Goal: Task Accomplishment & Management: Use online tool/utility

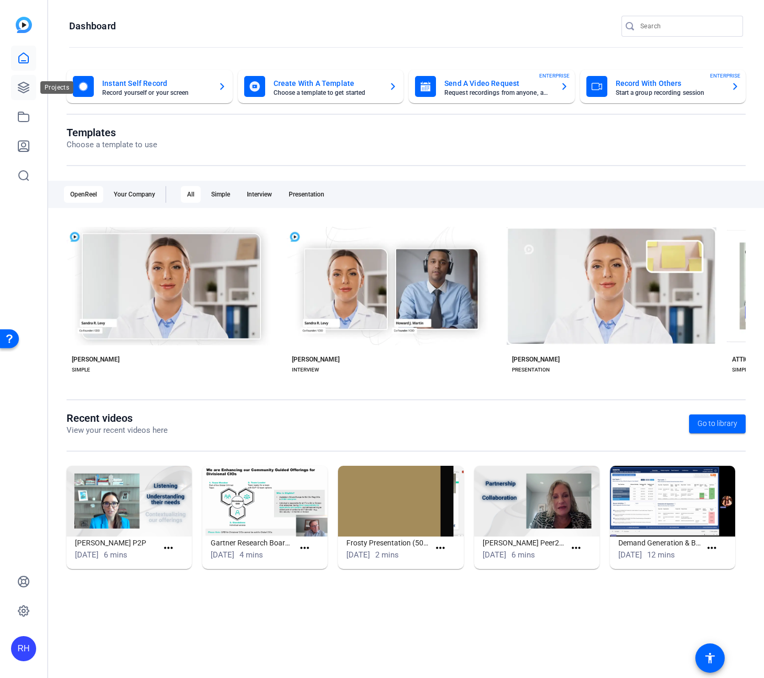
click at [24, 87] on icon at bounding box center [23, 87] width 10 height 10
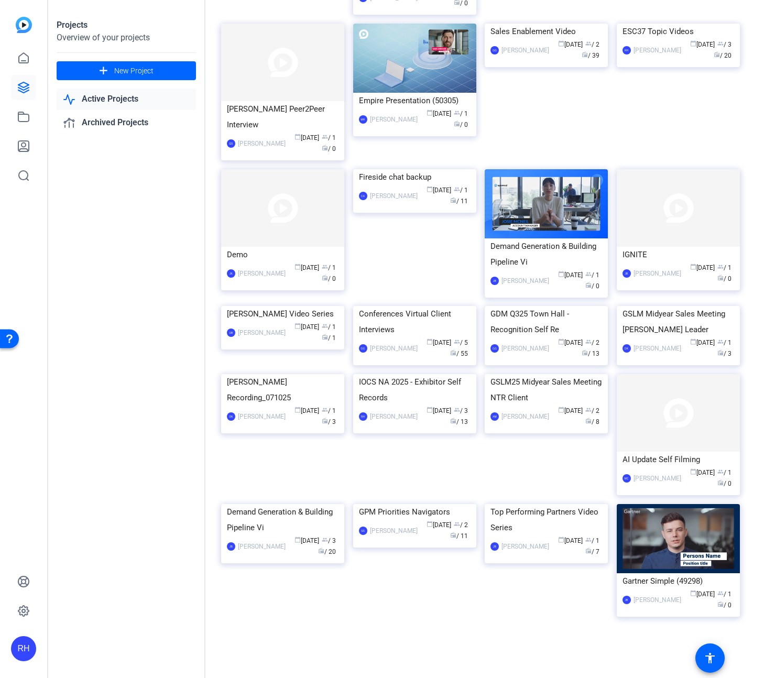
scroll to position [1015, 0]
click at [407, 337] on div "Conferences Virtual Client Interviews" at bounding box center [415, 321] width 112 height 31
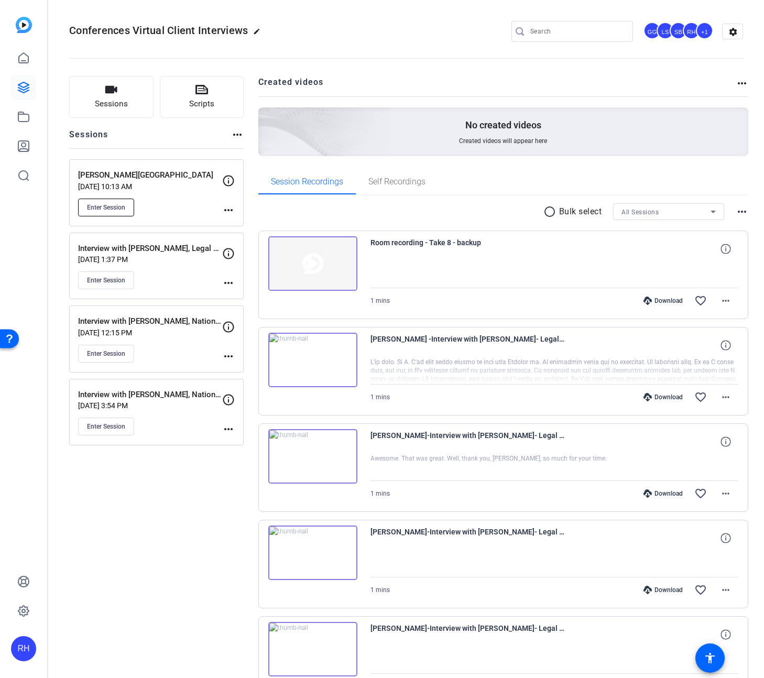
click at [90, 203] on span "Enter Session" at bounding box center [106, 207] width 38 height 8
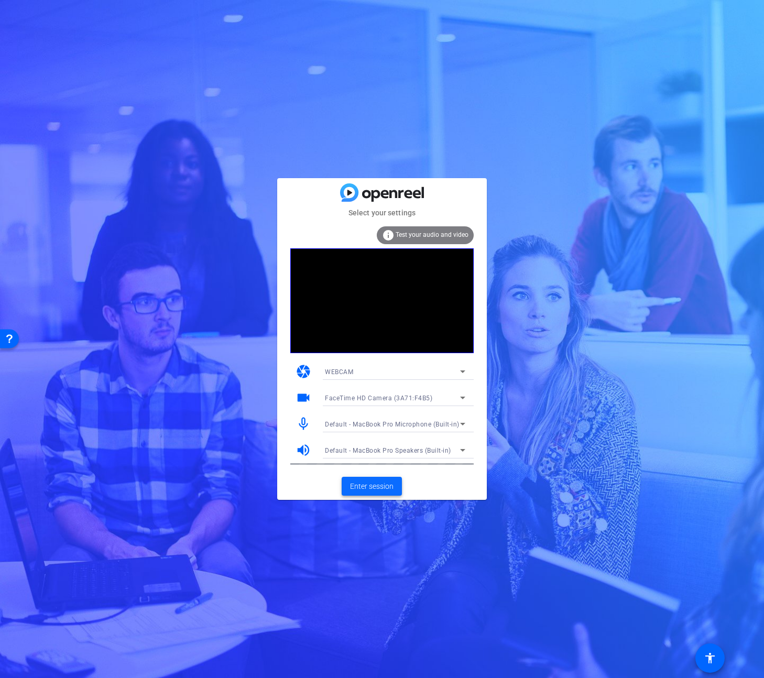
click at [383, 482] on span "Enter session" at bounding box center [371, 486] width 43 height 11
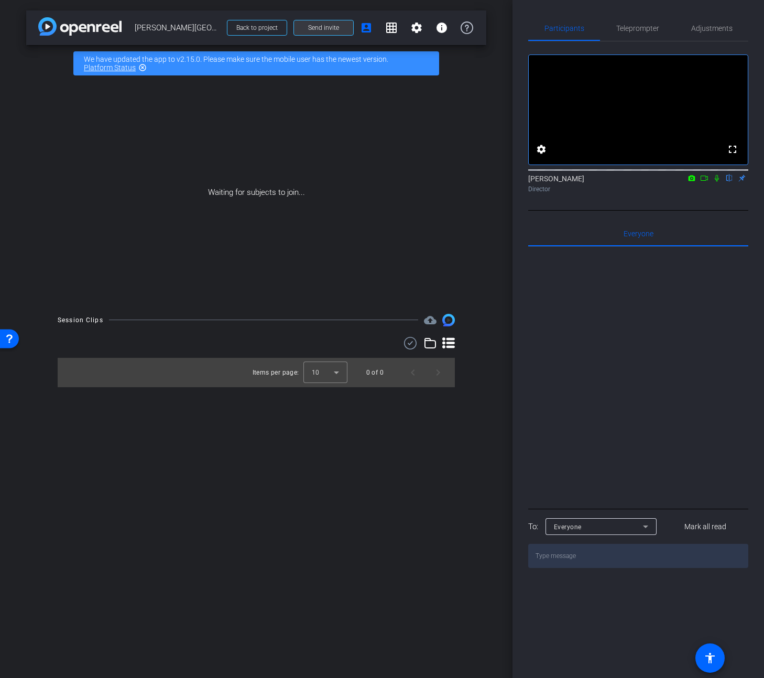
click at [317, 24] on span "Send invite" at bounding box center [323, 28] width 31 height 8
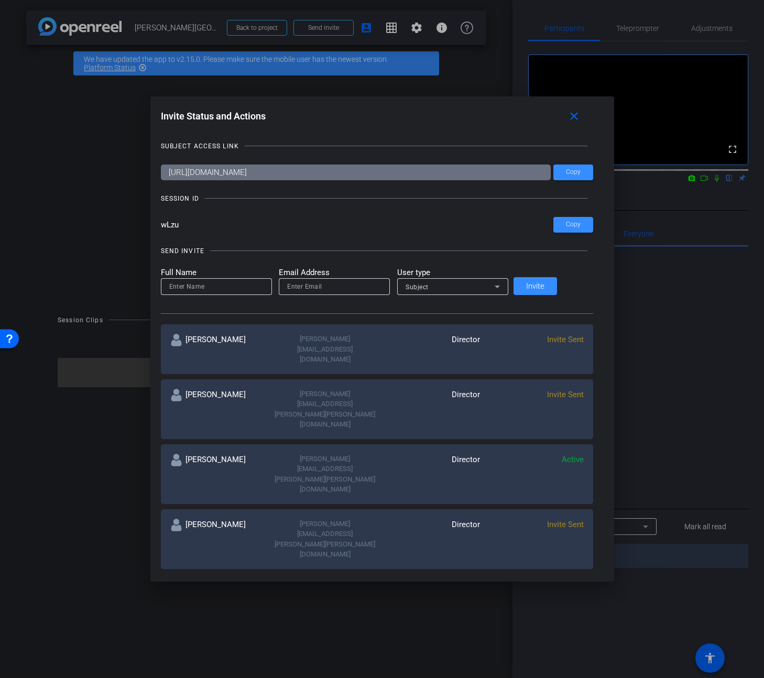
click at [564, 335] on span "Invite Sent" at bounding box center [565, 339] width 37 height 9
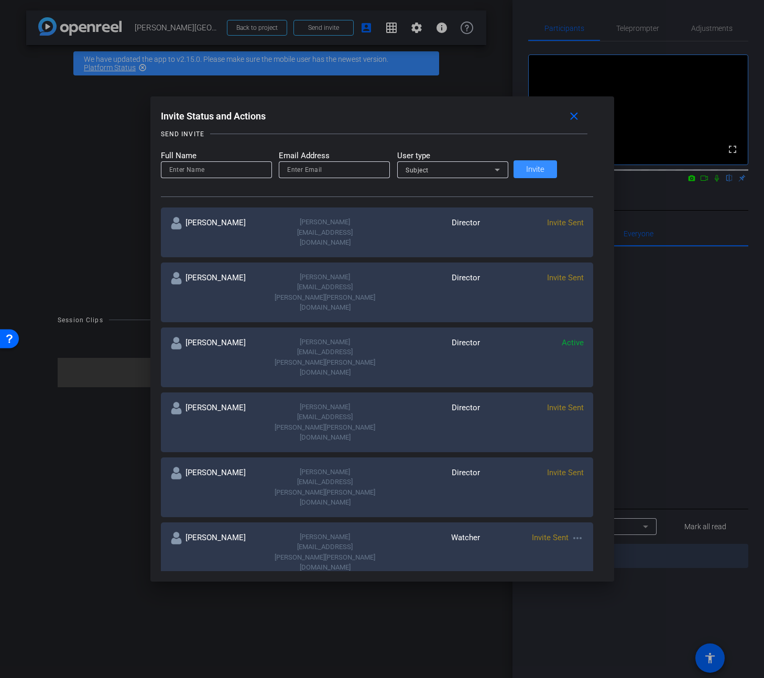
scroll to position [86, 0]
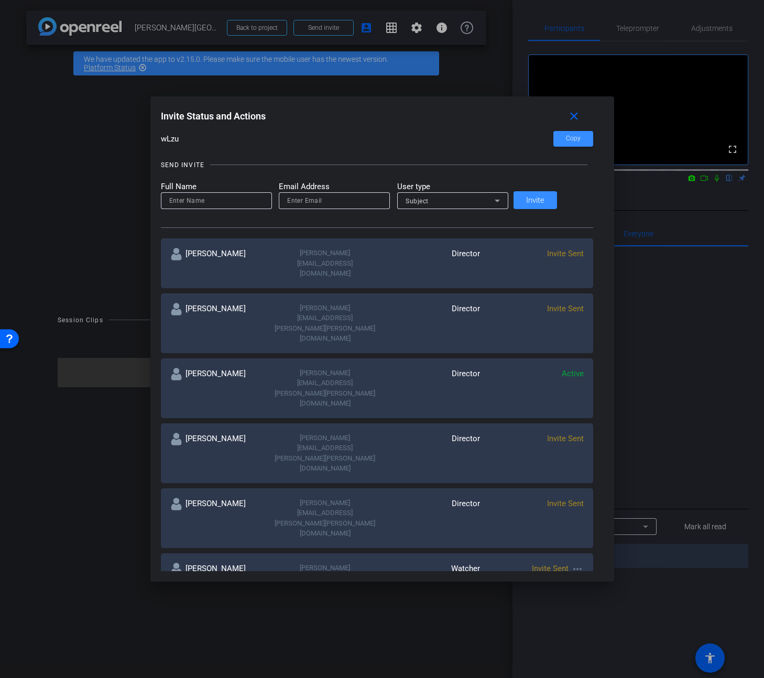
click at [571, 563] on mat-icon "more_horiz" at bounding box center [577, 569] width 13 height 13
click at [575, 468] on span "Re-Send Invite" at bounding box center [600, 466] width 79 height 13
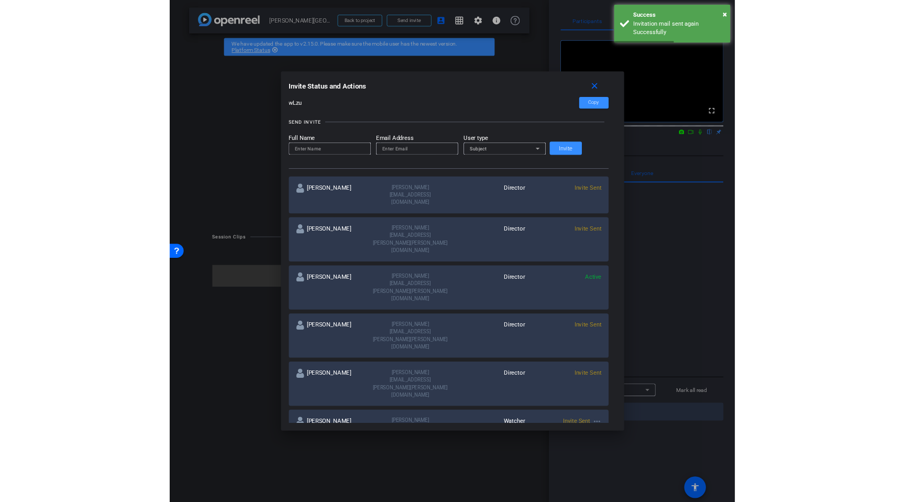
scroll to position [83, 0]
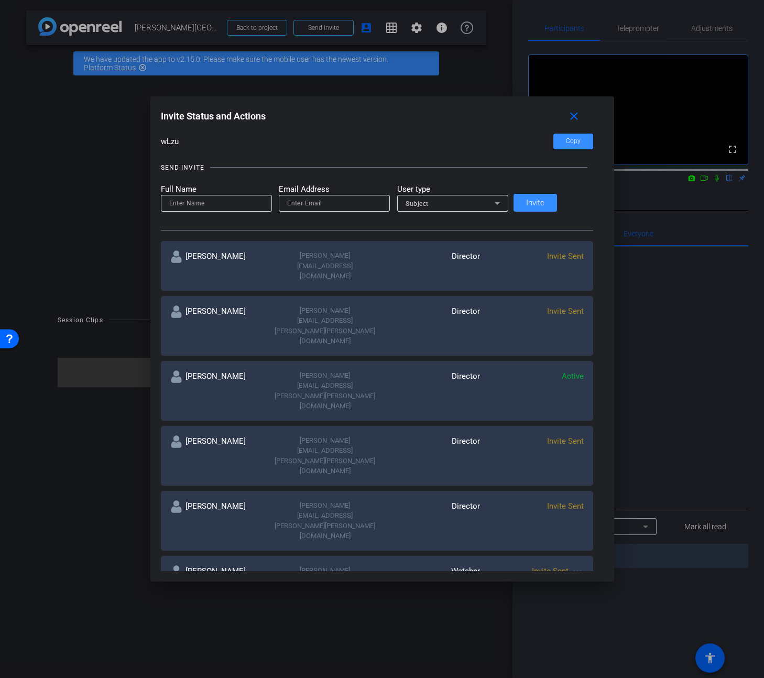
click at [547, 258] on span "Invite Sent" at bounding box center [565, 255] width 37 height 9
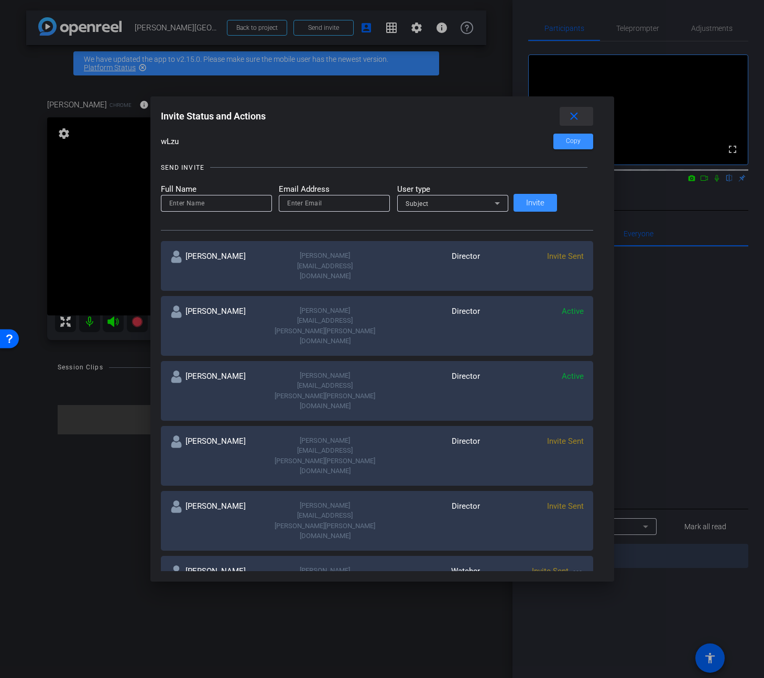
click at [0, 0] on mat-icon "close" at bounding box center [0, 0] width 0 height 0
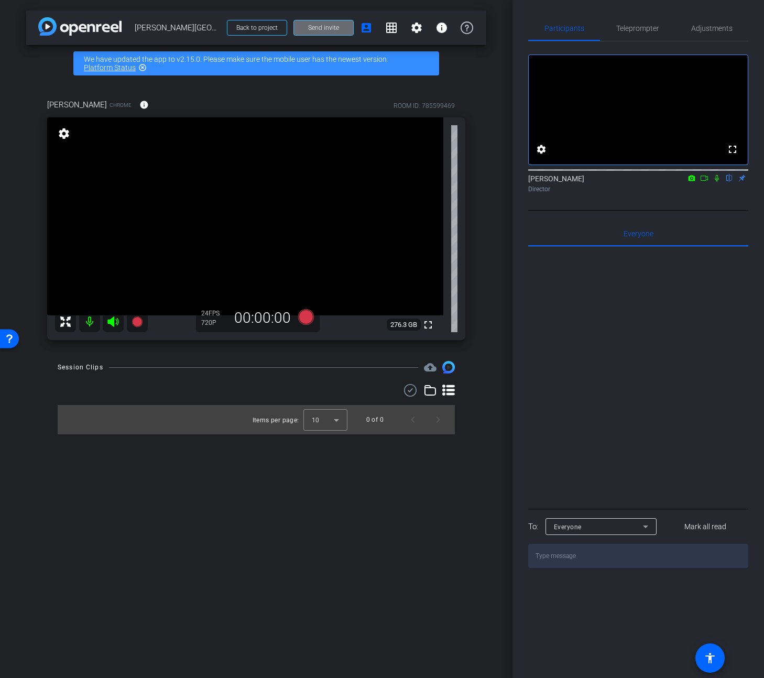
click at [326, 30] on span "Send invite" at bounding box center [323, 28] width 31 height 8
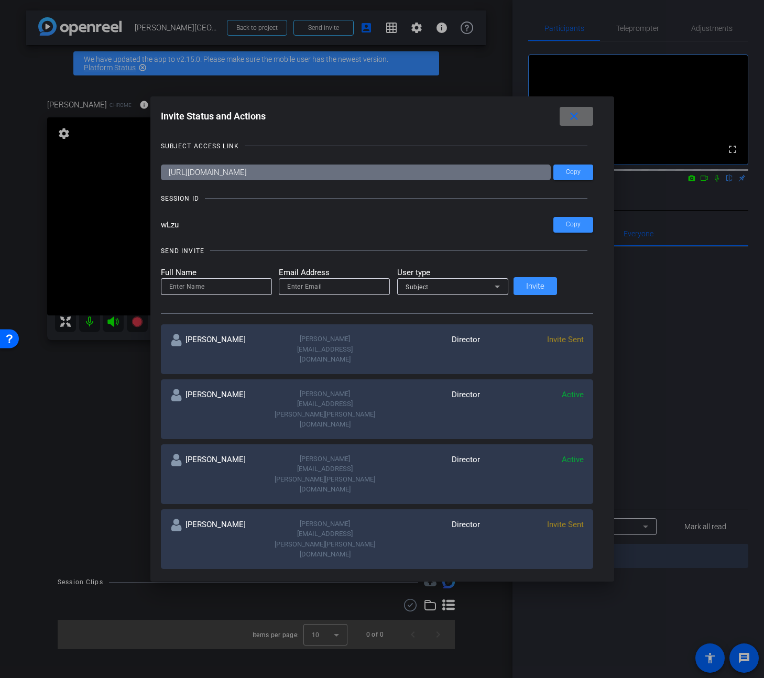
click at [567, 119] on mat-icon "close" at bounding box center [573, 116] width 13 height 13
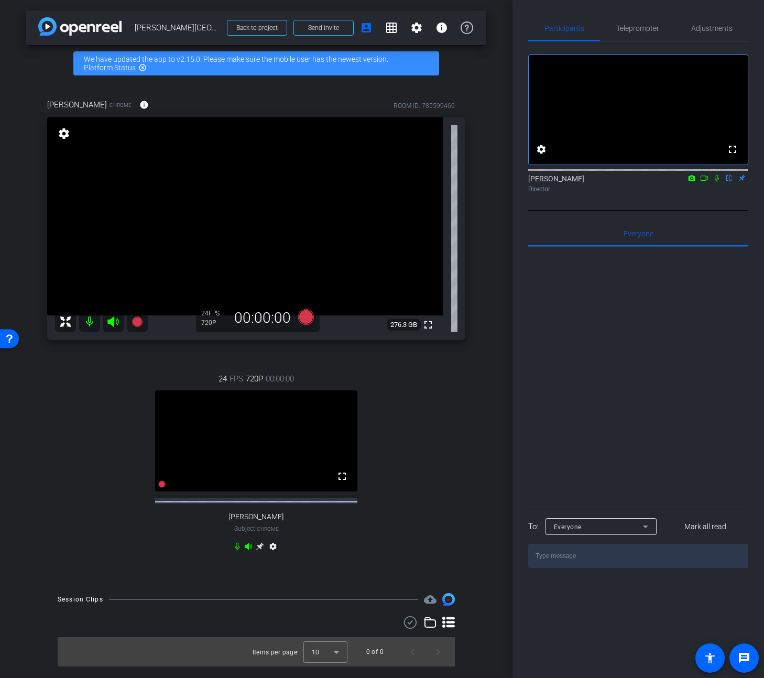
drag, startPoint x: 408, startPoint y: 515, endPoint x: 385, endPoint y: 498, distance: 28.4
click at [408, 515] on div "24 FPS 720P 00:00:00 fullscreen Sam Barnes Subject - Chrome settings" at bounding box center [256, 464] width 418 height 216
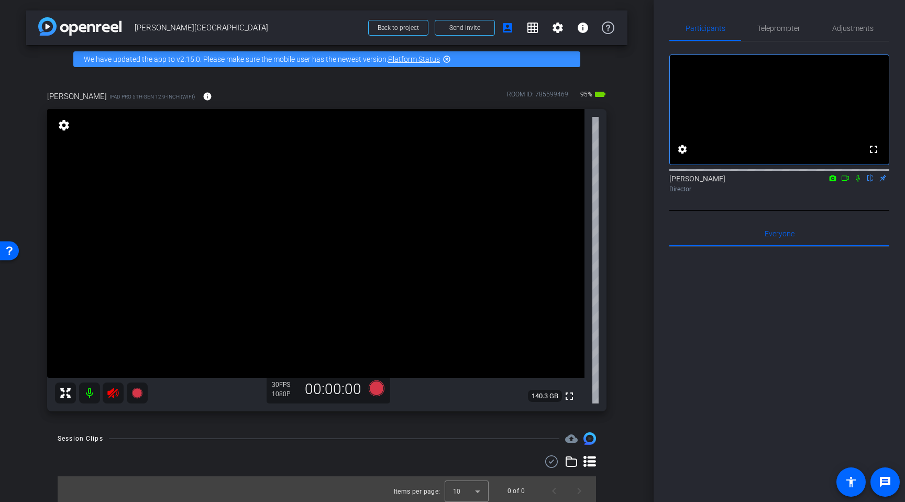
click at [112, 393] on icon at bounding box center [112, 393] width 11 height 10
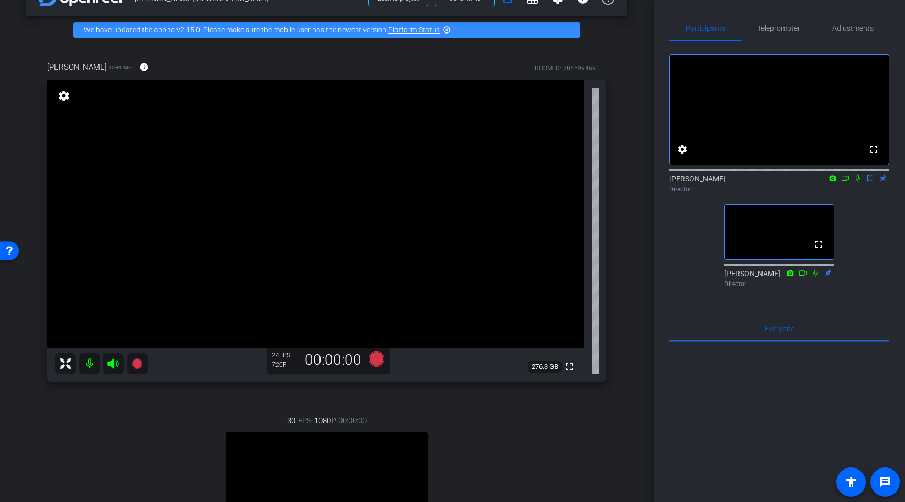
scroll to position [0, 0]
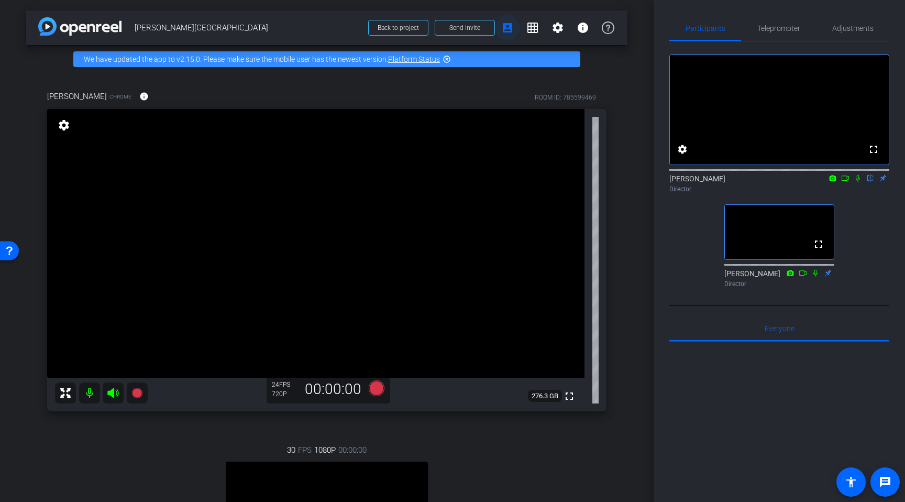
click at [506, 29] on mat-icon "account_box" at bounding box center [507, 27] width 13 height 13
click at [483, 32] on span at bounding box center [464, 27] width 59 height 25
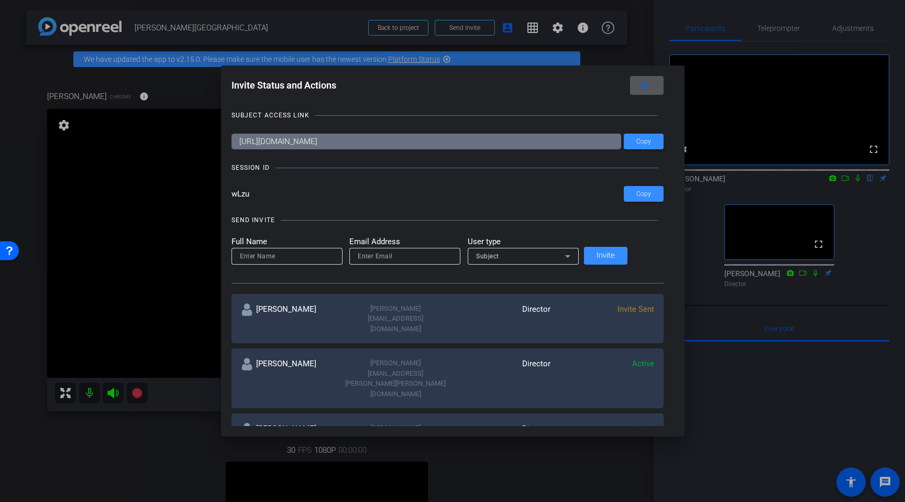
click at [289, 258] on input at bounding box center [287, 256] width 94 height 13
type input "sam barnes"
type input "sam.barnes2@gartner.com"
click at [533, 260] on div "Subject" at bounding box center [520, 255] width 89 height 13
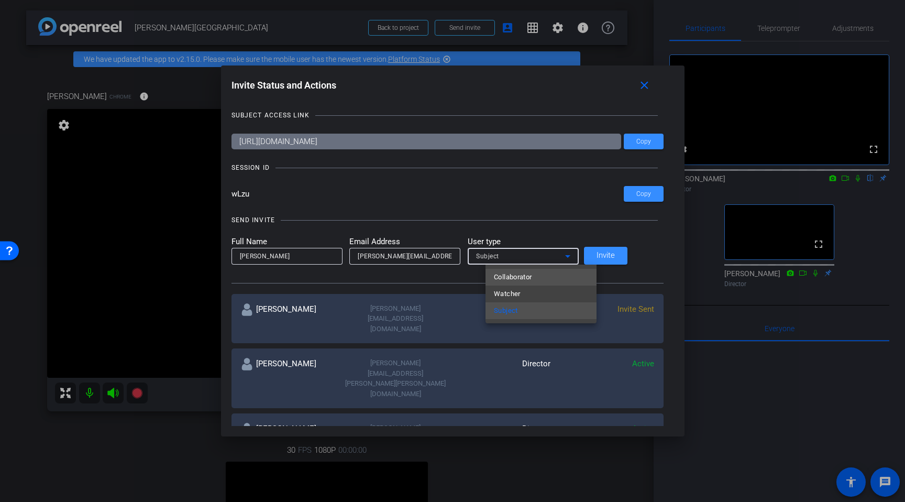
click at [535, 280] on mat-option "Collaborator" at bounding box center [541, 277] width 111 height 17
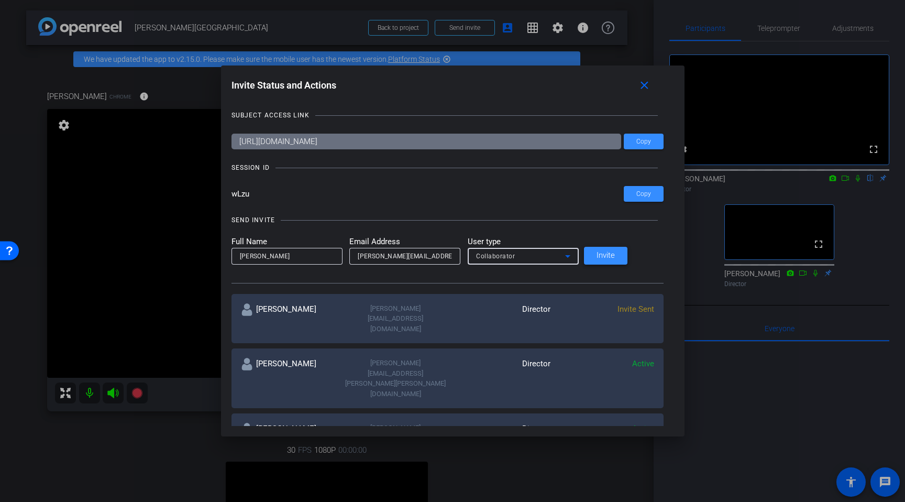
click at [615, 256] on span "Invite" at bounding box center [606, 255] width 18 height 8
click at [638, 81] on mat-icon "close" at bounding box center [644, 85] width 13 height 13
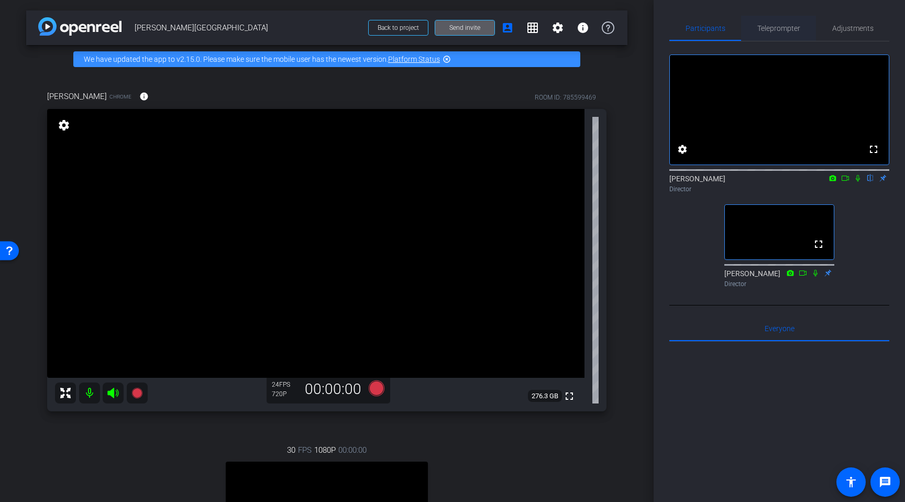
click at [763, 27] on span "Teleprompter" at bounding box center [778, 28] width 43 height 7
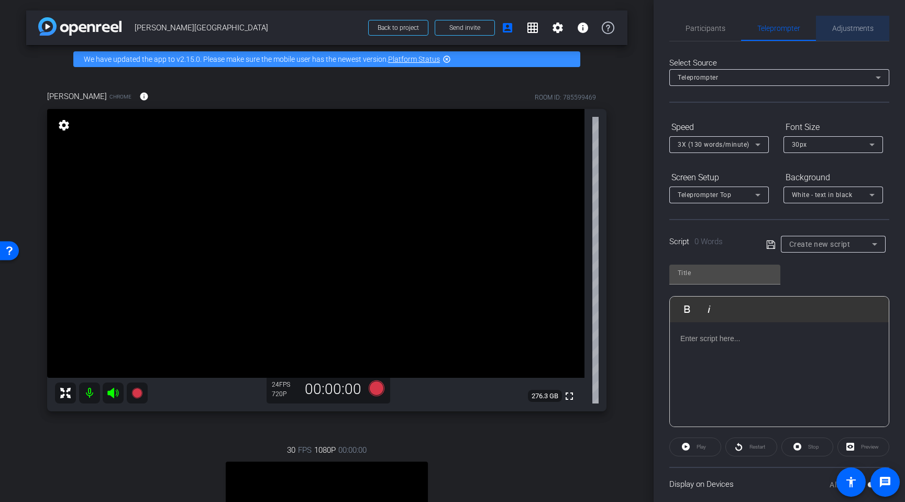
click at [763, 25] on span "Adjustments" at bounding box center [852, 28] width 41 height 7
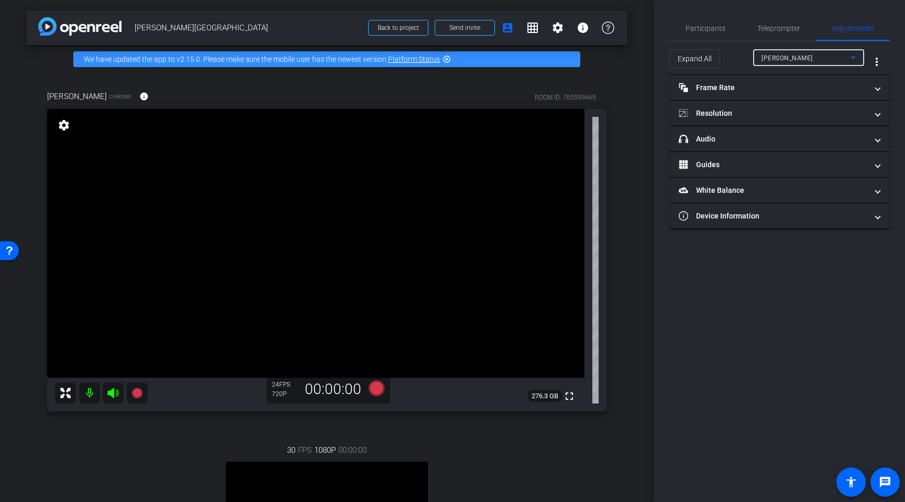
click at [763, 62] on div "Sam Barnes" at bounding box center [806, 57] width 89 height 13
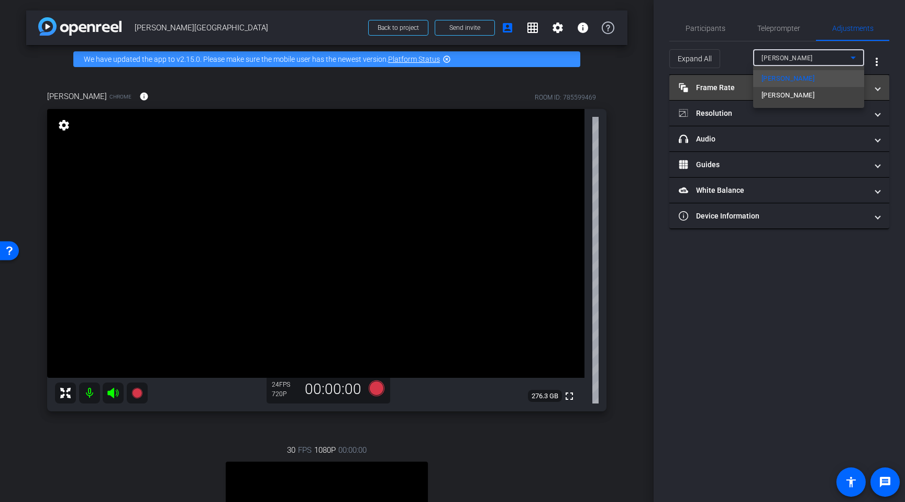
click at [763, 93] on span "Terry OLaoghaire" at bounding box center [788, 95] width 53 height 13
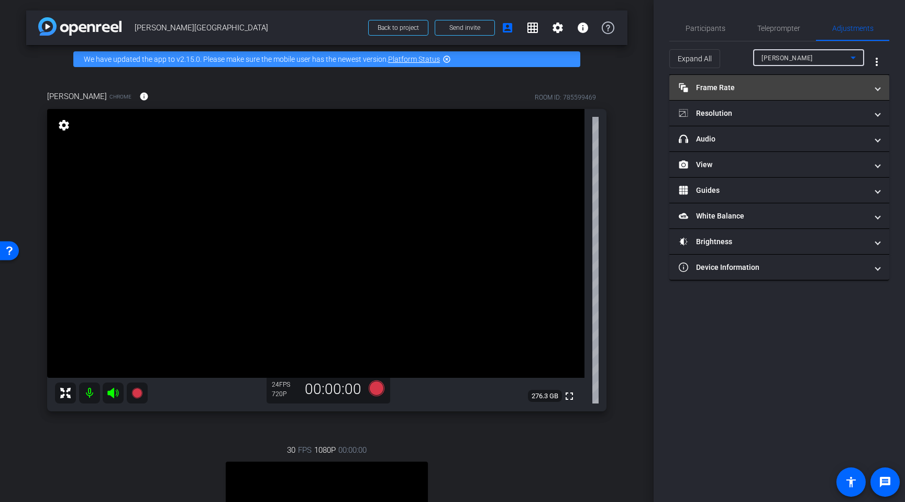
click at [732, 91] on mat-panel-title "Frame Rate Frame Rate" at bounding box center [773, 87] width 189 height 11
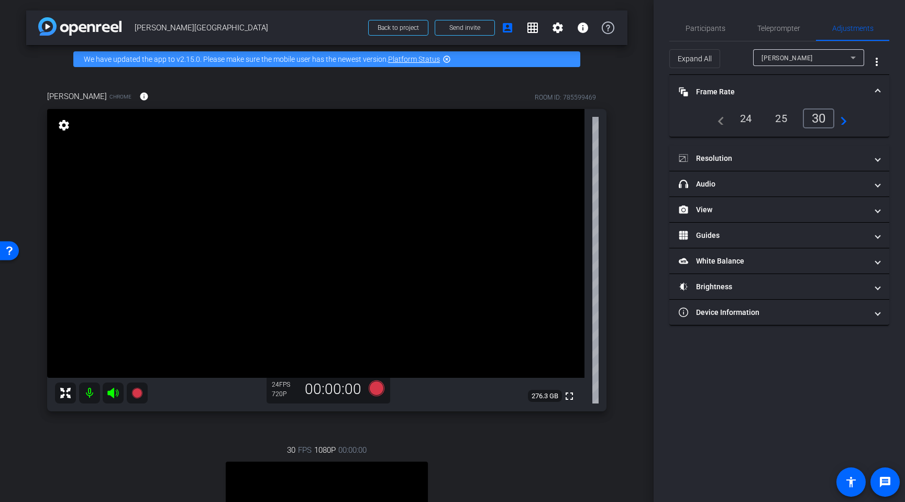
click at [751, 117] on div "24" at bounding box center [746, 118] width 28 height 18
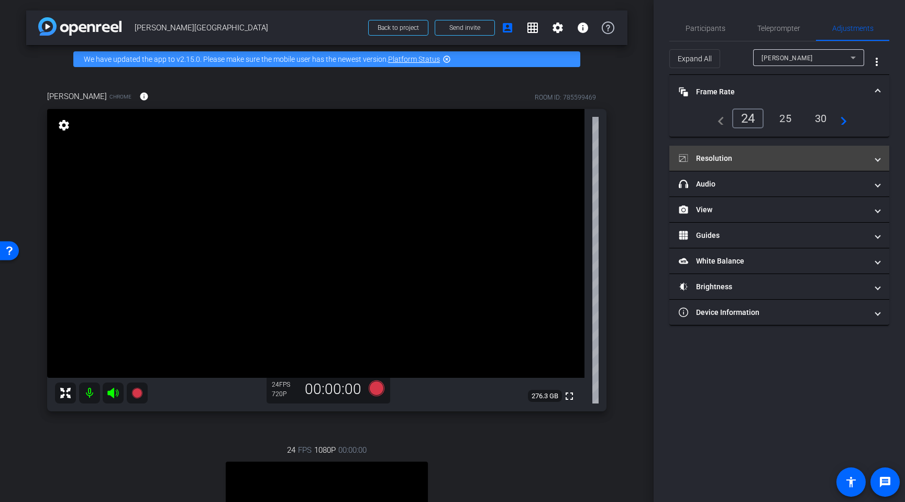
click at [735, 158] on mat-panel-title "Resolution" at bounding box center [773, 158] width 189 height 11
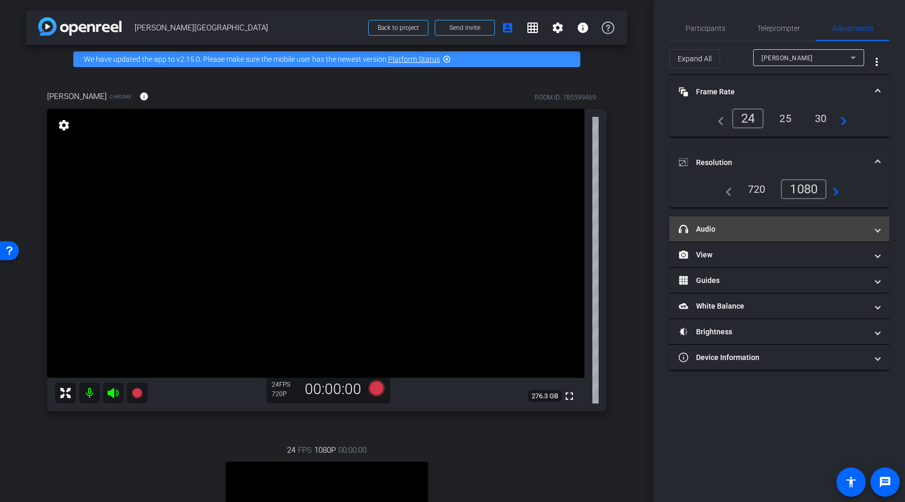
click at [737, 225] on mat-panel-title "headphone icon Audio" at bounding box center [773, 229] width 189 height 11
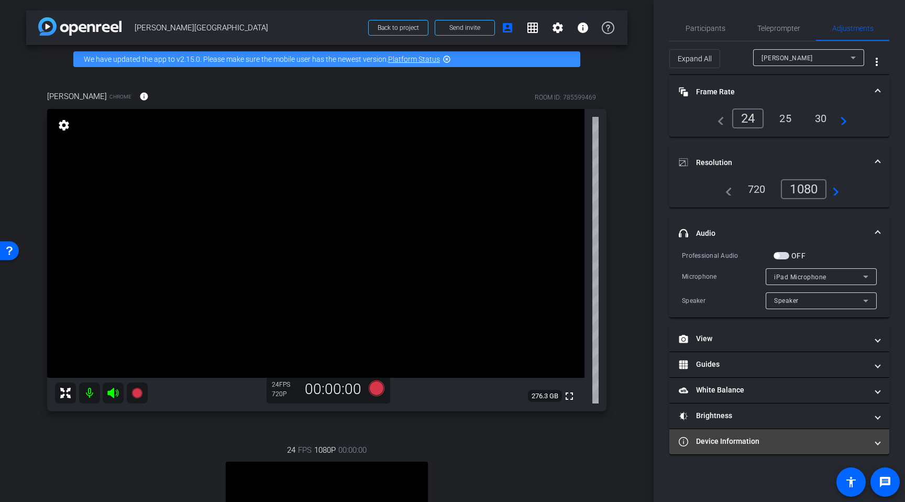
click at [750, 443] on mat-panel-title "Device Information" at bounding box center [773, 441] width 189 height 11
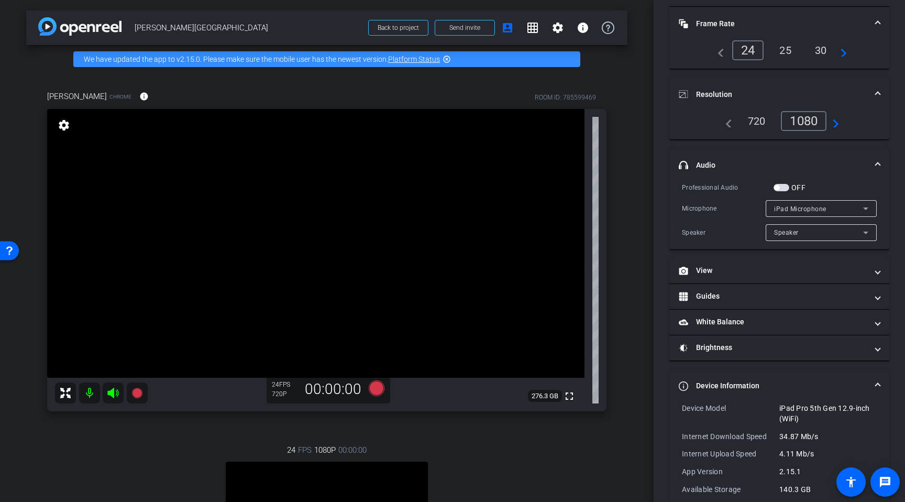
scroll to position [103, 0]
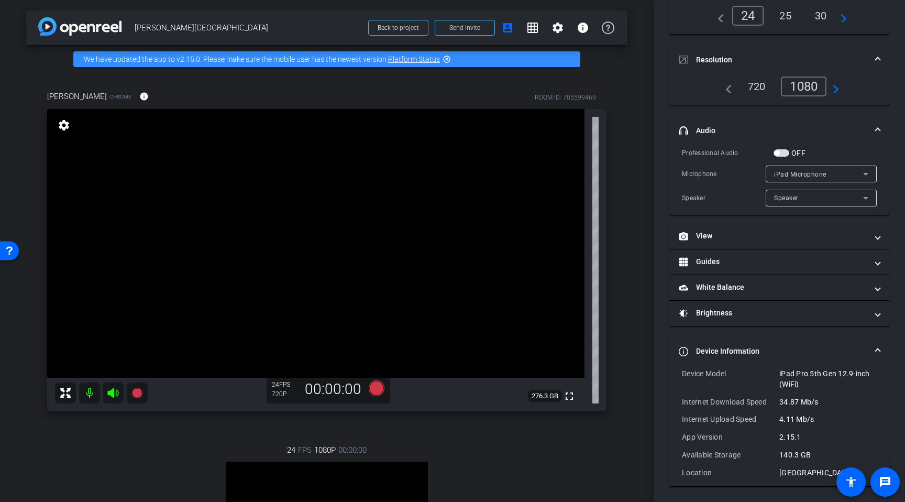
click at [763, 130] on mat-expansion-panel-header "headphone icon Audio" at bounding box center [779, 131] width 220 height 34
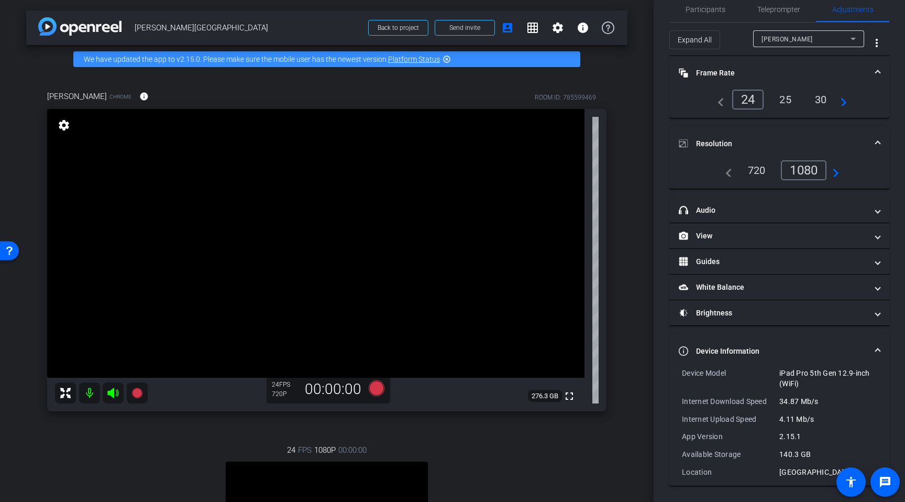
scroll to position [19, 0]
click at [706, 10] on span "Participants" at bounding box center [706, 9] width 40 height 7
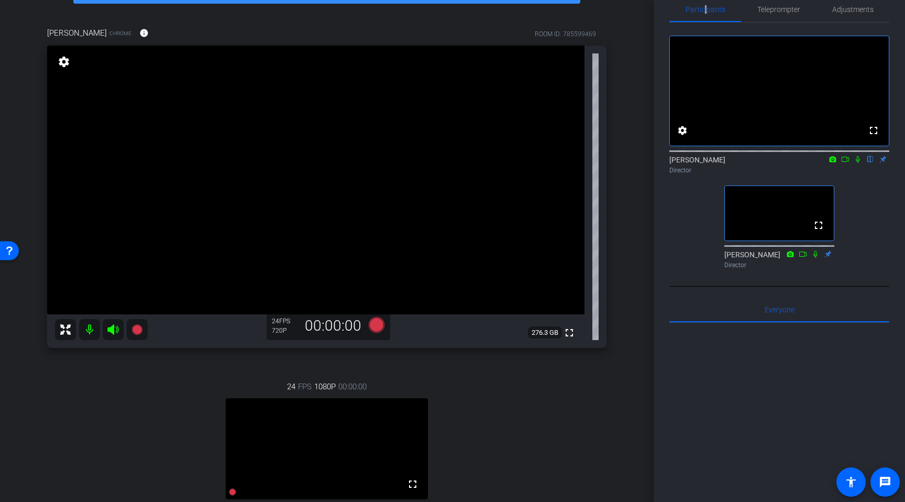
scroll to position [72, 0]
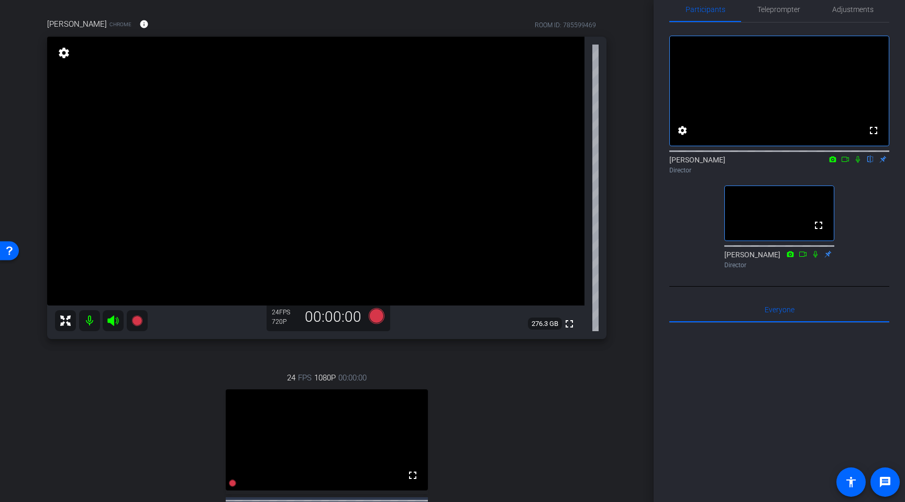
drag, startPoint x: 648, startPoint y: 254, endPoint x: 618, endPoint y: 260, distance: 30.9
click at [609, 258] on div "arrow_back Terry - State Street Back to project Send invite account_box grid_on…" at bounding box center [327, 179] width 654 height 502
click at [763, 163] on icon at bounding box center [858, 159] width 8 height 7
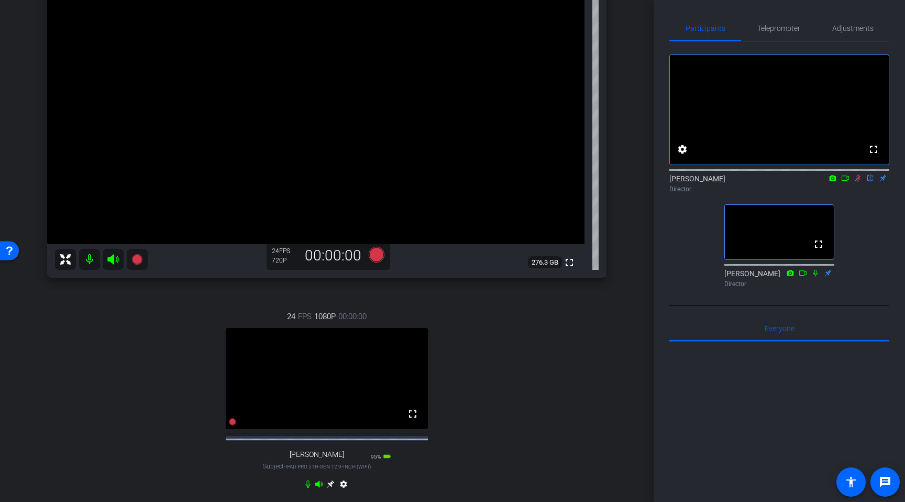
scroll to position [245, 0]
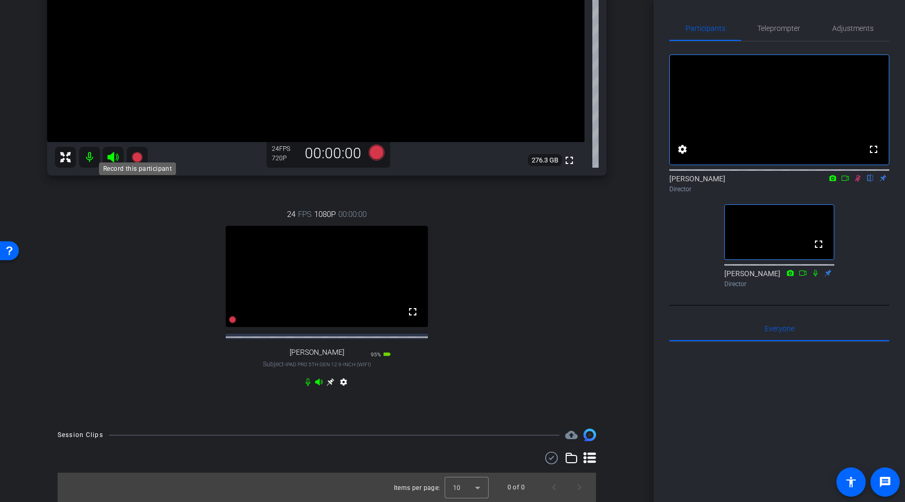
click at [138, 152] on icon at bounding box center [137, 157] width 13 height 13
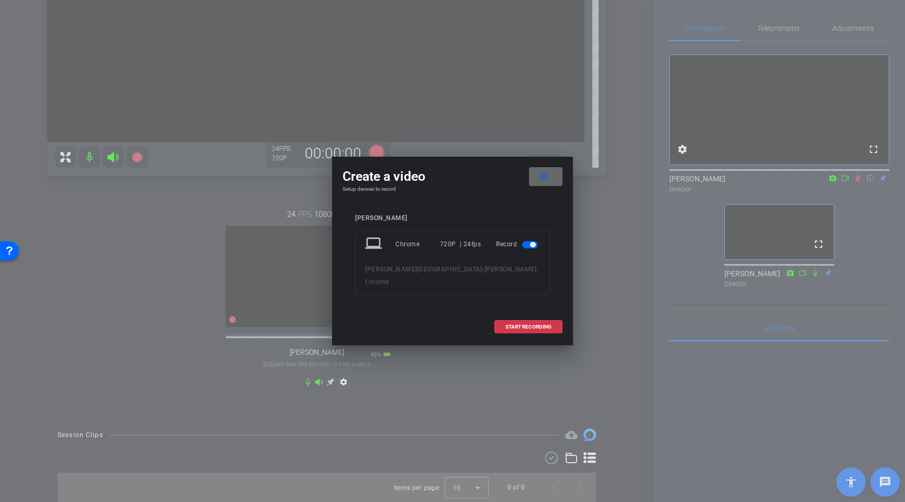
click at [557, 176] on span at bounding box center [546, 176] width 34 height 25
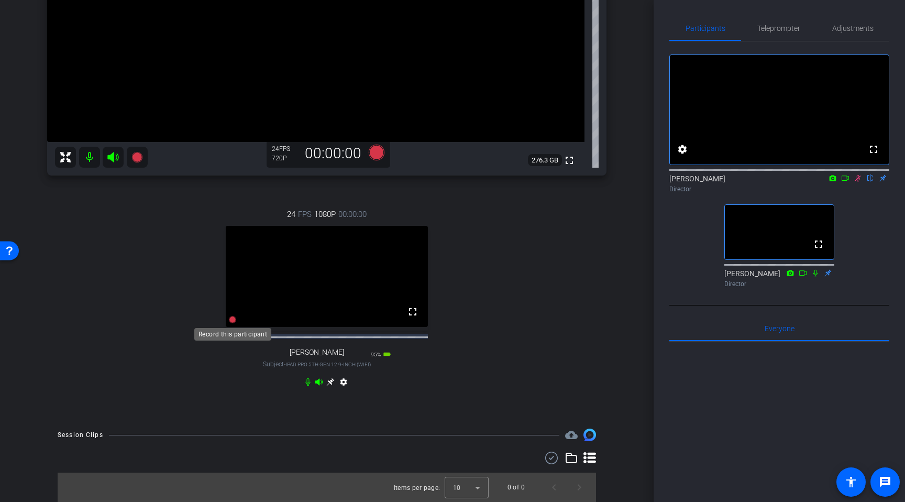
click at [233, 317] on icon at bounding box center [232, 319] width 7 height 7
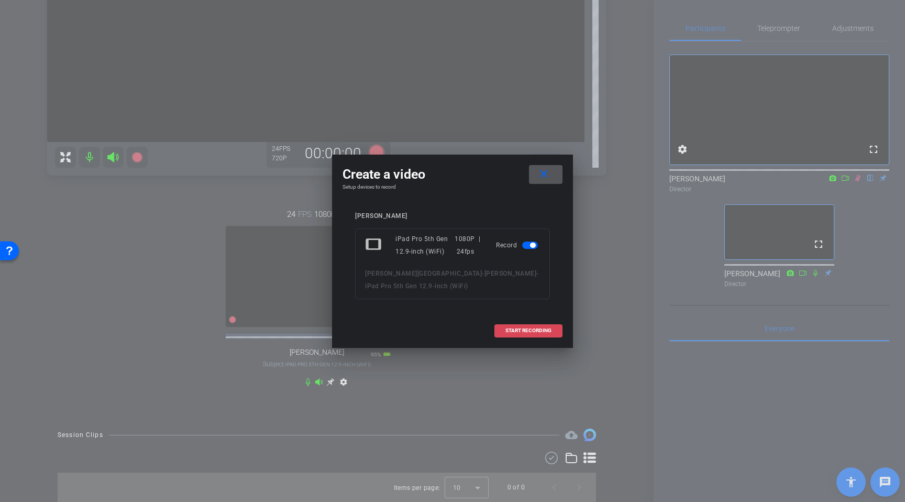
click at [540, 333] on button "START RECORDING" at bounding box center [528, 330] width 68 height 13
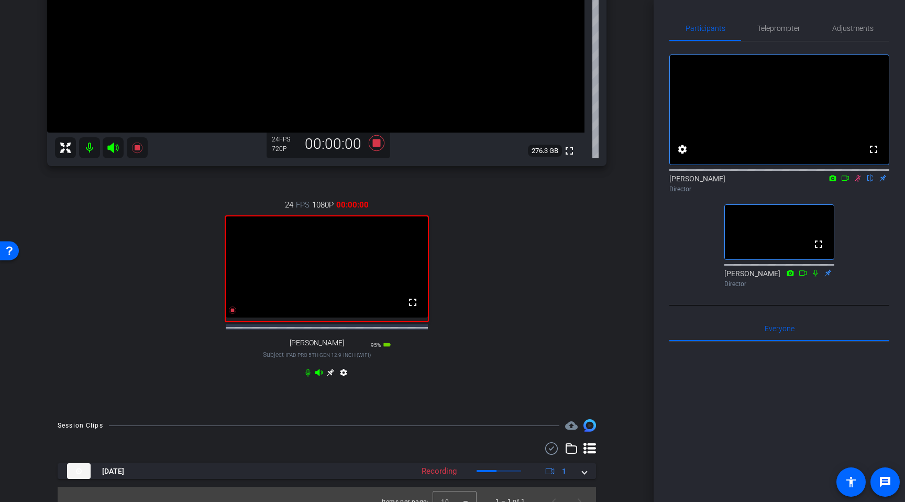
scroll to position [267, 0]
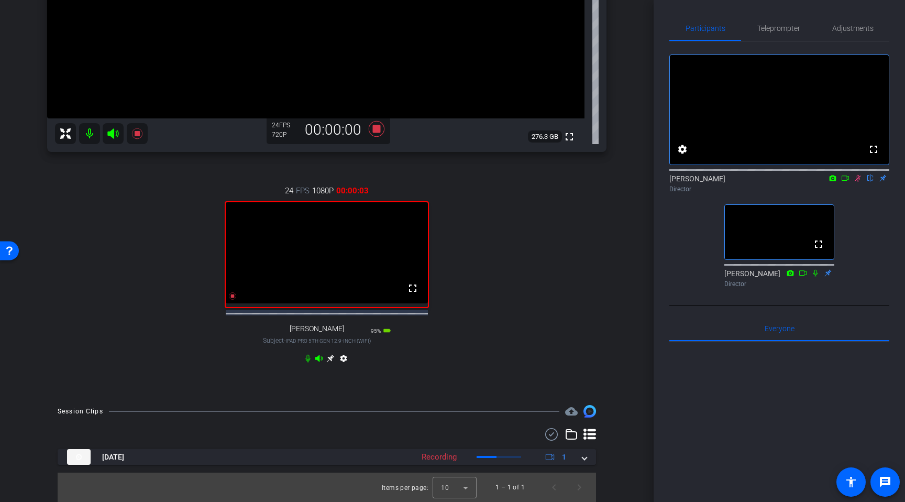
click at [763, 182] on icon at bounding box center [845, 177] width 8 height 7
click at [232, 296] on icon at bounding box center [232, 295] width 7 height 7
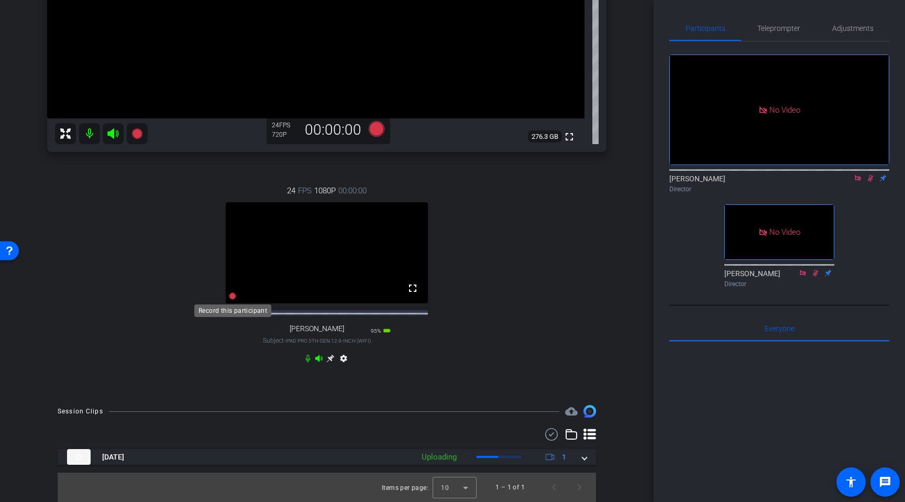
click at [233, 297] on icon at bounding box center [232, 295] width 7 height 7
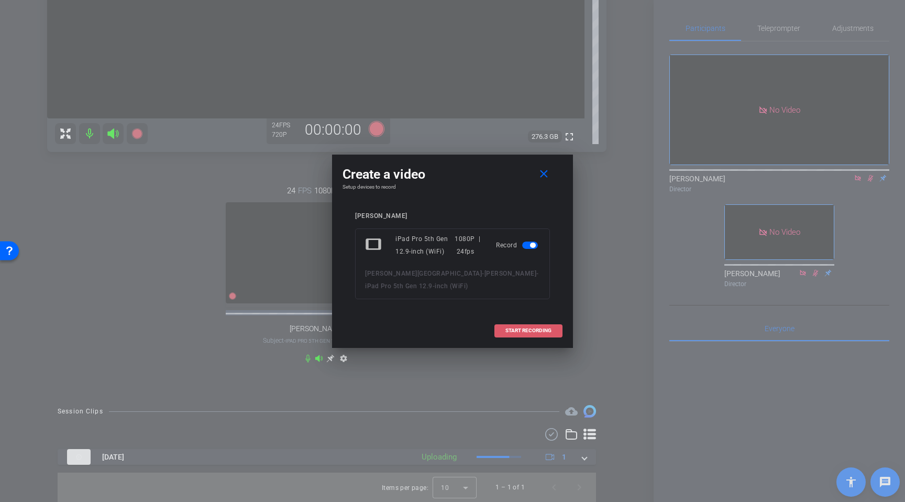
click at [536, 330] on span "START RECORDING" at bounding box center [528, 330] width 46 height 5
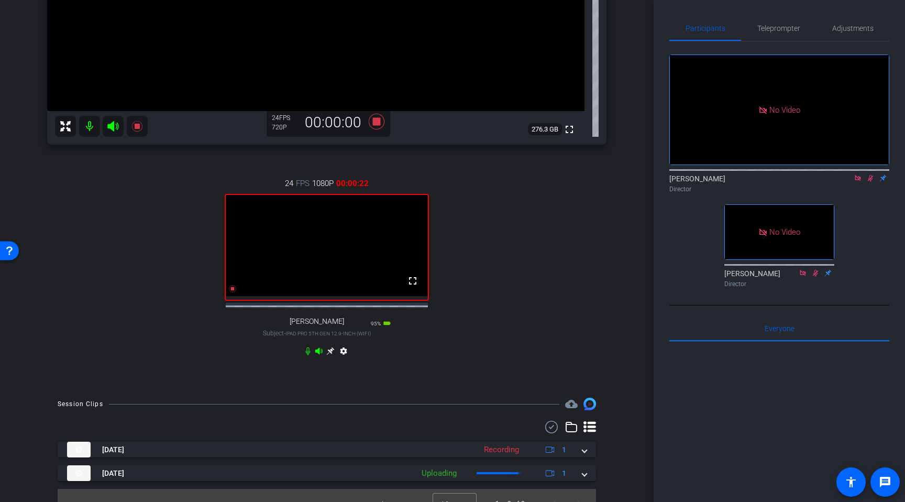
scroll to position [266, 0]
click at [233, 293] on icon at bounding box center [232, 288] width 7 height 7
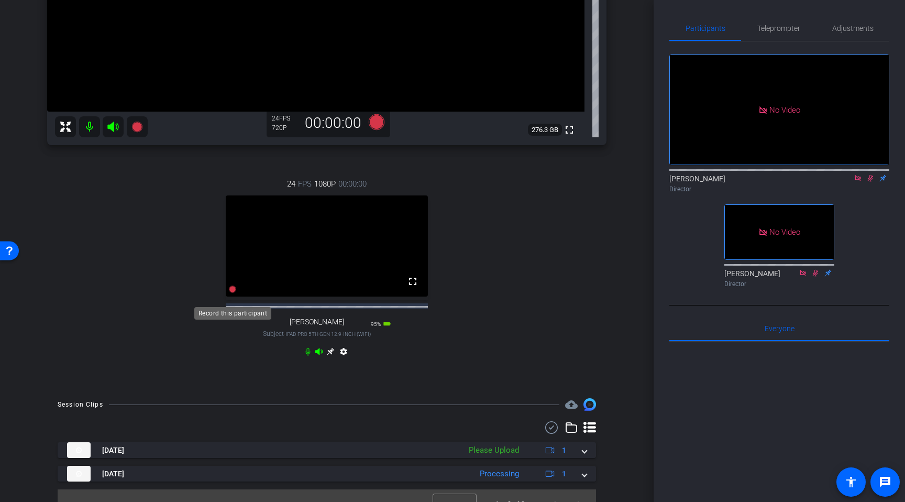
click at [230, 293] on icon at bounding box center [232, 288] width 7 height 7
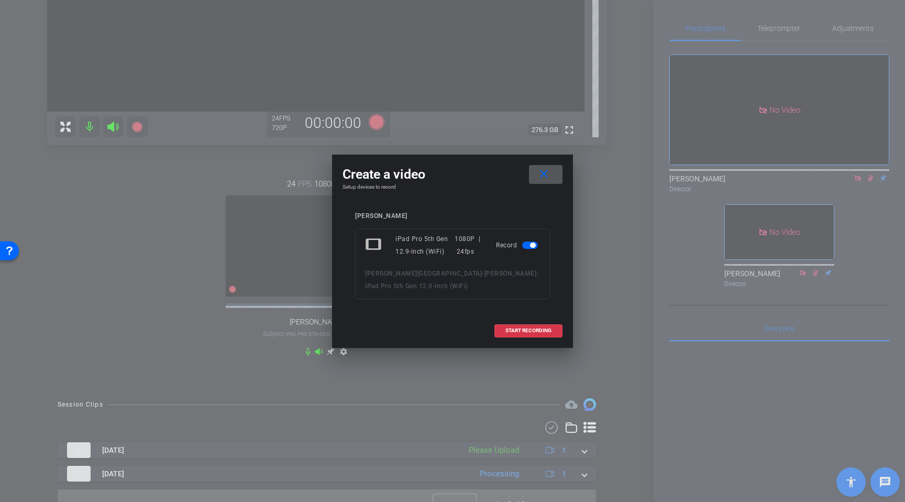
click at [513, 328] on span "START RECORDING" at bounding box center [528, 330] width 46 height 5
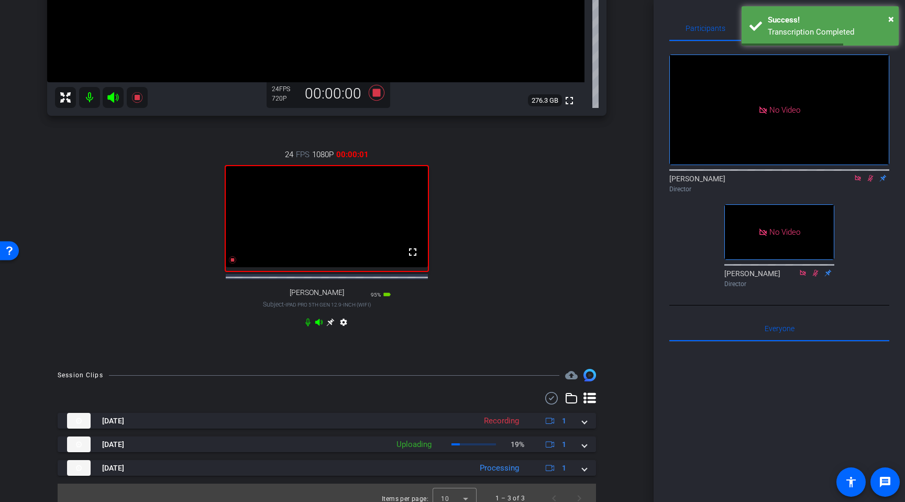
scroll to position [314, 0]
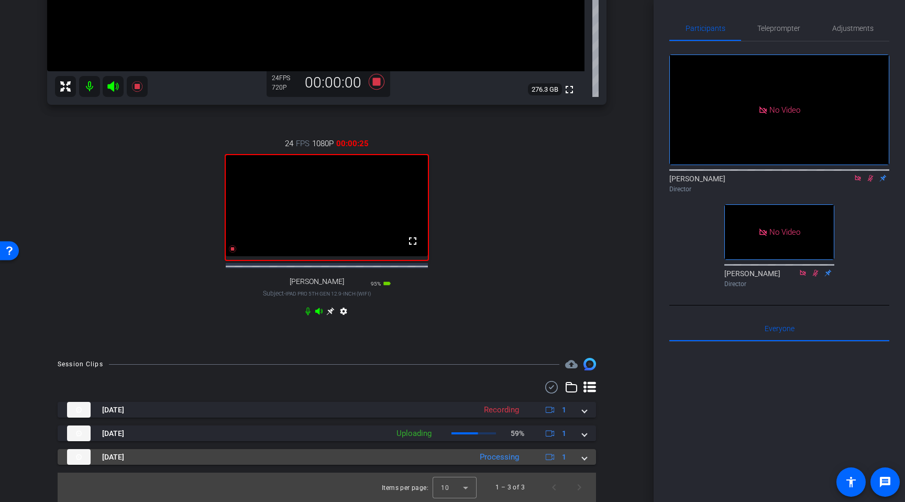
click at [584, 459] on span at bounding box center [584, 457] width 4 height 11
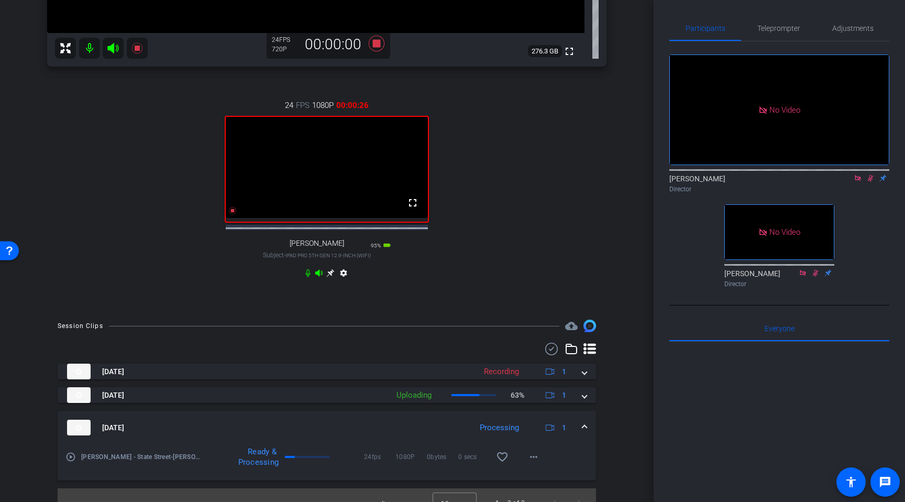
scroll to position [368, 0]
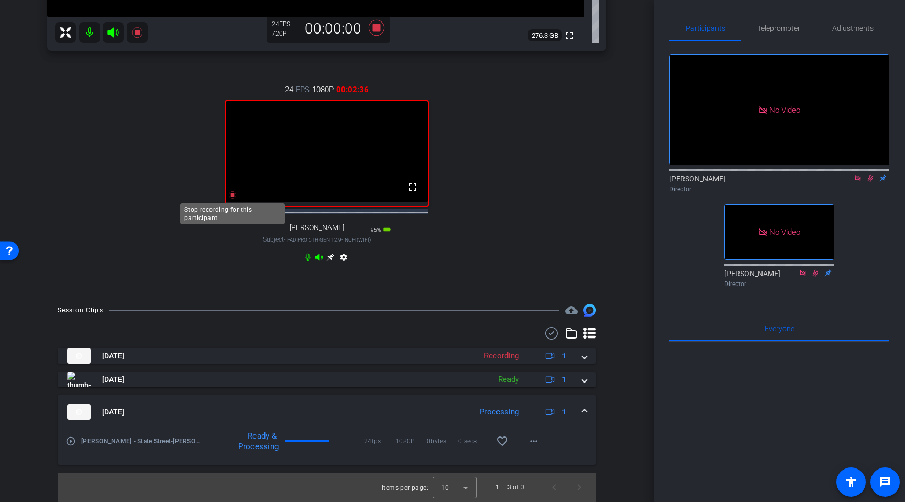
click at [233, 194] on icon at bounding box center [232, 194] width 7 height 7
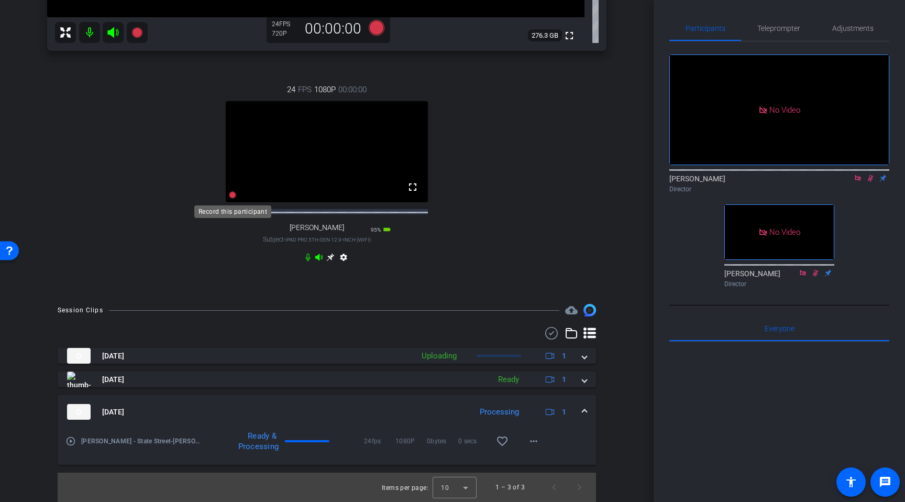
click at [233, 195] on icon at bounding box center [232, 194] width 7 height 7
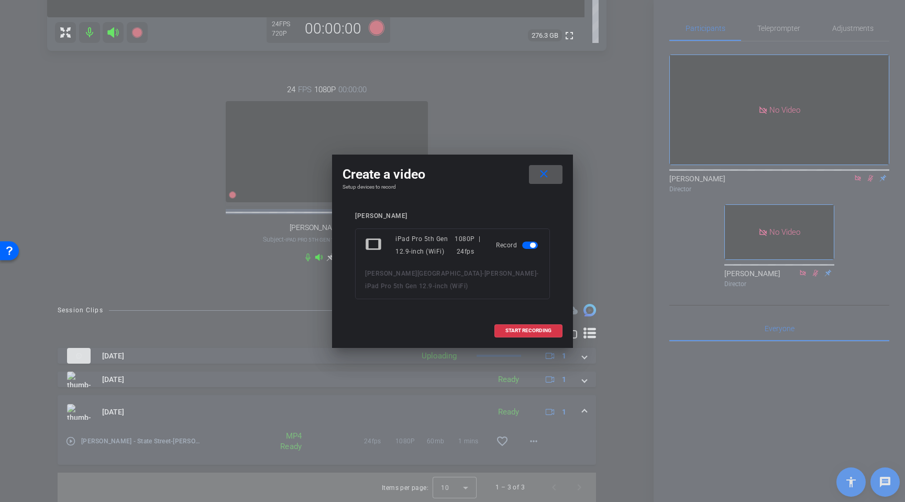
click at [537, 326] on span at bounding box center [528, 330] width 67 height 25
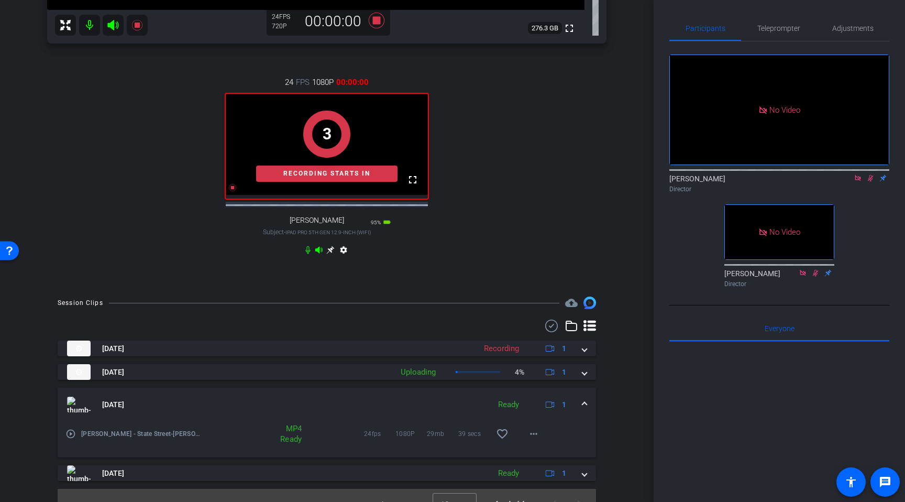
click at [763, 182] on icon at bounding box center [858, 177] width 8 height 7
click at [763, 182] on icon at bounding box center [858, 178] width 6 height 7
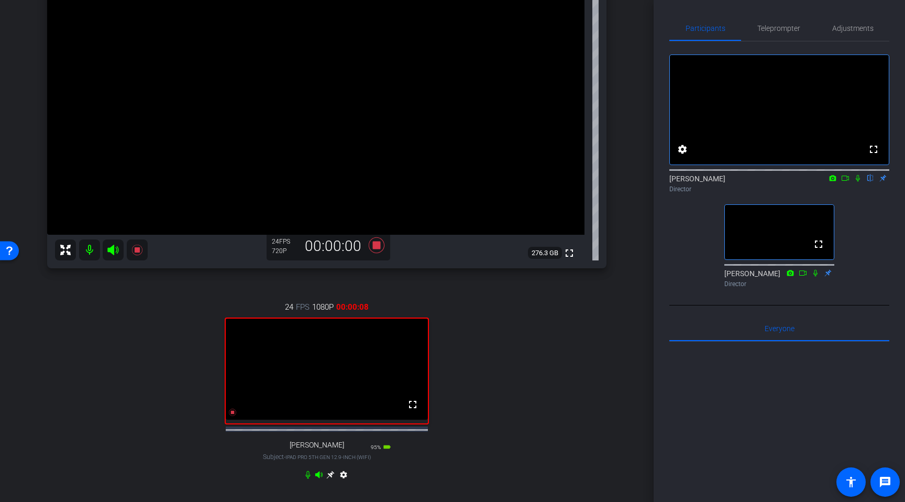
scroll to position [142, 0]
click at [763, 182] on icon at bounding box center [845, 177] width 8 height 7
click at [763, 182] on icon at bounding box center [870, 177] width 8 height 7
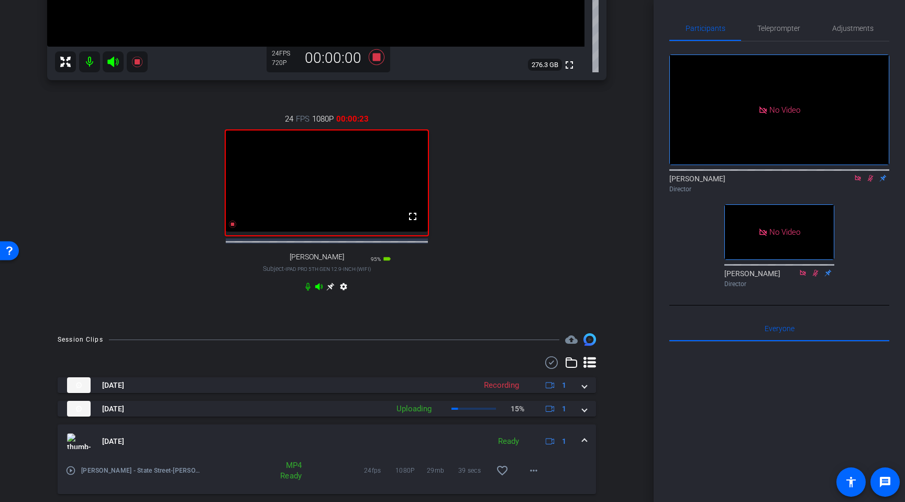
scroll to position [391, 0]
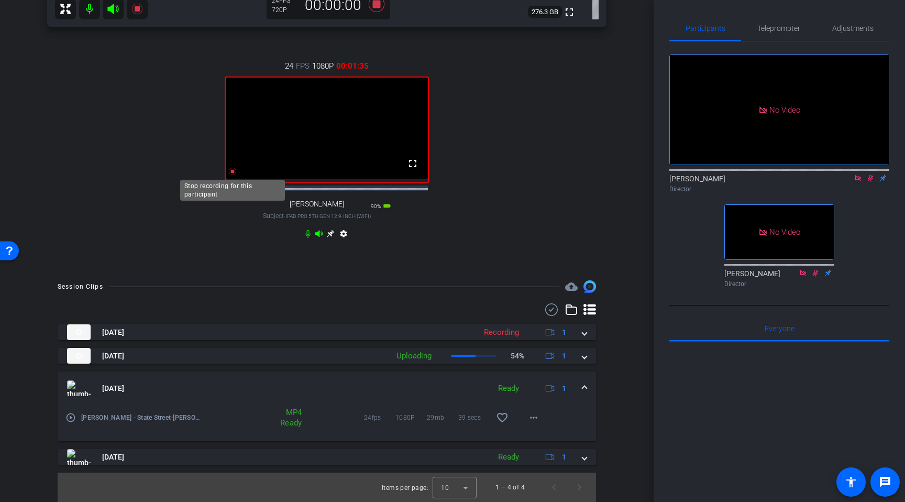
click at [234, 171] on icon at bounding box center [232, 171] width 7 height 7
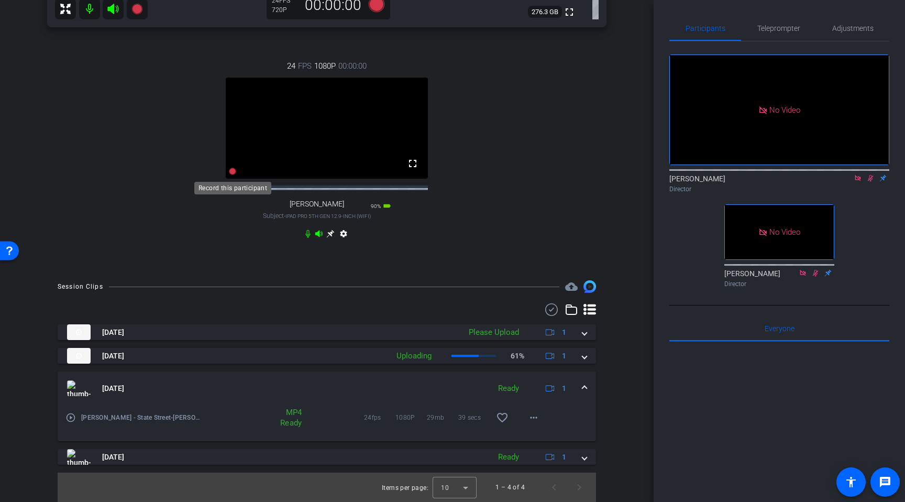
click at [233, 173] on icon at bounding box center [232, 171] width 7 height 7
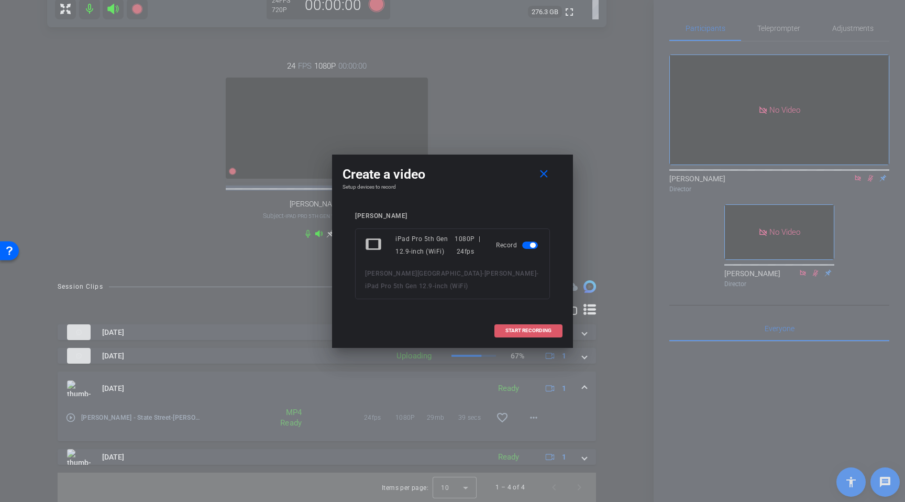
click at [556, 335] on span at bounding box center [528, 330] width 67 height 25
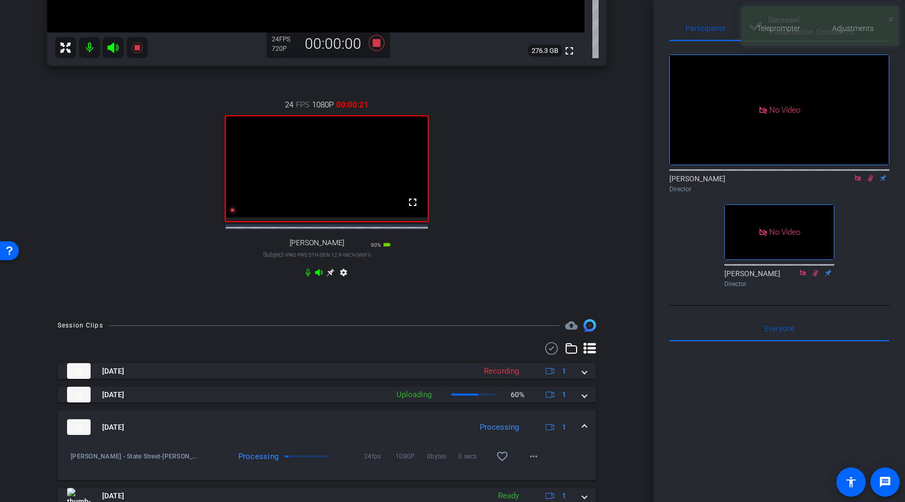
scroll to position [336, 0]
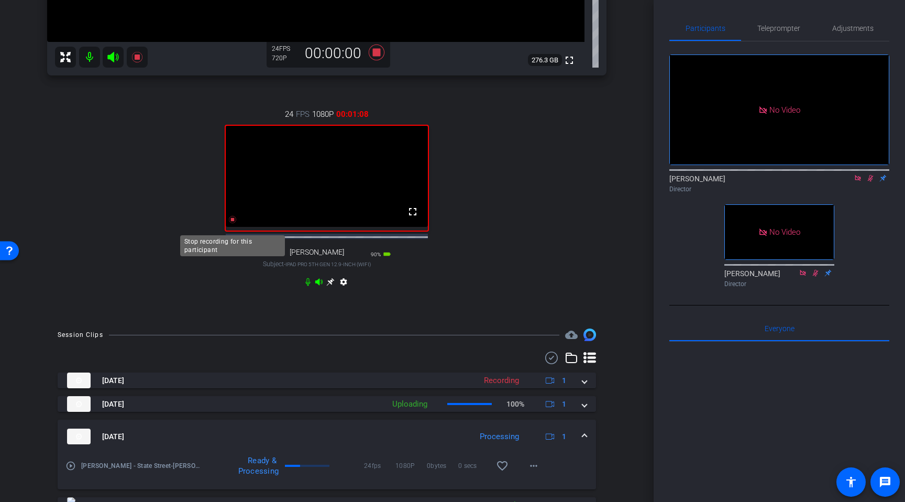
click at [233, 224] on icon at bounding box center [232, 219] width 8 height 8
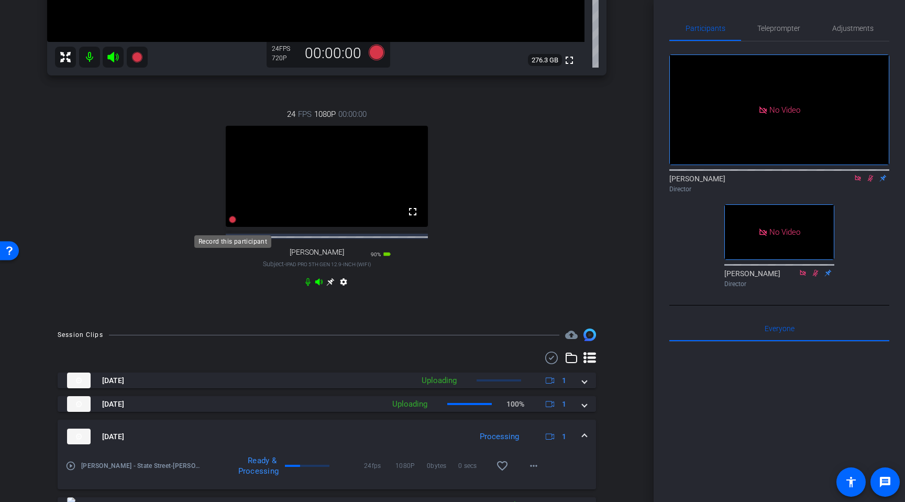
click at [233, 223] on icon at bounding box center [232, 219] width 7 height 7
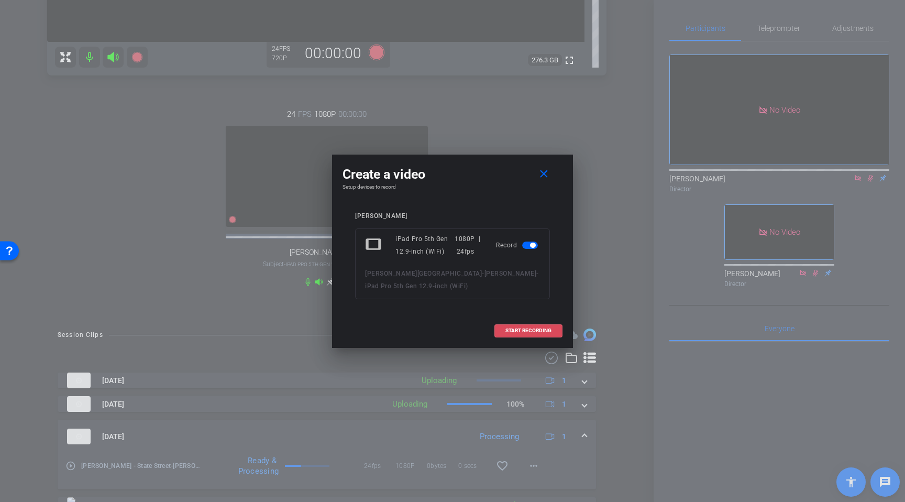
click at [500, 329] on span at bounding box center [528, 330] width 67 height 25
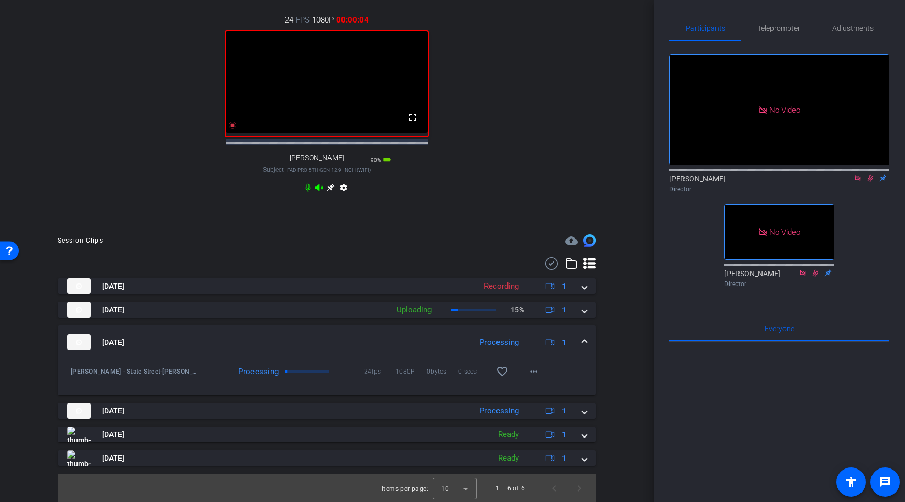
scroll to position [438, 0]
click at [588, 337] on mat-expansion-panel-header "Sep 8, 2025 Processing 1" at bounding box center [327, 341] width 538 height 34
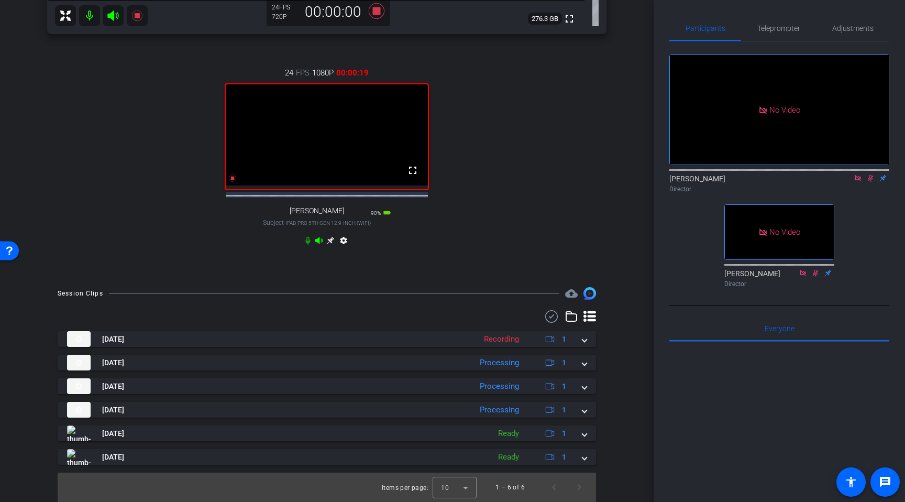
scroll to position [384, 0]
click at [763, 27] on span "Adjustments" at bounding box center [852, 28] width 41 height 7
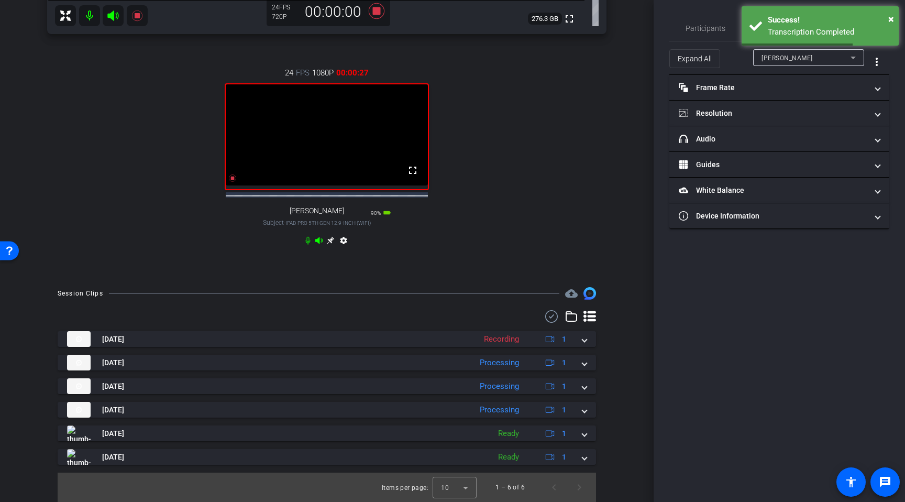
click at [763, 57] on div "Sam Barnes" at bounding box center [806, 57] width 89 height 13
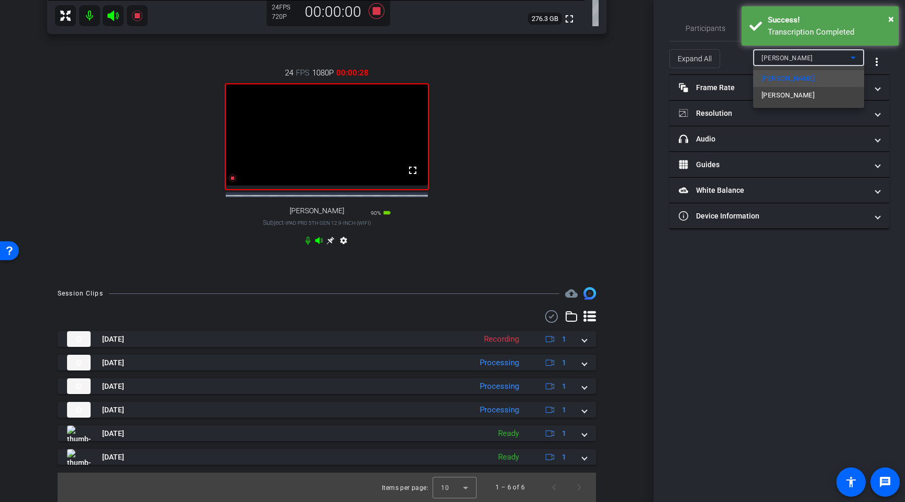
click at [763, 94] on span "Terry OLaoghaire" at bounding box center [788, 95] width 53 height 13
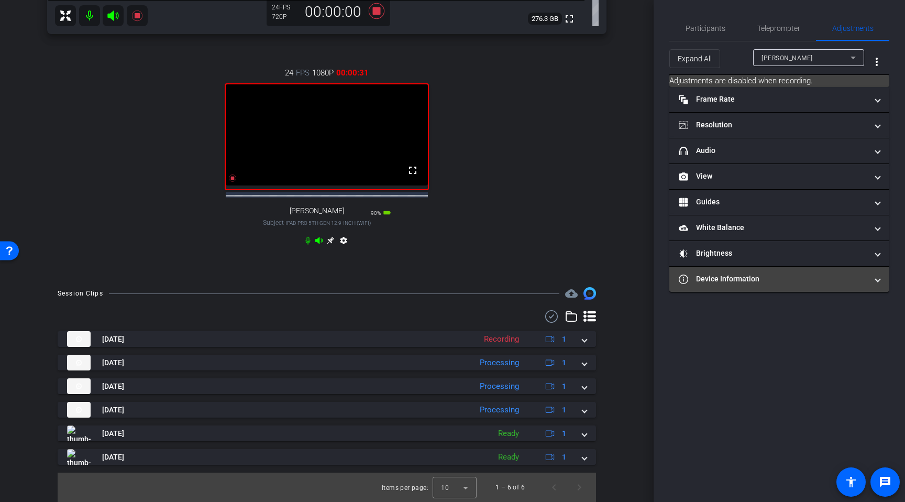
click at [749, 285] on mat-expansion-panel-header "Device Information" at bounding box center [779, 279] width 220 height 25
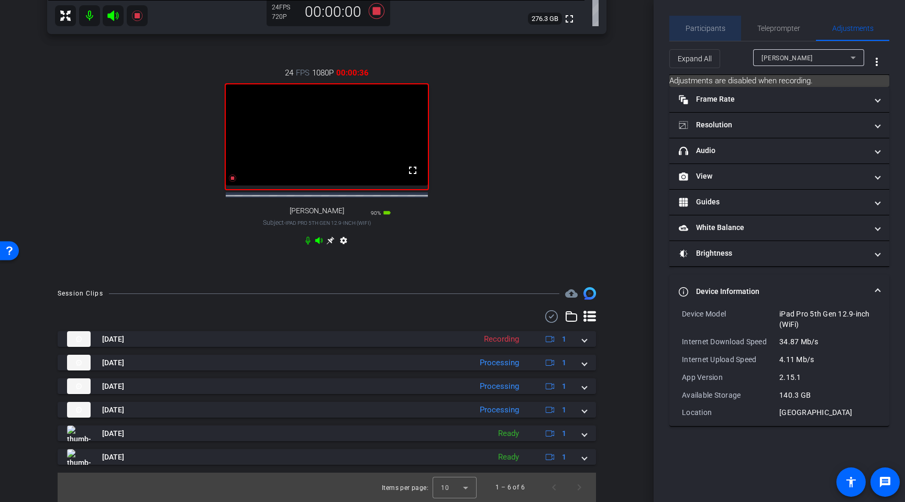
click at [717, 27] on span "Participants" at bounding box center [706, 28] width 40 height 7
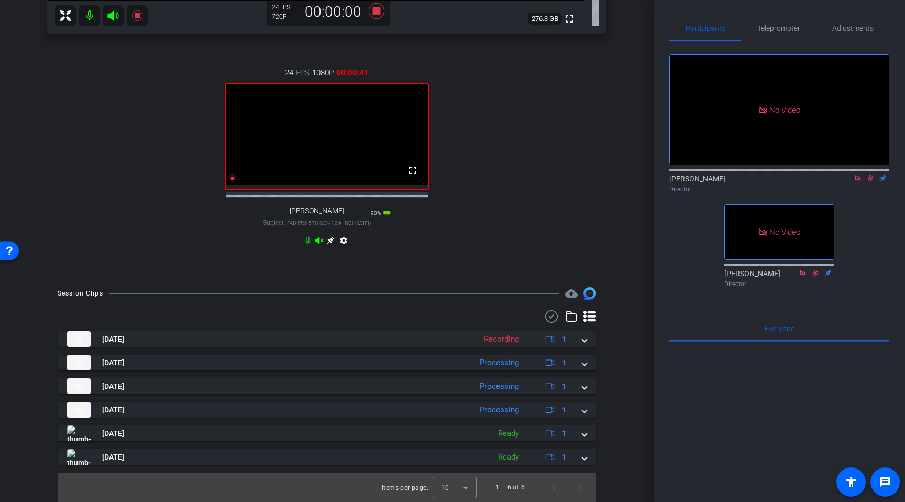
click at [161, 189] on div "24 FPS 1080P 00:00:41 fullscreen Terry OLaoghaire Subject - iPad Pro 5th Gen 12…" at bounding box center [326, 158] width 559 height 216
click at [234, 177] on icon at bounding box center [232, 177] width 7 height 7
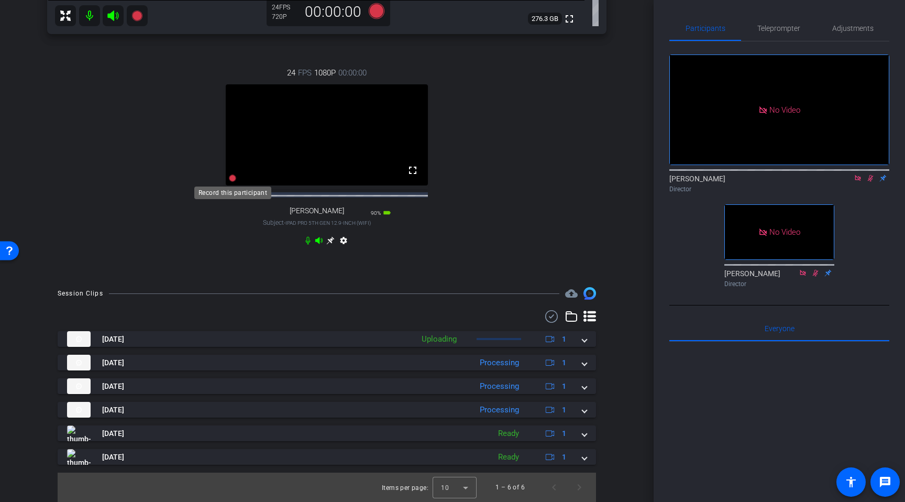
click at [233, 180] on icon at bounding box center [232, 177] width 7 height 7
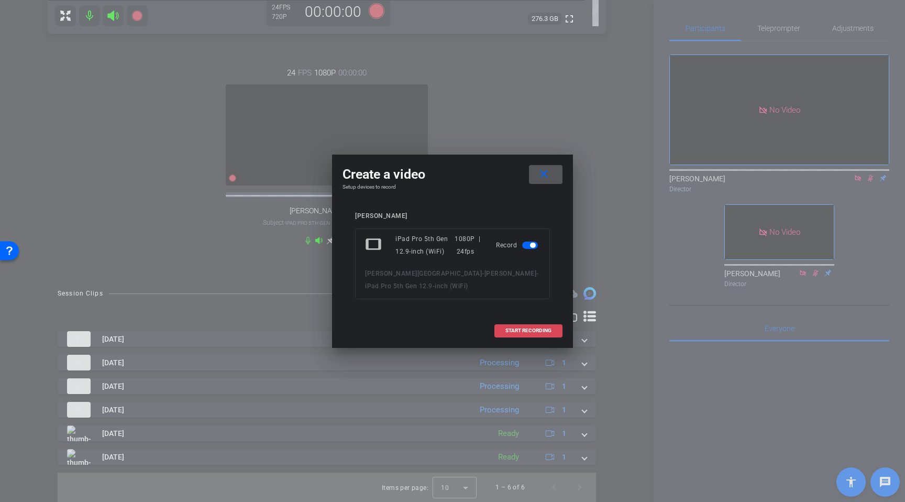
click at [521, 332] on span "START RECORDING" at bounding box center [528, 330] width 46 height 5
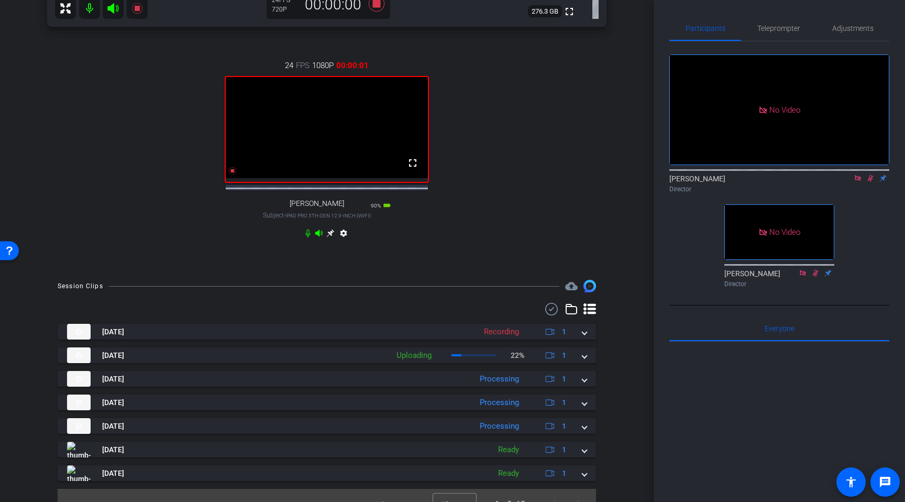
scroll to position [408, 0]
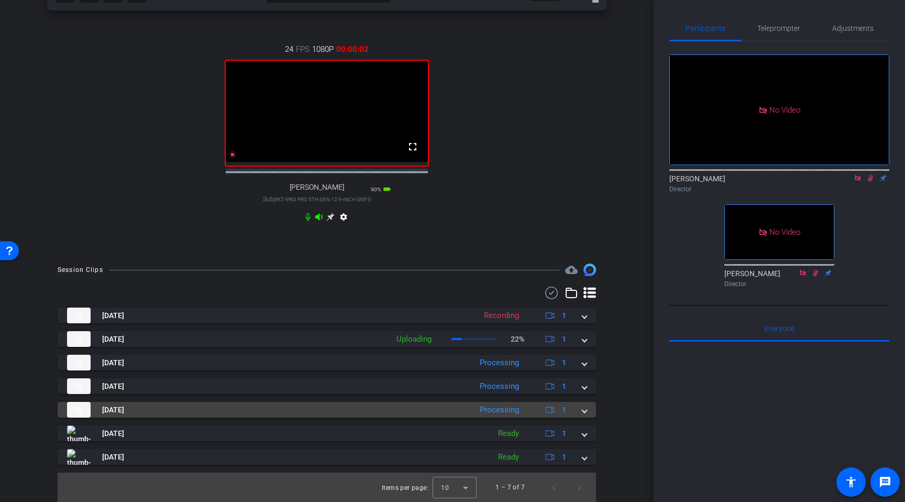
click at [587, 410] on span at bounding box center [584, 409] width 4 height 11
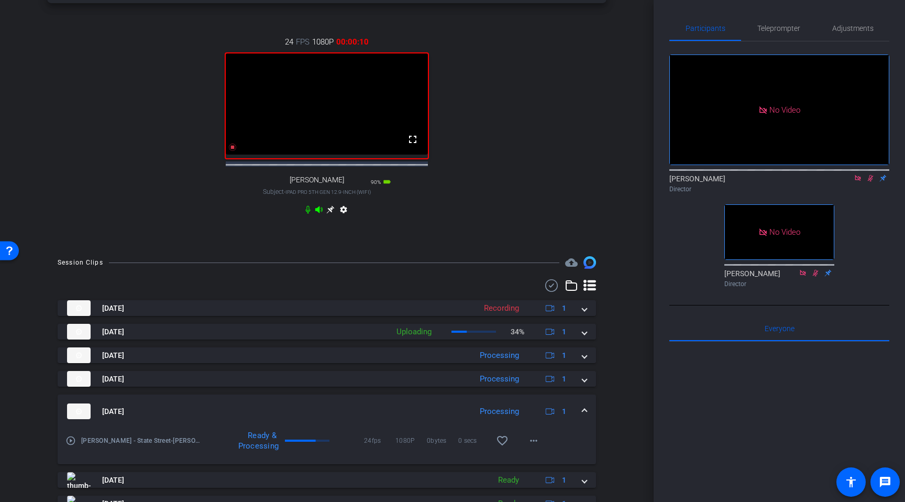
click at [586, 415] on span at bounding box center [584, 411] width 4 height 11
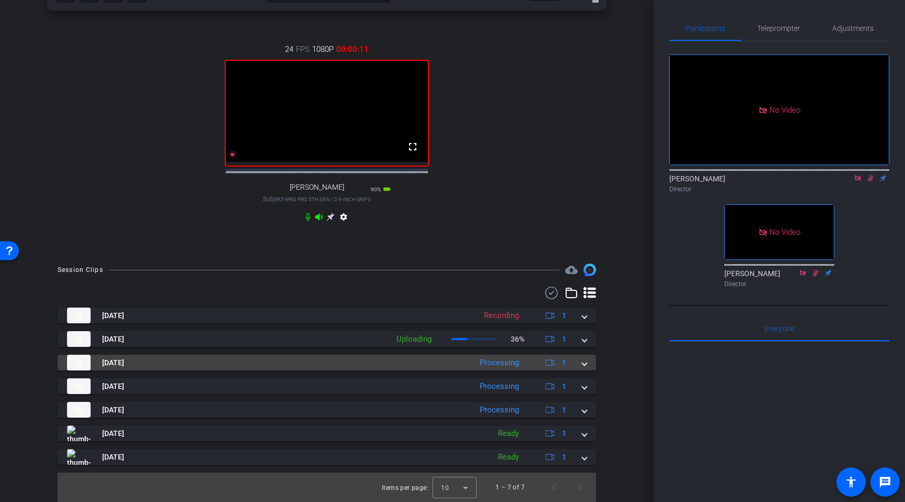
click at [585, 363] on span at bounding box center [584, 362] width 4 height 11
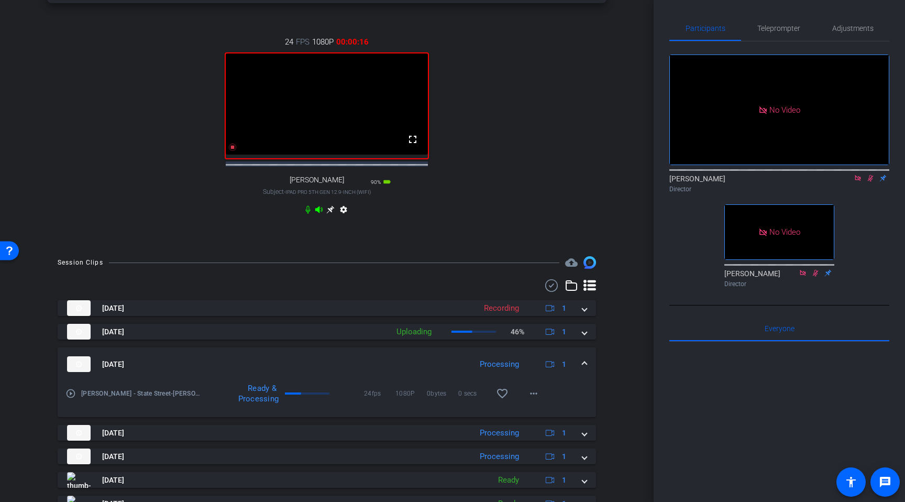
click at [584, 365] on mat-expansion-panel-header "Sep 8, 2025 Processing 1" at bounding box center [327, 364] width 538 height 34
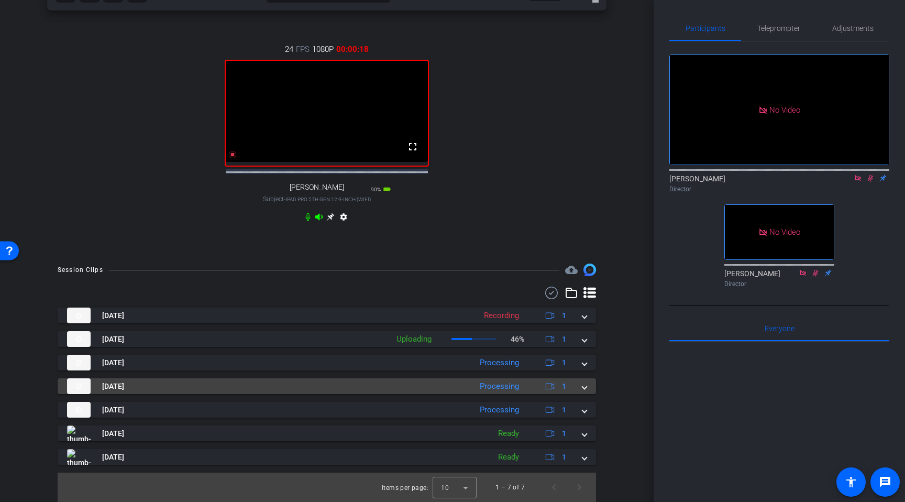
click at [583, 386] on span at bounding box center [584, 386] width 4 height 11
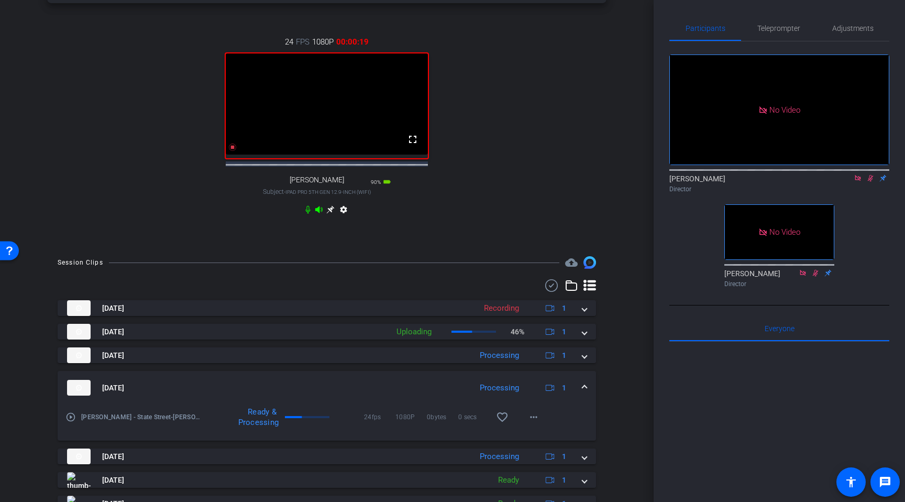
click at [583, 386] on mat-expansion-panel-header "Sep 8, 2025 Processing 1" at bounding box center [327, 388] width 538 height 34
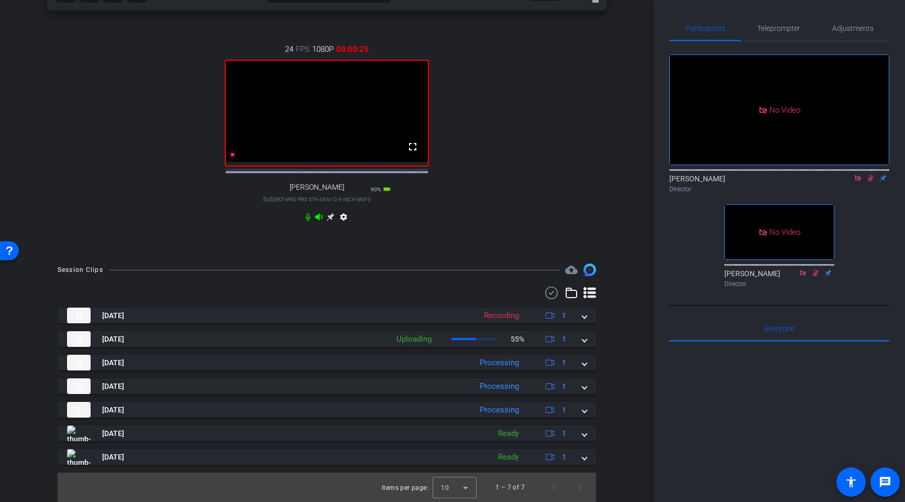
click at [128, 156] on div "24 FPS 1080P 00:00:25 fullscreen Terry OLaoghaire Subject - iPad Pro 5th Gen 12…" at bounding box center [326, 134] width 559 height 216
click at [164, 181] on div "24 FPS 1080P 00:00:55 fullscreen Terry OLaoghaire Subject - iPad Pro 5th Gen 12…" at bounding box center [326, 134] width 559 height 216
click at [232, 154] on icon at bounding box center [232, 154] width 7 height 7
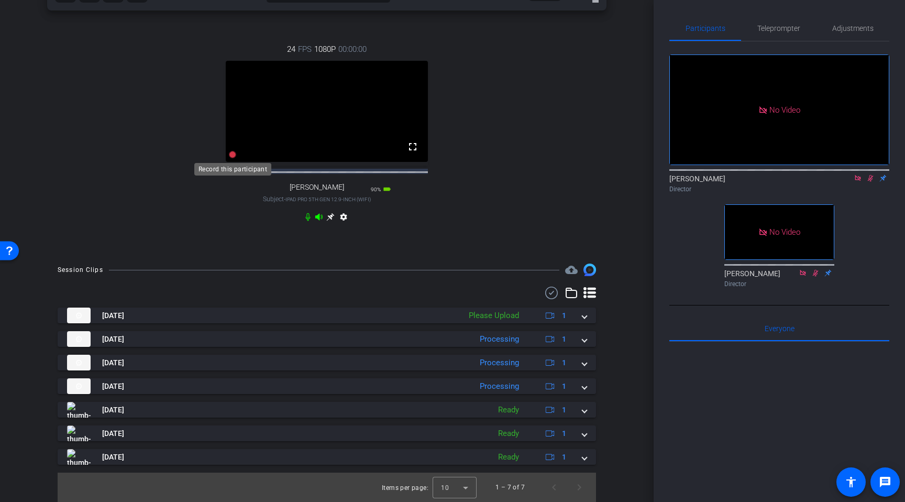
click at [234, 156] on icon at bounding box center [232, 154] width 7 height 7
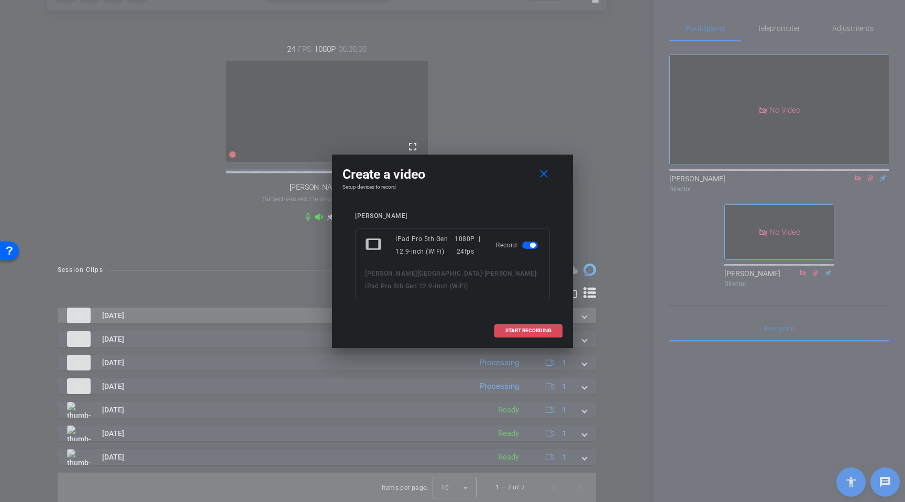
drag, startPoint x: 519, startPoint y: 327, endPoint x: 519, endPoint y: 322, distance: 5.3
click at [519, 327] on span at bounding box center [528, 330] width 67 height 25
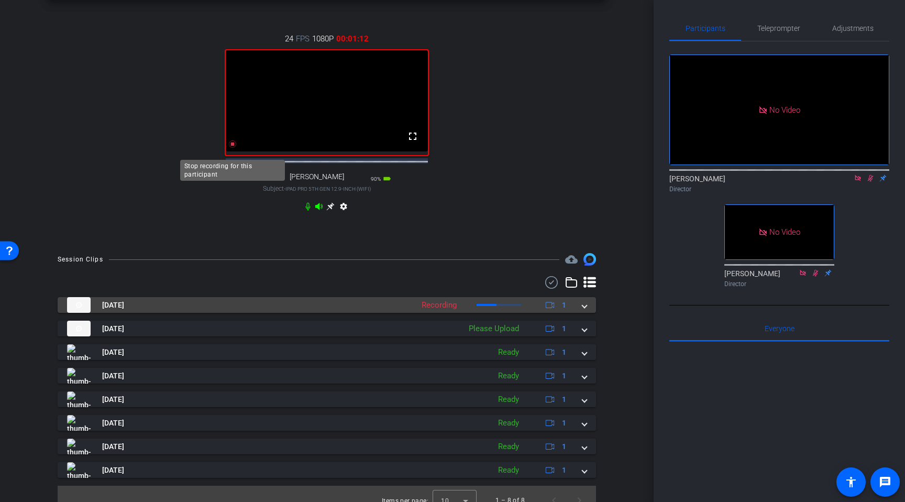
click at [235, 148] on icon at bounding box center [232, 144] width 8 height 8
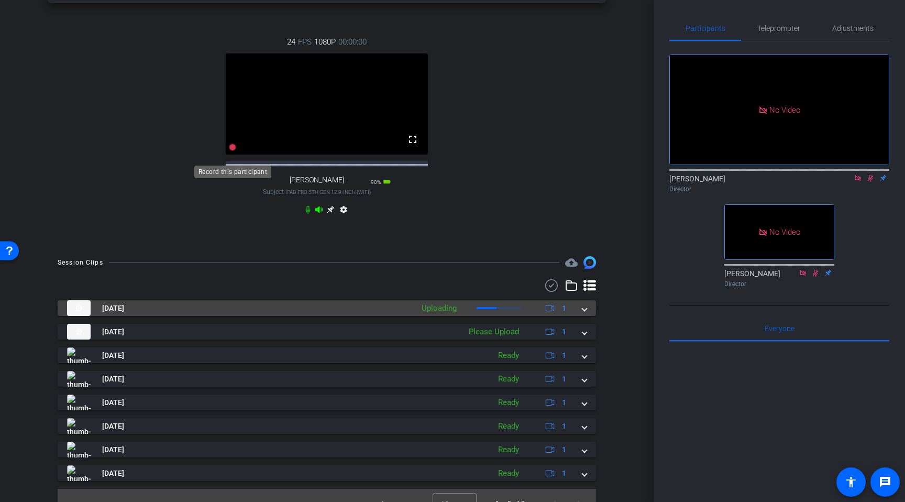
click at [234, 151] on icon at bounding box center [232, 147] width 7 height 7
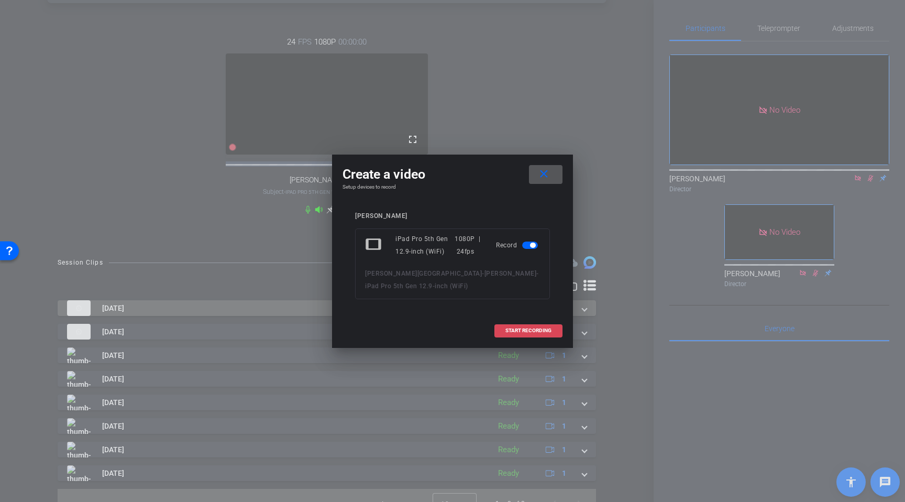
click at [512, 329] on span "START RECORDING" at bounding box center [528, 330] width 46 height 5
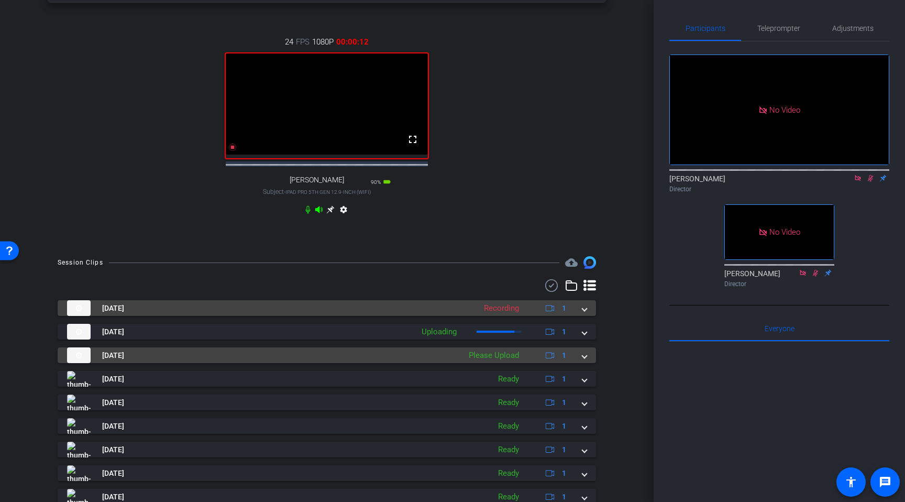
click at [587, 359] on mat-expansion-panel-header "Sep 8, 2025 Please Upload 1" at bounding box center [327, 355] width 538 height 16
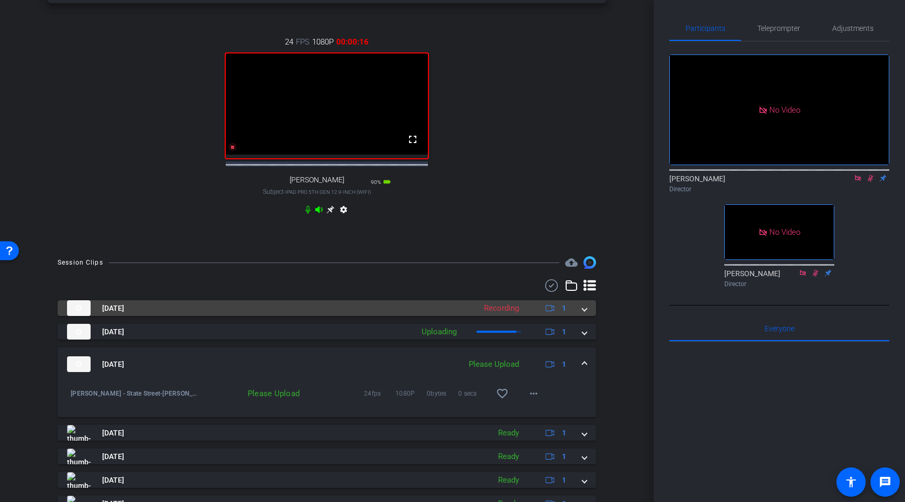
click at [586, 366] on span at bounding box center [584, 364] width 4 height 11
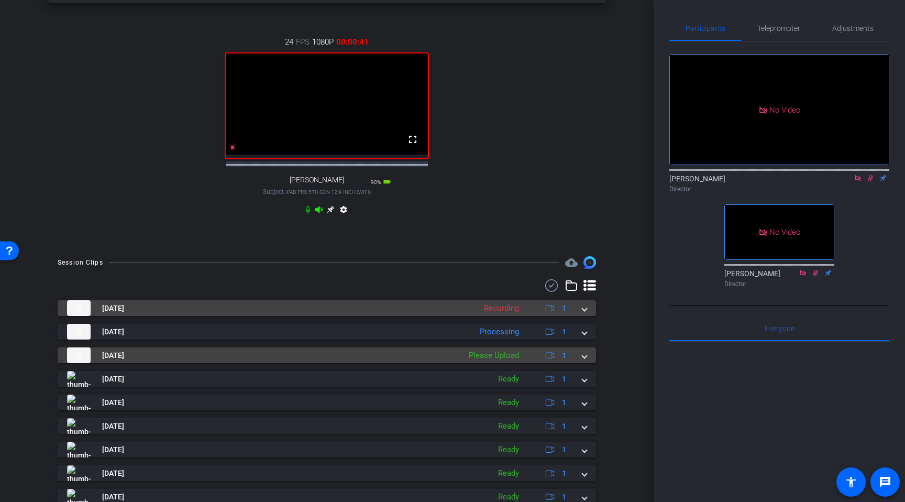
click at [589, 363] on mat-expansion-panel-header "Sep 8, 2025 Please Upload 1" at bounding box center [327, 355] width 538 height 16
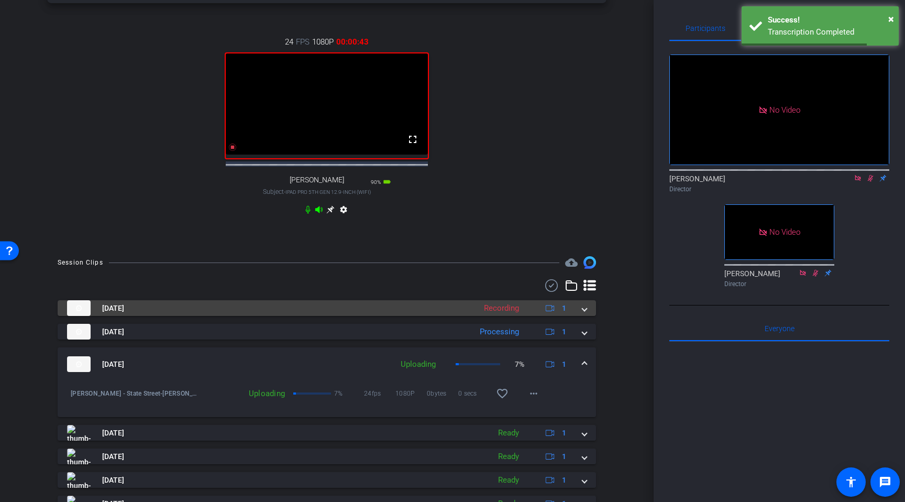
click at [585, 369] on span at bounding box center [584, 364] width 4 height 11
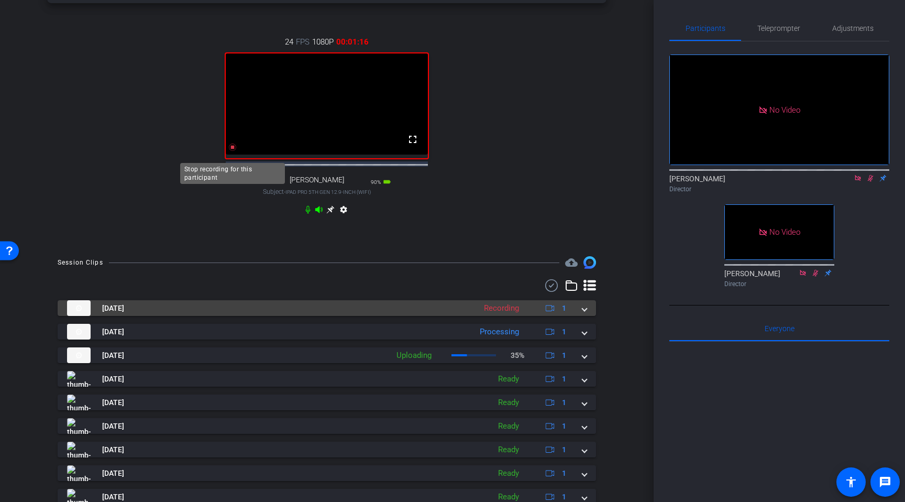
click at [231, 151] on icon at bounding box center [232, 147] width 8 height 8
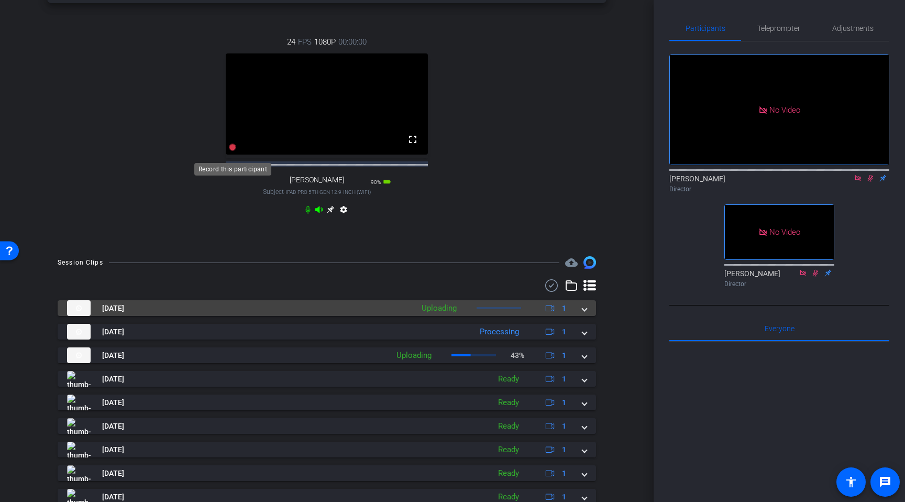
click at [232, 151] on icon at bounding box center [232, 147] width 7 height 7
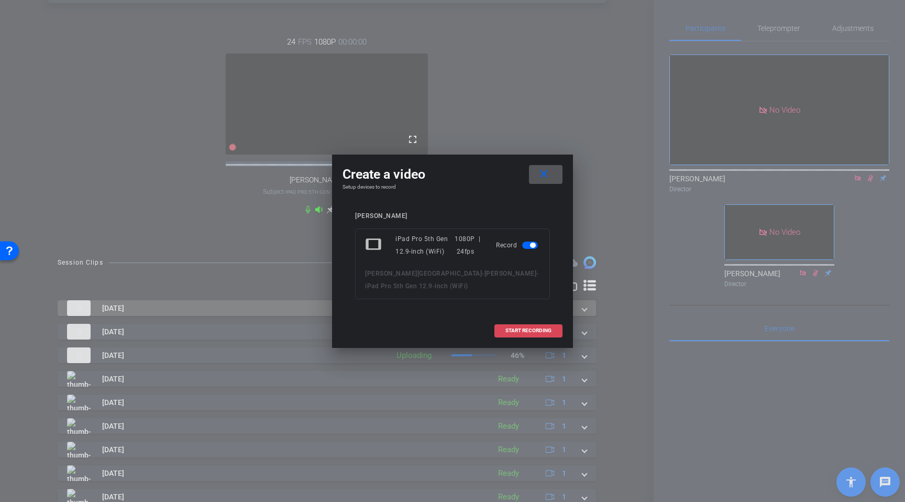
click at [539, 331] on span "START RECORDING" at bounding box center [528, 330] width 46 height 5
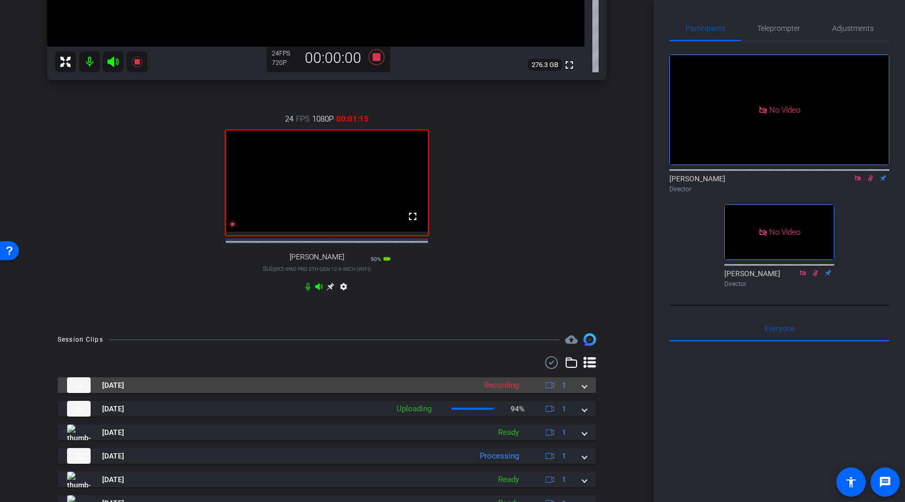
scroll to position [324, 0]
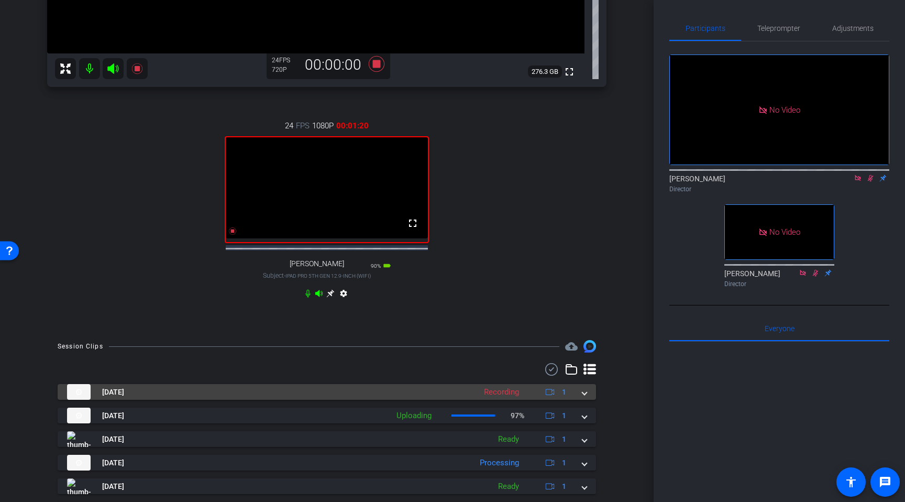
click at [197, 256] on div "24 FPS 1080P 00:01:20 fullscreen Terry OLaoghaire Subject - iPad Pro 5th Gen 12…" at bounding box center [326, 211] width 559 height 216
click at [232, 235] on icon at bounding box center [232, 230] width 7 height 7
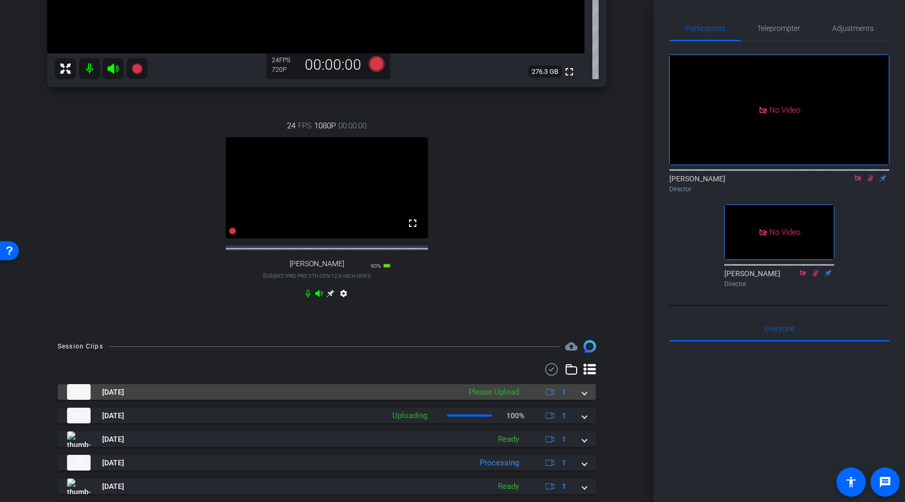
click at [192, 259] on div "24 FPS 1080P 00:00:00 fullscreen Terry OLaoghaire Subject - iPad Pro 5th Gen 12…" at bounding box center [326, 211] width 559 height 216
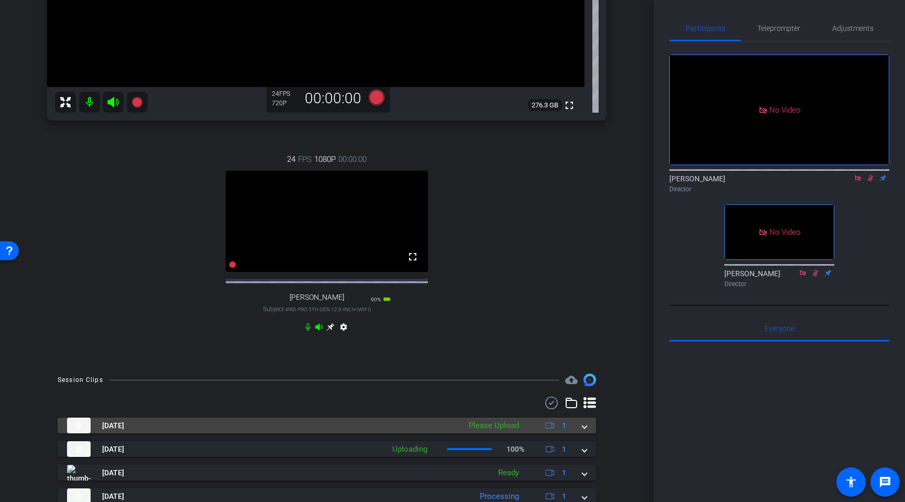
scroll to position [290, 0]
click at [763, 174] on icon at bounding box center [858, 177] width 8 height 7
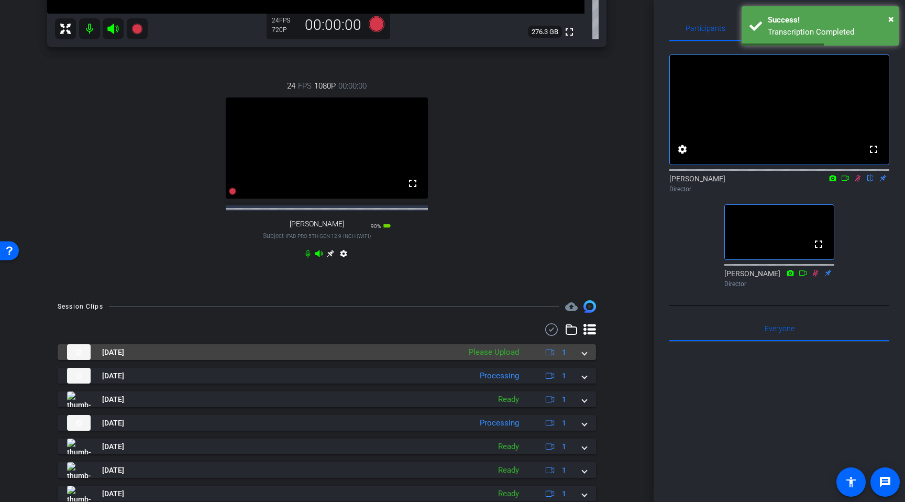
scroll to position [315, 0]
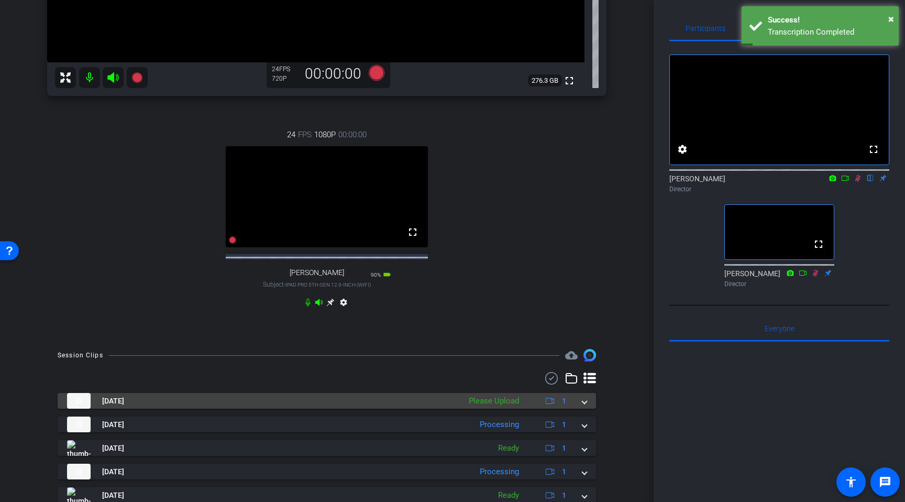
click at [585, 406] on span at bounding box center [584, 400] width 4 height 11
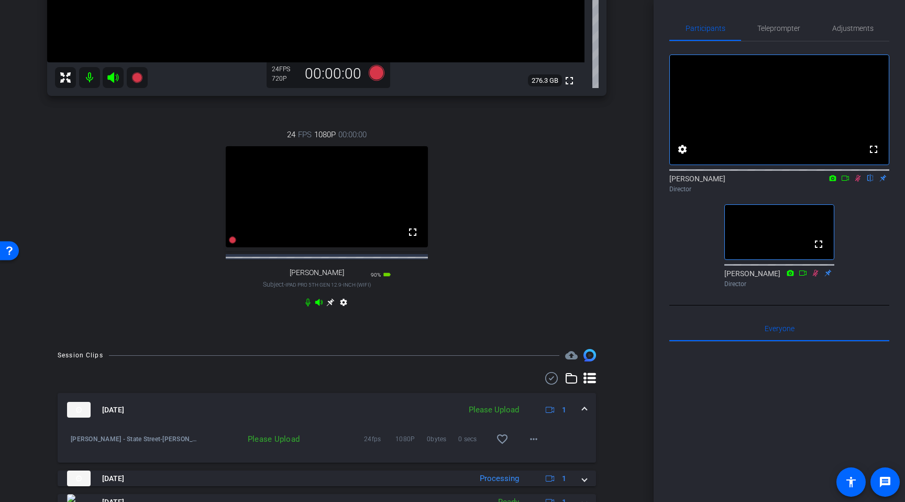
click at [602, 201] on div "24 FPS 1080P 00:00:00 fullscreen Terry OLaoghaire Subject - iPad Pro 5th Gen 12…" at bounding box center [326, 220] width 559 height 216
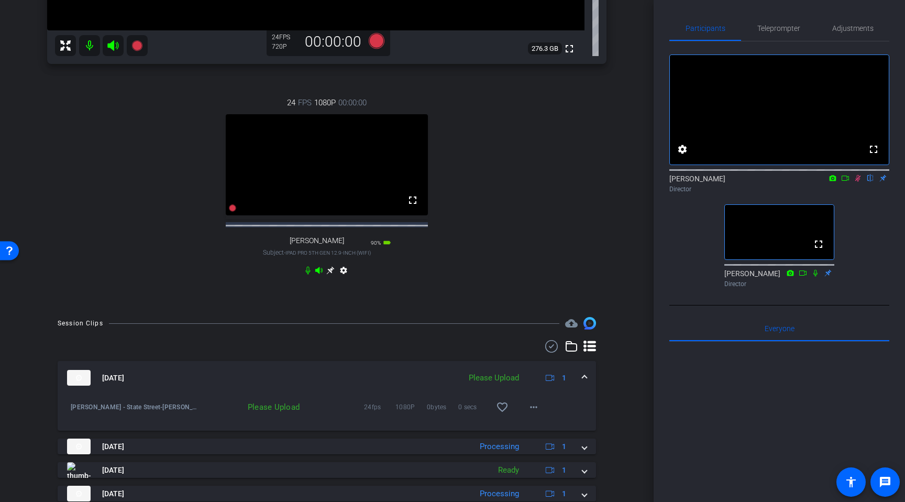
scroll to position [355, 0]
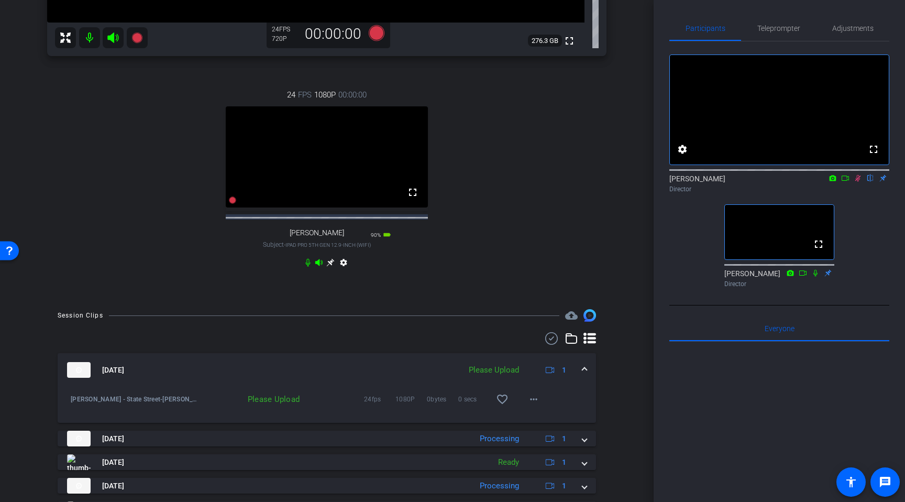
click at [623, 253] on div "Sam Barnes Chrome info ROOM ID: 785599469 fullscreen settings 276.3 GB 24 FPS 7…" at bounding box center [326, 8] width 601 height 580
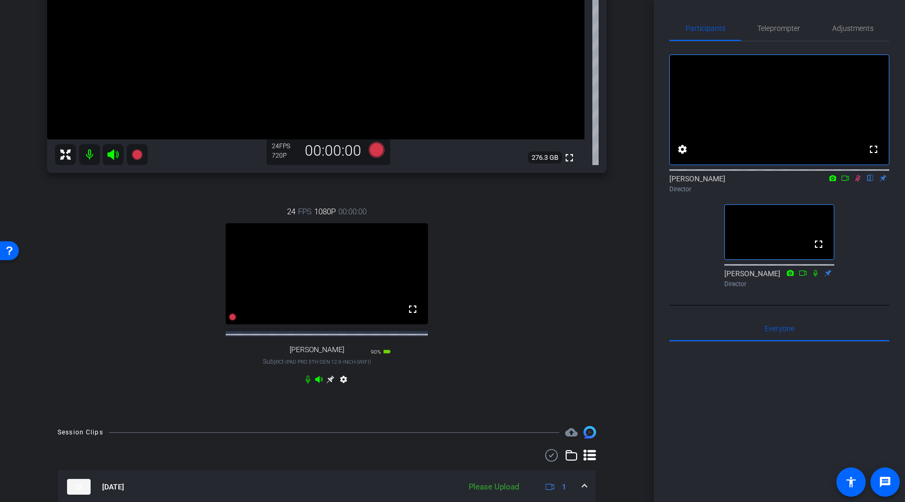
scroll to position [200, 0]
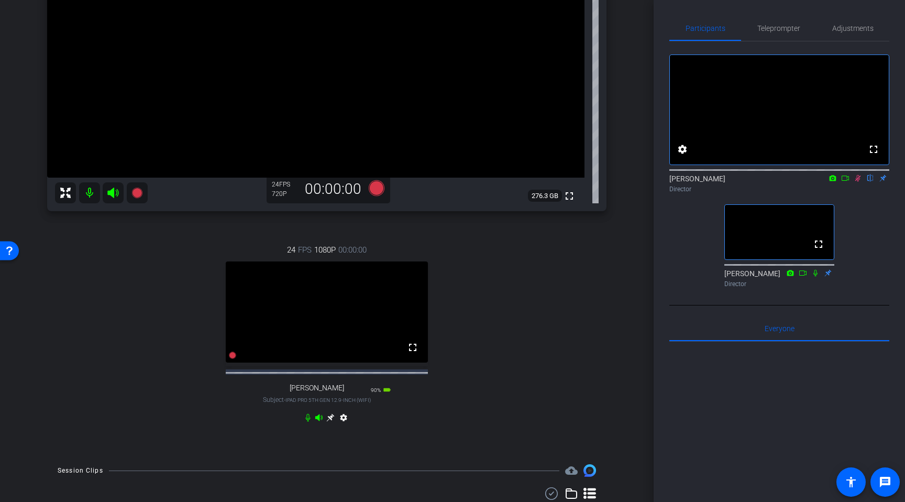
click at [763, 182] on icon at bounding box center [858, 178] width 6 height 7
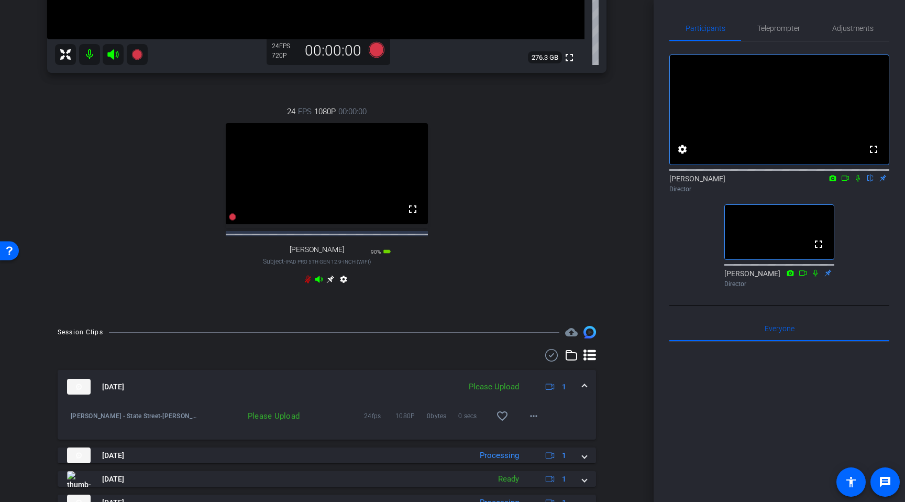
scroll to position [381, 0]
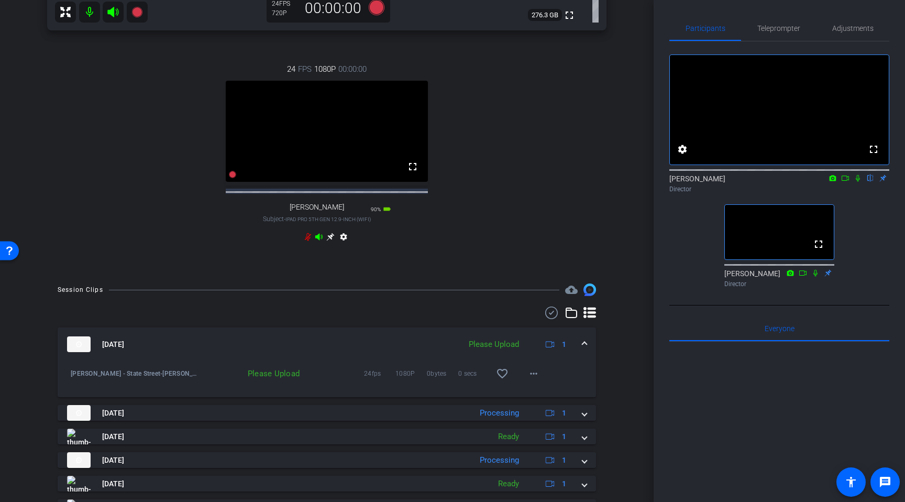
click at [621, 357] on div "Session Clips cloud_upload Sep 8, 2025 Please Upload 1 Terry - State Street-Ter…" at bounding box center [326, 464] width 601 height 363
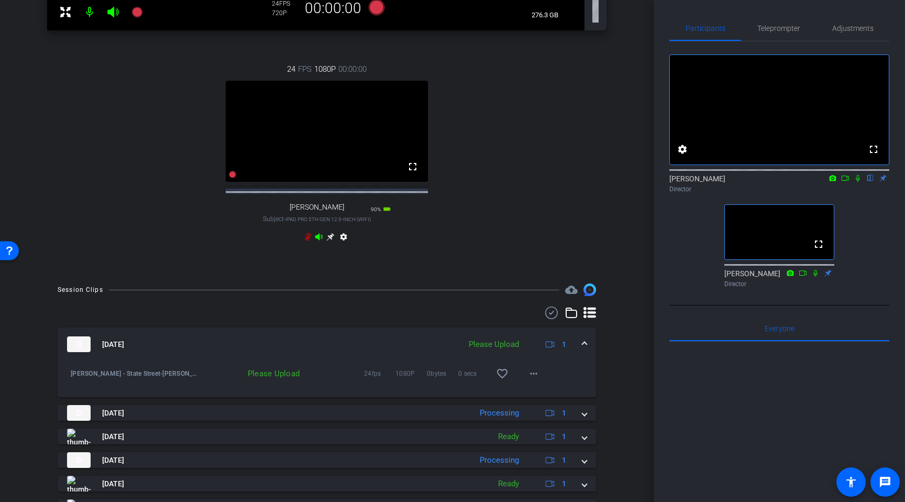
click at [586, 350] on span at bounding box center [584, 344] width 4 height 11
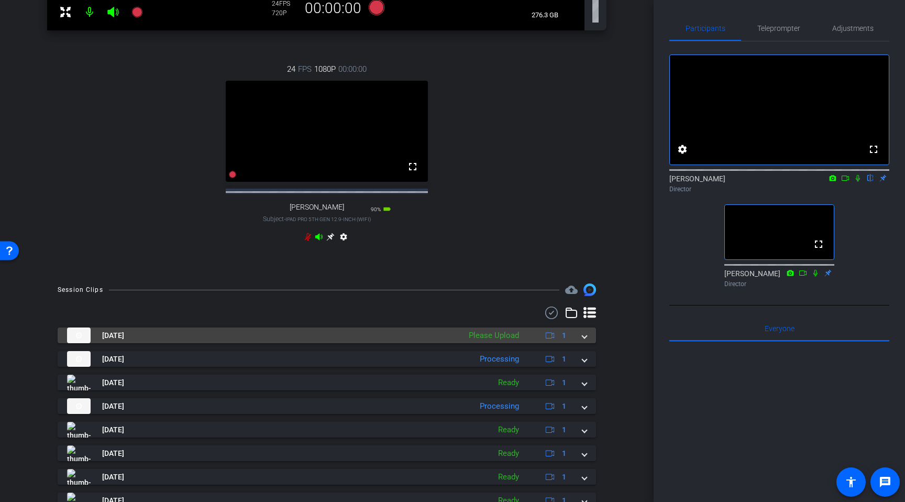
click at [587, 343] on mat-expansion-panel-header "Sep 8, 2025 Please Upload 1" at bounding box center [327, 335] width 538 height 16
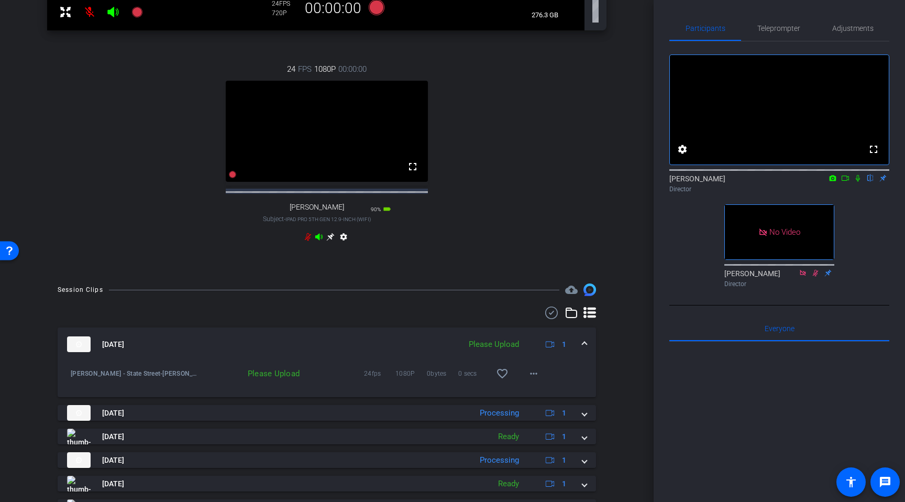
click at [763, 182] on icon at bounding box center [858, 177] width 8 height 7
click at [763, 182] on icon at bounding box center [858, 178] width 6 height 7
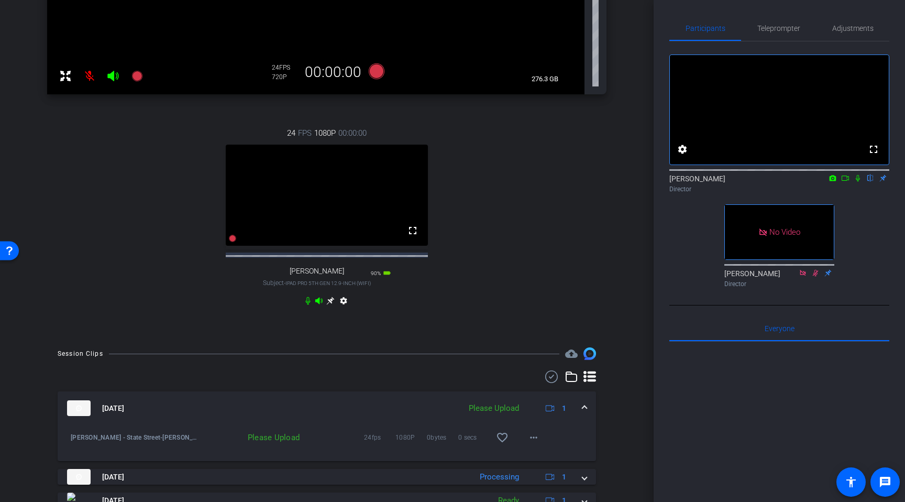
scroll to position [334, 0]
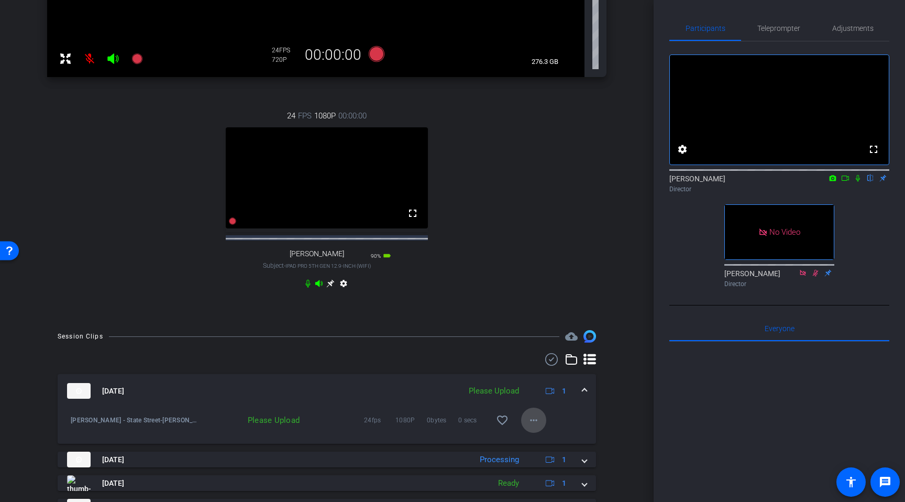
click at [538, 426] on mat-icon "more_horiz" at bounding box center [533, 420] width 13 height 13
click at [546, 449] on span "Upload" at bounding box center [551, 451] width 42 height 13
click at [763, 182] on icon at bounding box center [858, 177] width 8 height 7
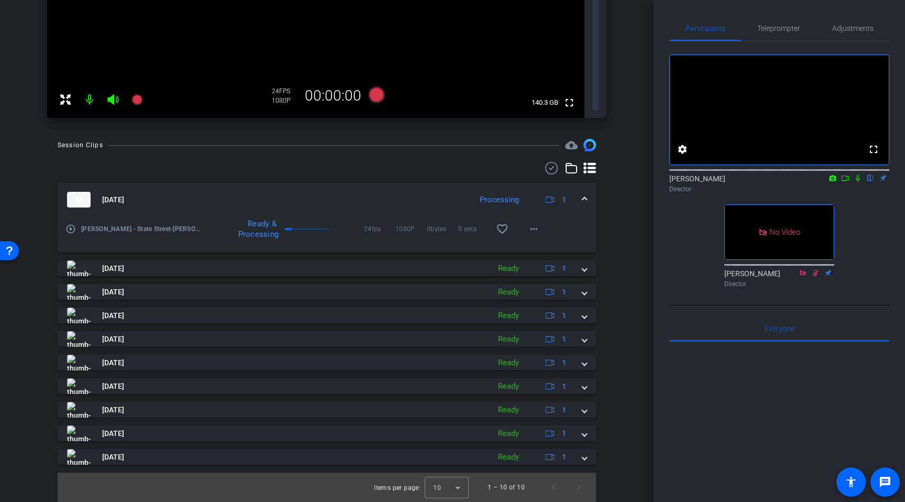
scroll to position [293, 0]
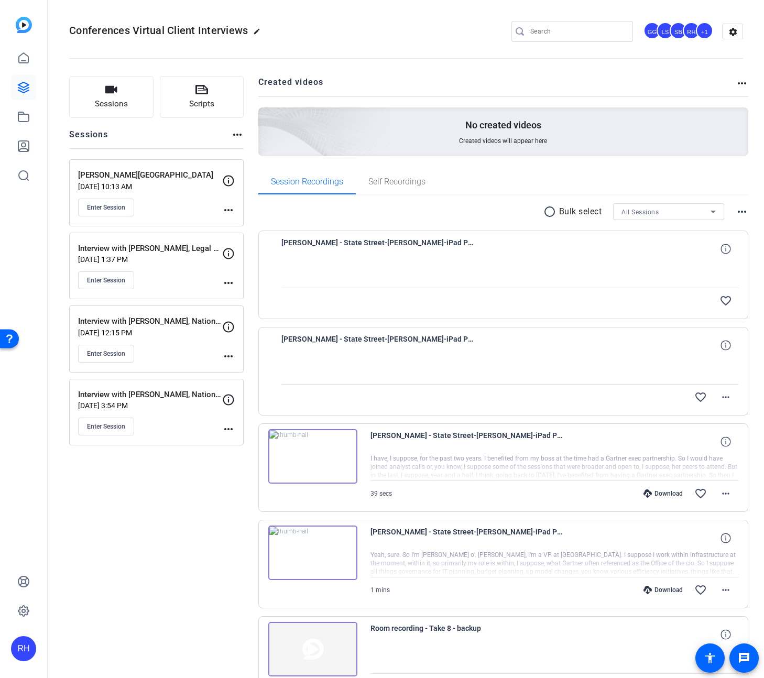
scroll to position [80, 0]
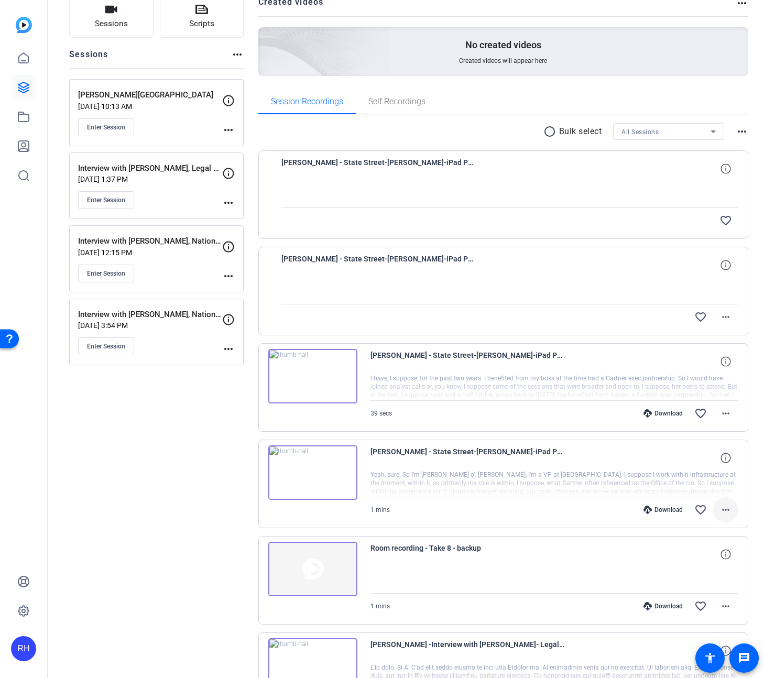
click at [731, 511] on mat-icon "more_horiz" at bounding box center [725, 509] width 13 height 13
click at [703, 558] on span "Download MP4" at bounding box center [698, 558] width 63 height 13
click at [727, 514] on mat-icon "more_horiz" at bounding box center [725, 509] width 13 height 13
click at [707, 610] on span "Download Transcript" at bounding box center [698, 610] width 63 height 13
click at [726, 414] on mat-icon "more_horiz" at bounding box center [725, 413] width 13 height 13
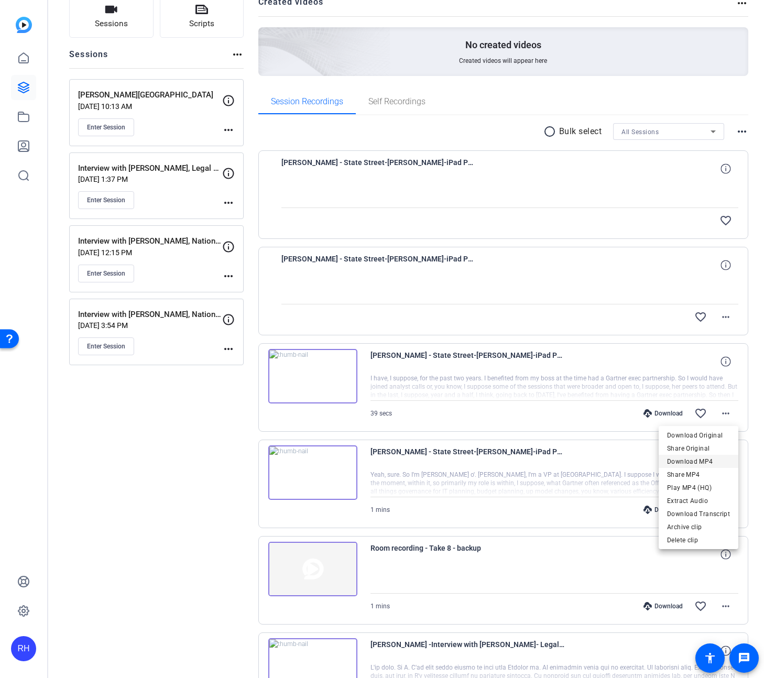
click at [702, 463] on span "Download MP4" at bounding box center [698, 461] width 63 height 13
click at [730, 416] on mat-icon "more_horiz" at bounding box center [725, 413] width 13 height 13
click at [697, 461] on span "Download MP4" at bounding box center [698, 461] width 63 height 13
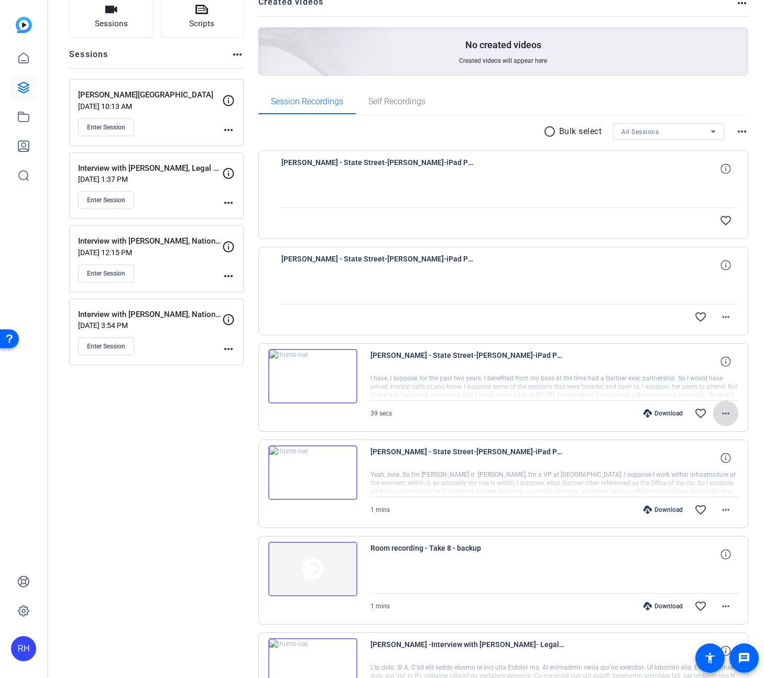
click at [722, 416] on mat-icon "more_horiz" at bounding box center [725, 413] width 13 height 13
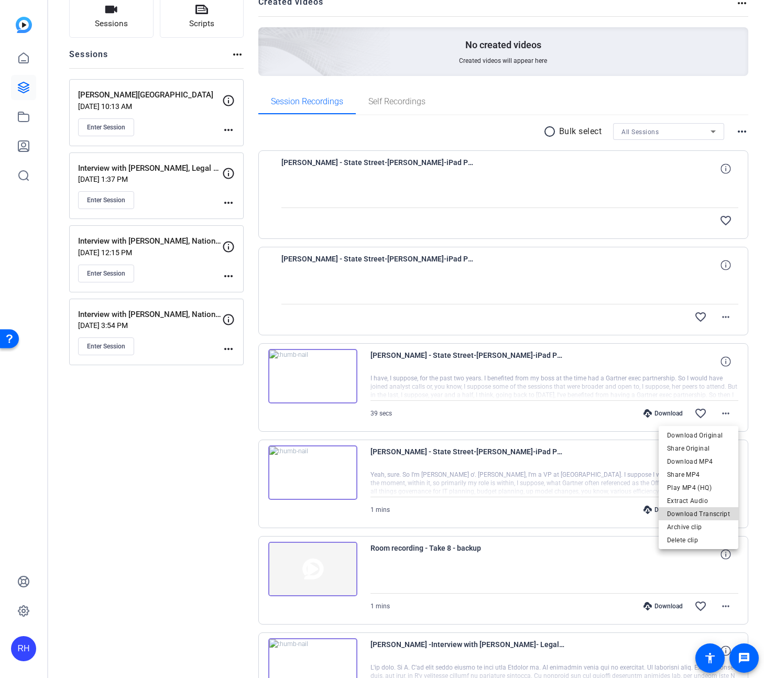
click at [706, 511] on span "Download Transcript" at bounding box center [698, 514] width 63 height 13
click at [241, 450] on div "Sessions Scripts Sessions more_horiz Terry - State Street Aug 21, 2025 @ 10:13 …" at bounding box center [156, 577] width 174 height 1163
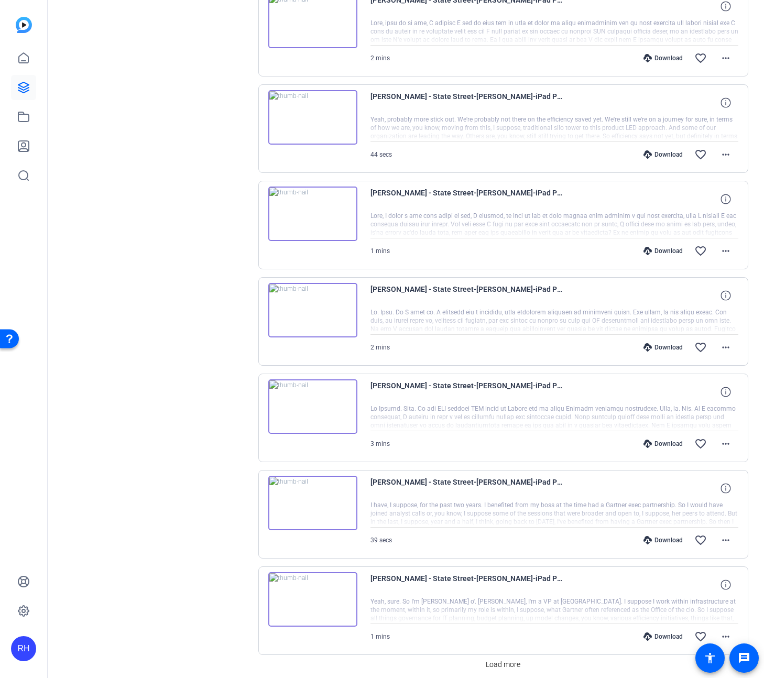
scroll to position [574, 0]
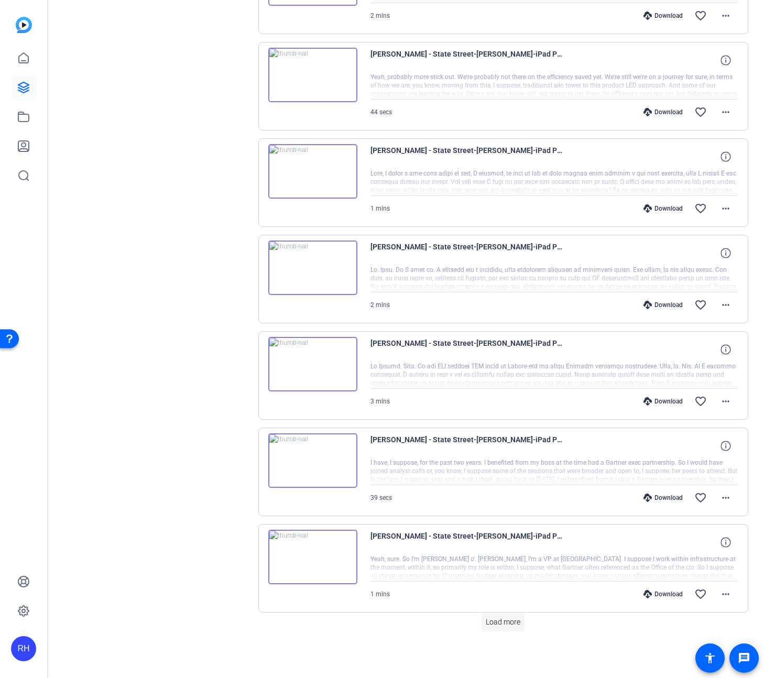
click at [508, 620] on span "Load more" at bounding box center [503, 621] width 35 height 11
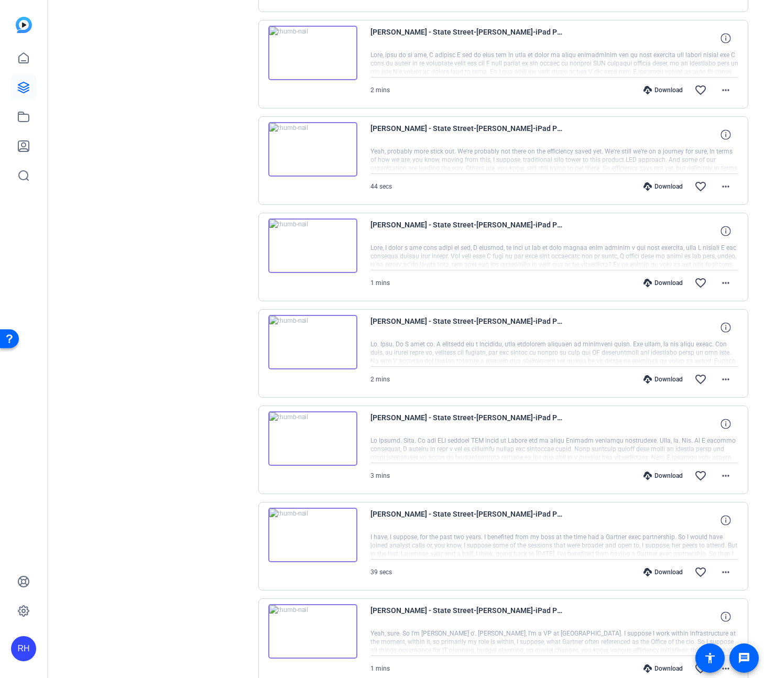
scroll to position [444, 0]
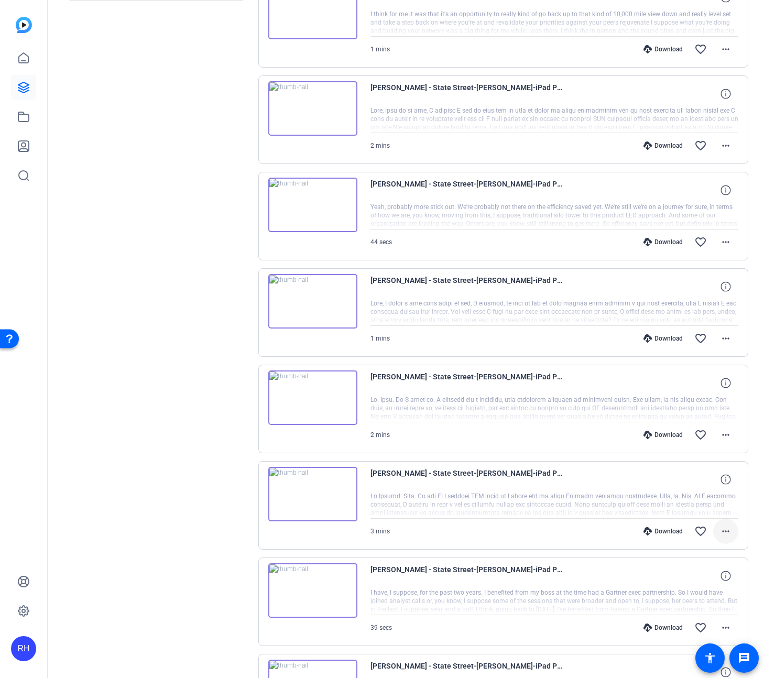
click at [729, 530] on mat-icon "more_horiz" at bounding box center [725, 531] width 13 height 13
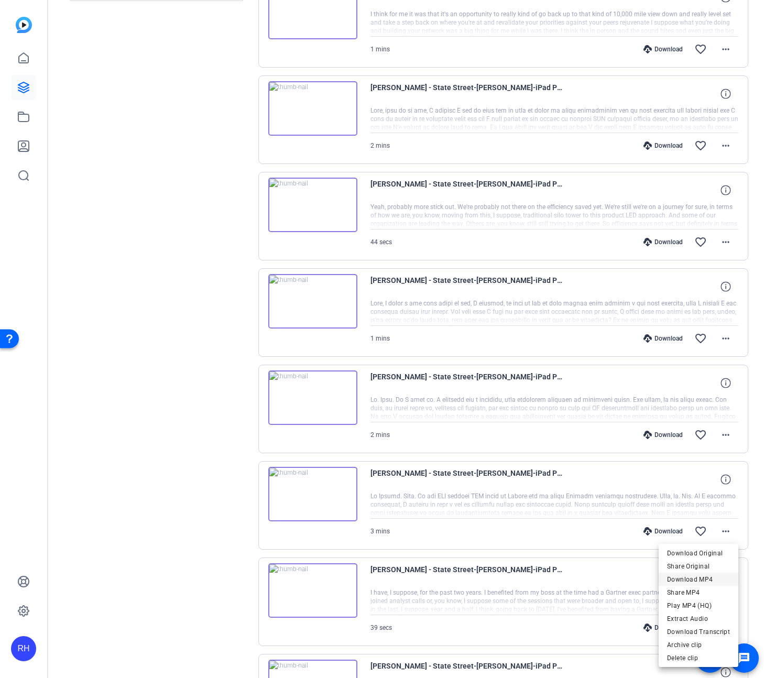
click at [704, 576] on span "Download MP4" at bounding box center [698, 579] width 63 height 13
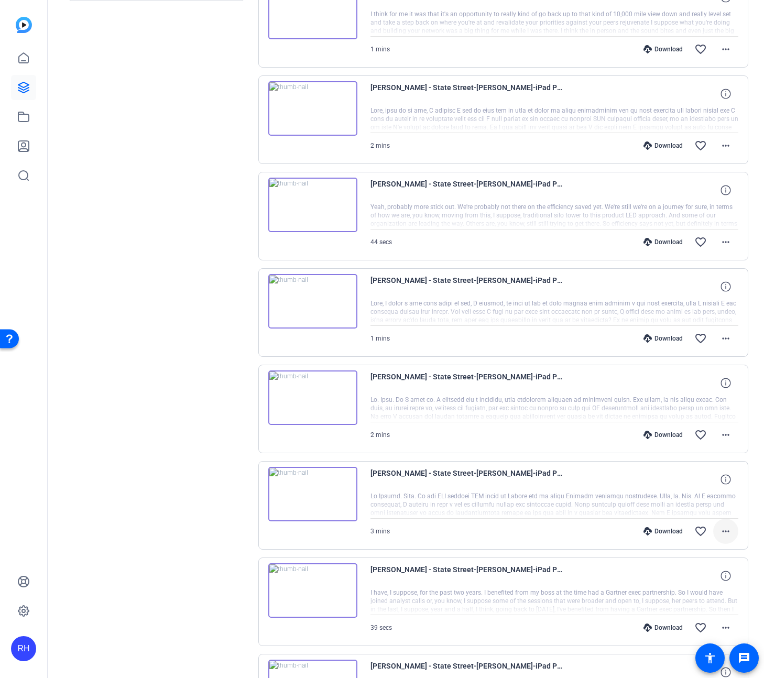
click at [727, 538] on span at bounding box center [725, 531] width 25 height 25
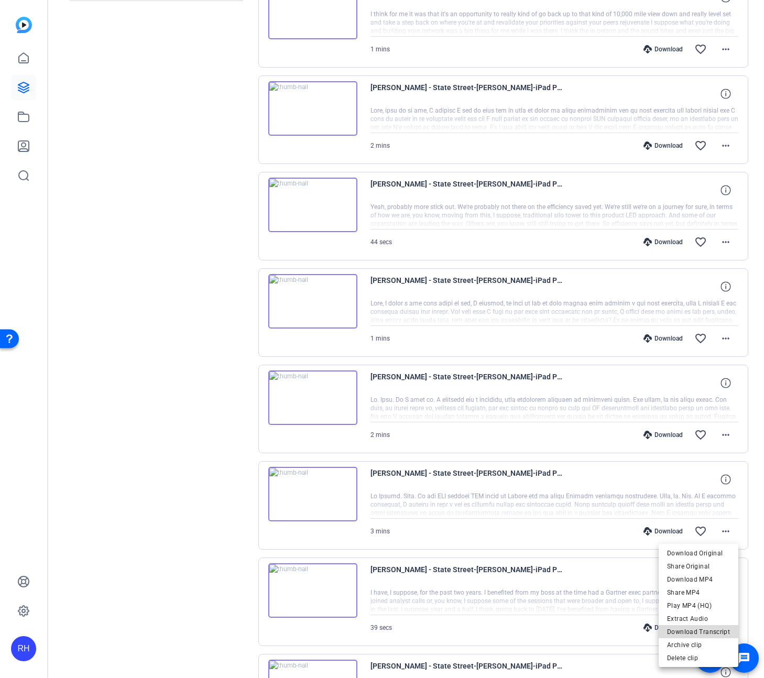
click at [704, 631] on span "Download Transcript" at bounding box center [698, 631] width 63 height 13
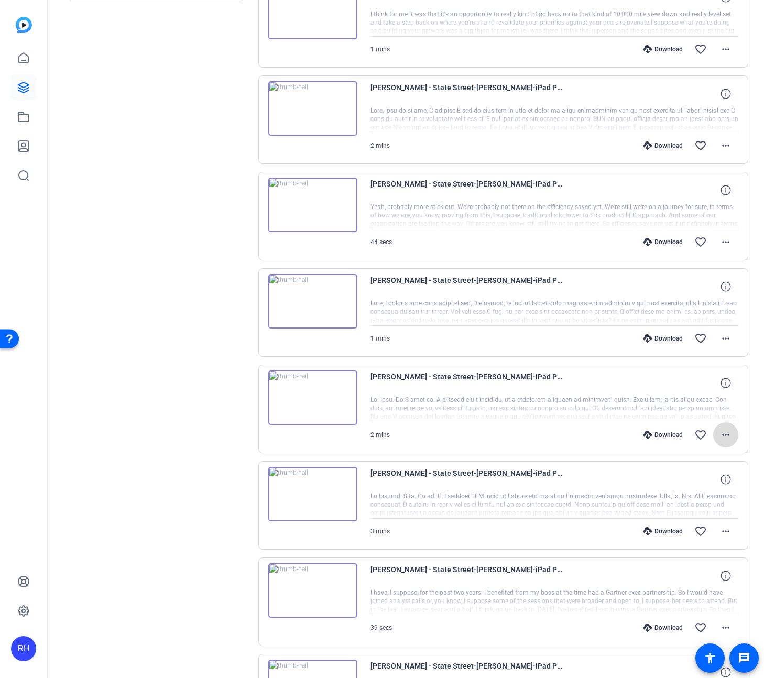
click at [733, 438] on span at bounding box center [725, 434] width 25 height 25
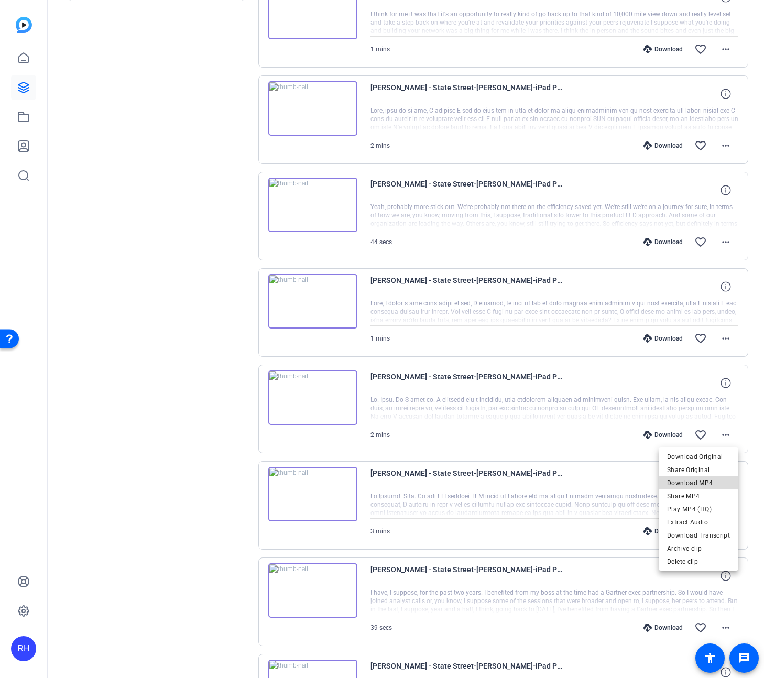
click at [709, 480] on span "Download MP4" at bounding box center [698, 483] width 63 height 13
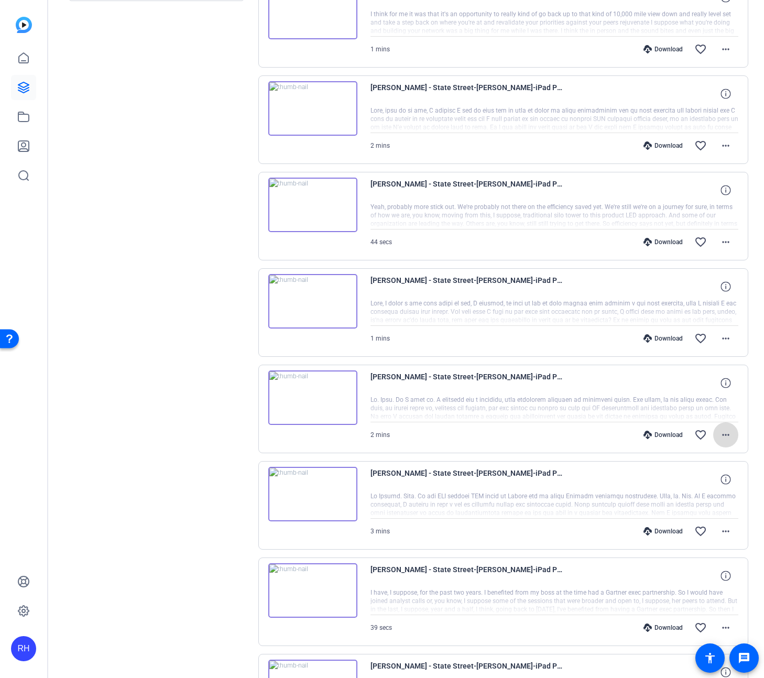
click at [731, 433] on mat-icon "more_horiz" at bounding box center [725, 434] width 13 height 13
click at [708, 535] on span "Download Transcript" at bounding box center [698, 535] width 63 height 13
click at [727, 341] on mat-icon "more_horiz" at bounding box center [725, 338] width 13 height 13
click at [716, 382] on span "Download MP4" at bounding box center [698, 386] width 63 height 13
click at [730, 339] on mat-icon "more_horiz" at bounding box center [725, 338] width 13 height 13
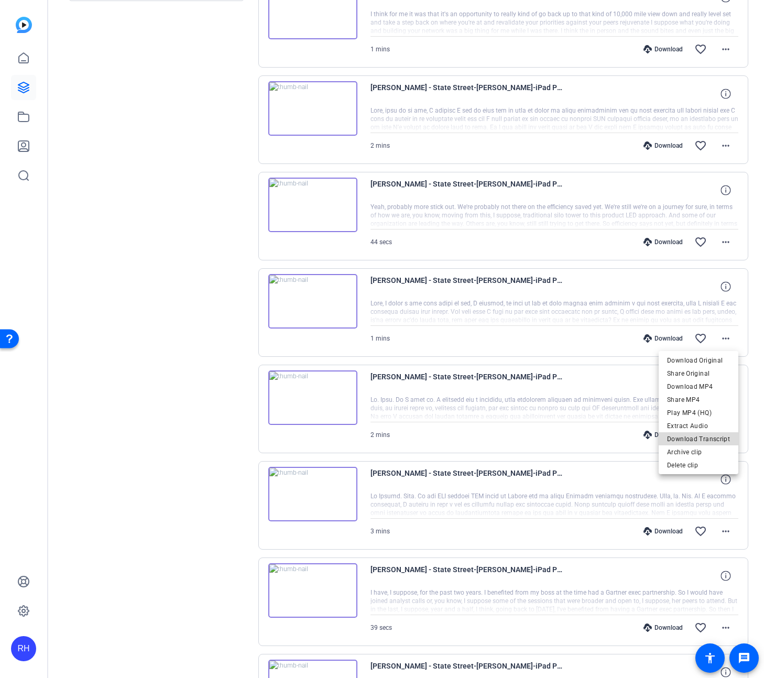
click at [714, 435] on span "Download Transcript" at bounding box center [698, 439] width 63 height 13
click at [731, 243] on mat-icon "more_horiz" at bounding box center [725, 242] width 13 height 13
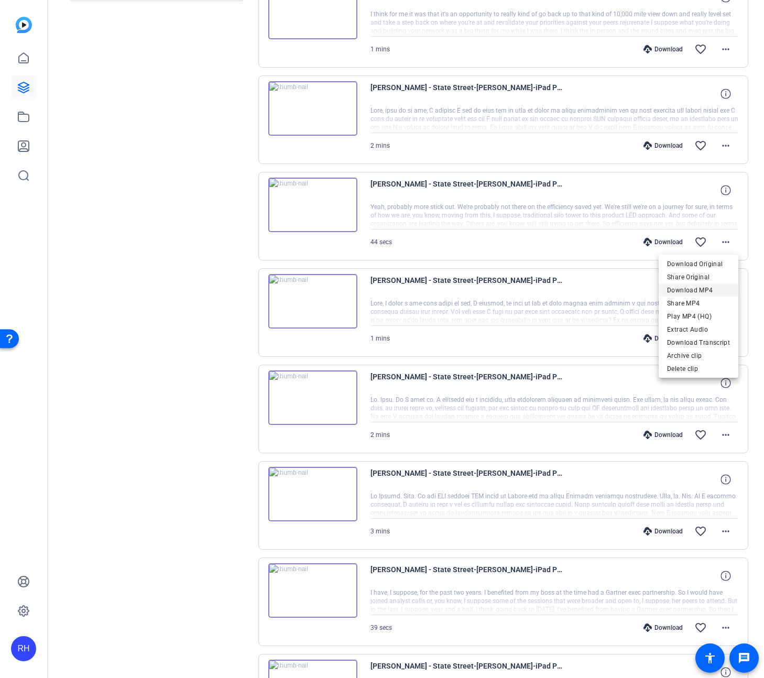
click at [714, 287] on span "Download MP4" at bounding box center [698, 290] width 63 height 13
click at [726, 240] on mat-icon "more_horiz" at bounding box center [725, 242] width 13 height 13
click at [707, 340] on span "Download Transcript" at bounding box center [698, 342] width 63 height 13
click at [729, 150] on mat-icon "more_horiz" at bounding box center [725, 145] width 13 height 13
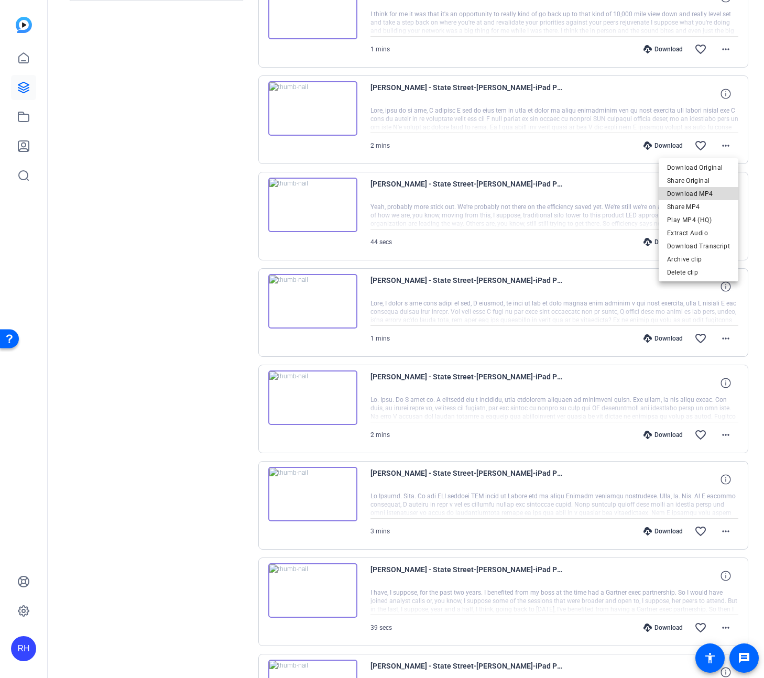
click at [704, 193] on span "Download MP4" at bounding box center [698, 194] width 63 height 13
click at [724, 144] on mat-icon "more_horiz" at bounding box center [725, 145] width 13 height 13
click at [701, 247] on span "Download Transcript" at bounding box center [698, 246] width 63 height 13
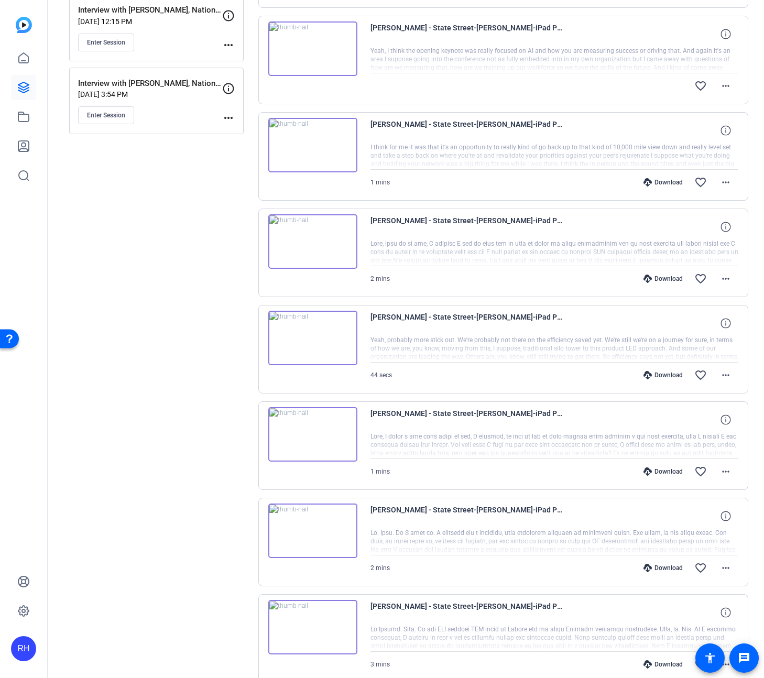
scroll to position [298, 0]
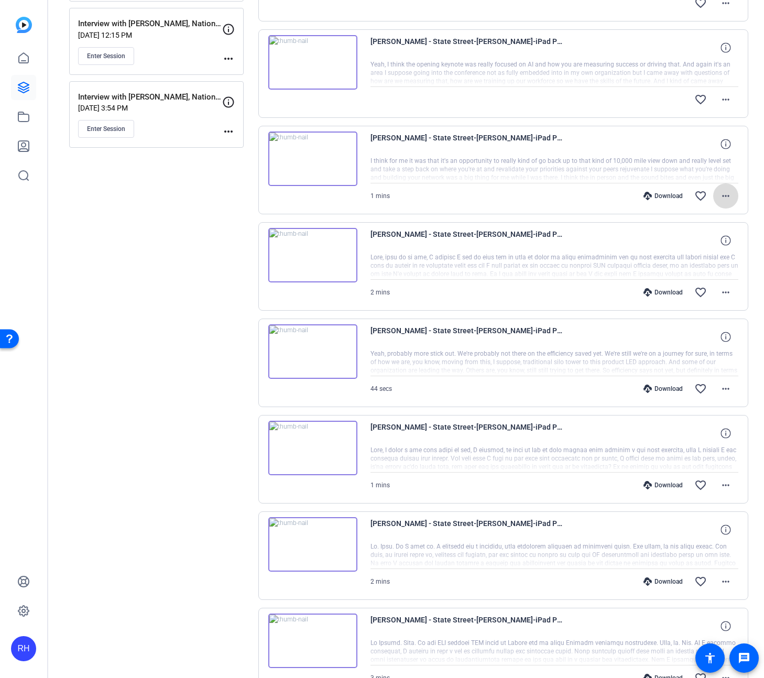
click at [724, 199] on mat-icon "more_horiz" at bounding box center [725, 196] width 13 height 13
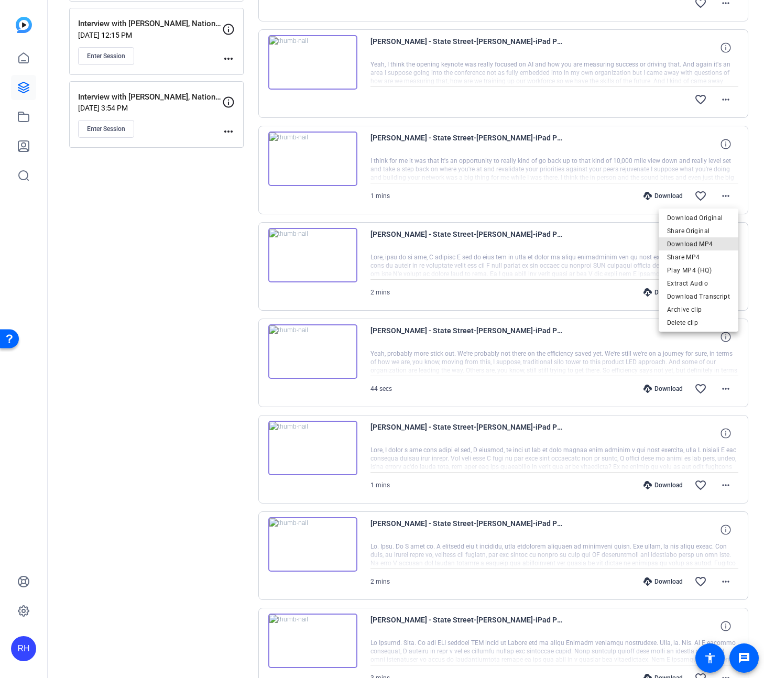
click at [710, 244] on span "Download MP4" at bounding box center [698, 244] width 63 height 13
click at [726, 195] on mat-icon "more_horiz" at bounding box center [725, 196] width 13 height 13
click at [701, 296] on span "Download Transcript" at bounding box center [698, 296] width 63 height 13
click at [729, 99] on mat-icon "more_horiz" at bounding box center [725, 99] width 13 height 13
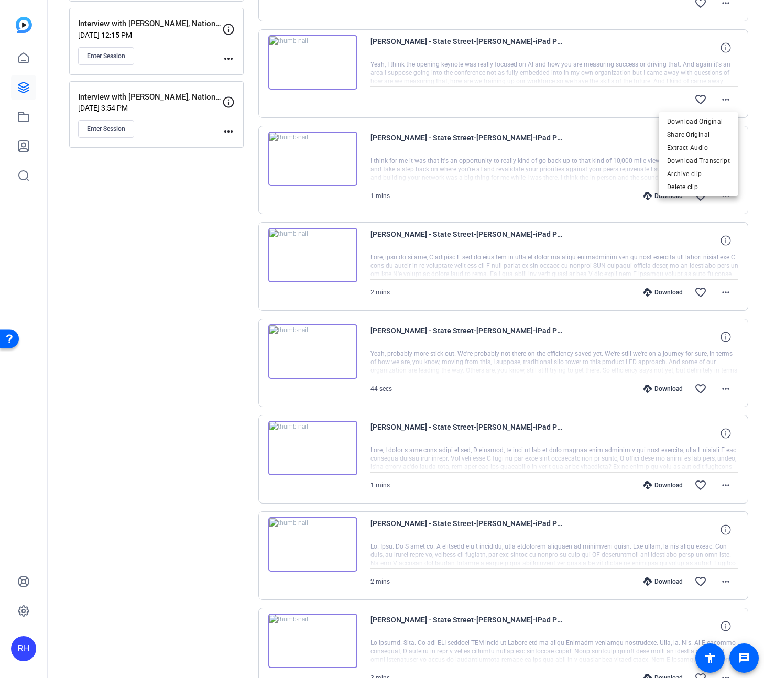
click at [756, 101] on div at bounding box center [382, 339] width 764 height 678
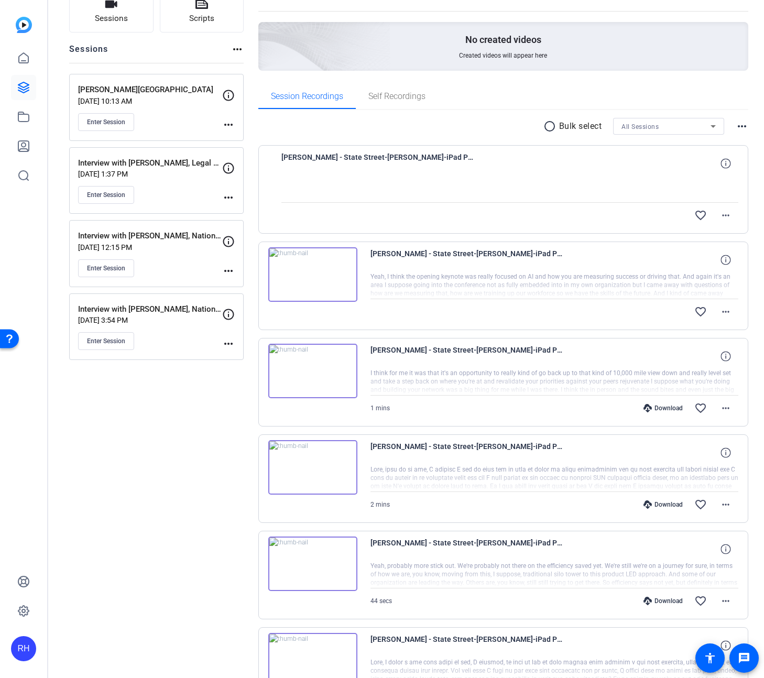
scroll to position [83, 0]
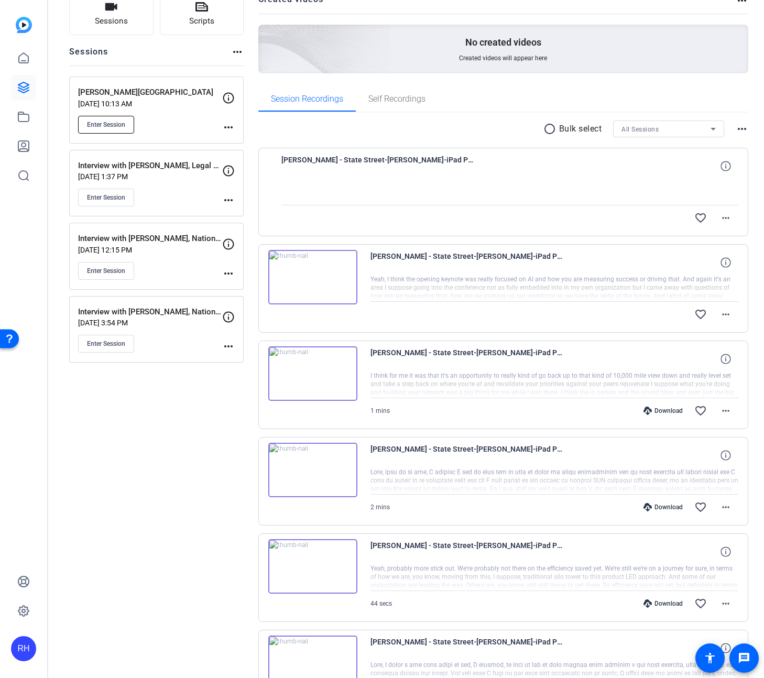
click at [119, 125] on span "Enter Session" at bounding box center [106, 124] width 38 height 8
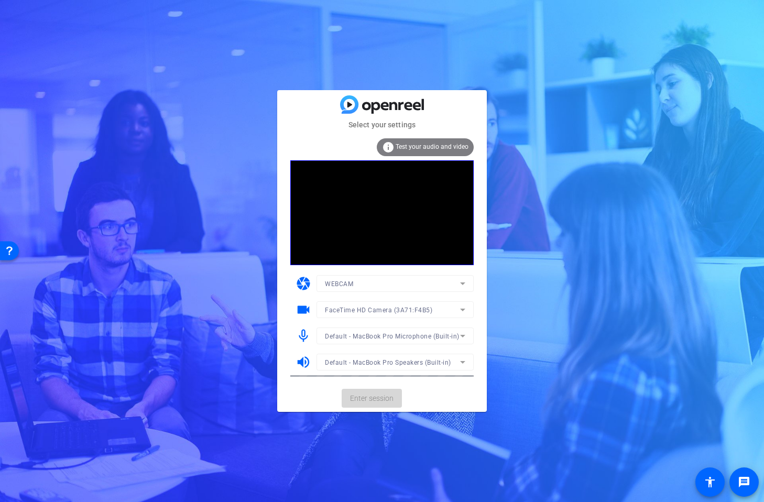
click at [380, 394] on span "Enter session" at bounding box center [371, 398] width 43 height 11
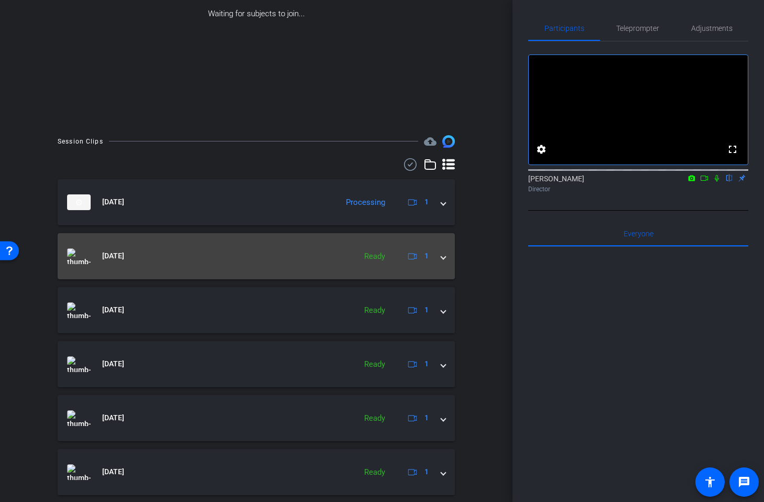
scroll to position [179, 0]
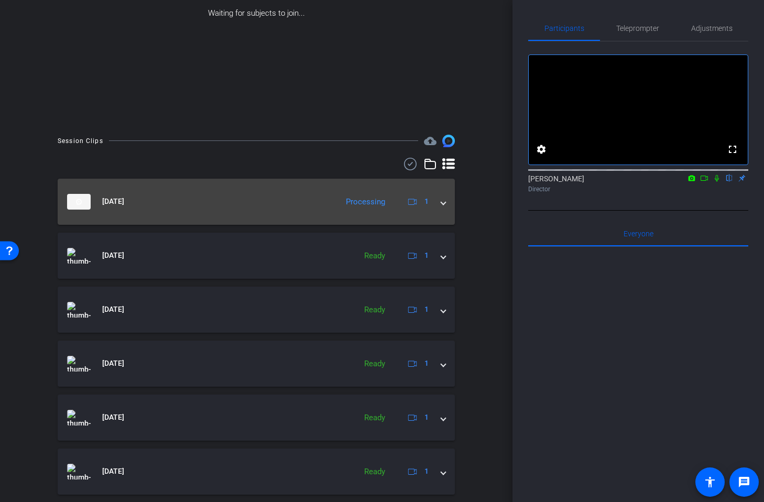
click at [443, 207] on mat-expansion-panel-header "[DATE] Processing 1" at bounding box center [256, 202] width 397 height 46
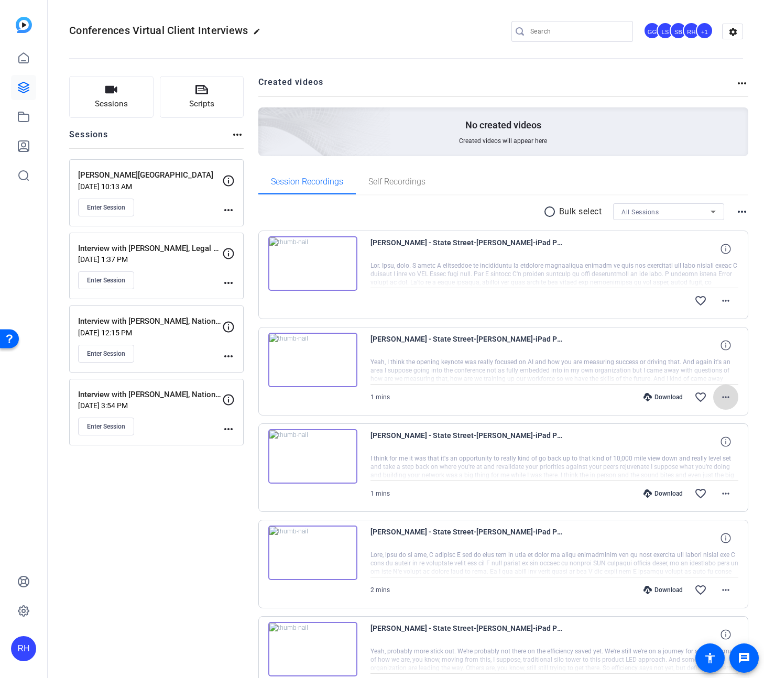
click at [728, 399] on mat-icon "more_horiz" at bounding box center [725, 397] width 13 height 13
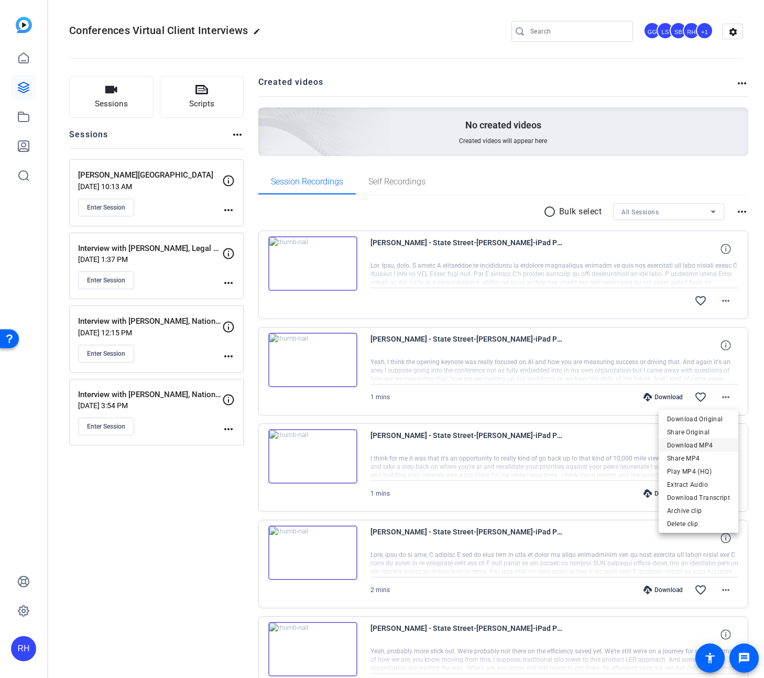
click at [696, 445] on span "Download MP4" at bounding box center [698, 445] width 63 height 13
click at [731, 398] on mat-icon "more_horiz" at bounding box center [725, 397] width 13 height 13
click at [706, 496] on span "Download Transcript" at bounding box center [698, 497] width 63 height 13
click at [725, 300] on mat-icon "more_horiz" at bounding box center [725, 300] width 13 height 13
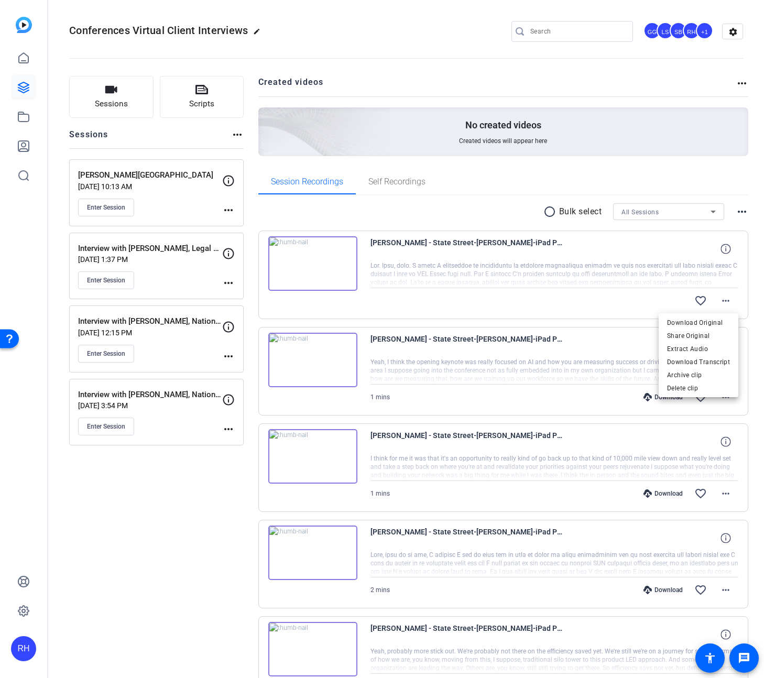
click at [747, 293] on div at bounding box center [382, 339] width 764 height 678
click at [729, 302] on mat-icon "more_horiz" at bounding box center [725, 300] width 13 height 13
click at [713, 352] on span "Download MP4" at bounding box center [698, 349] width 63 height 13
click at [725, 304] on mat-icon "more_horiz" at bounding box center [725, 300] width 13 height 13
click at [711, 399] on span "Download Transcript" at bounding box center [698, 401] width 63 height 13
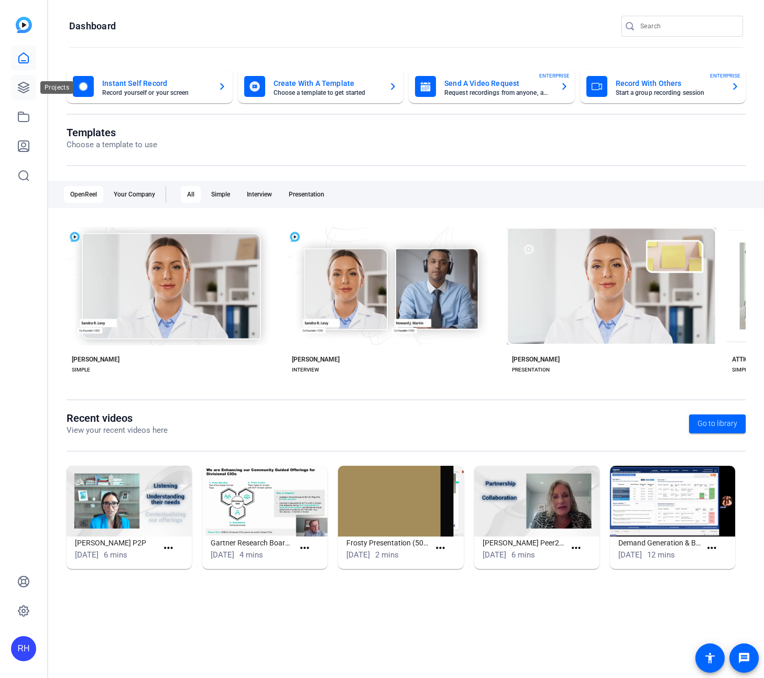
click at [28, 84] on icon at bounding box center [23, 87] width 10 height 10
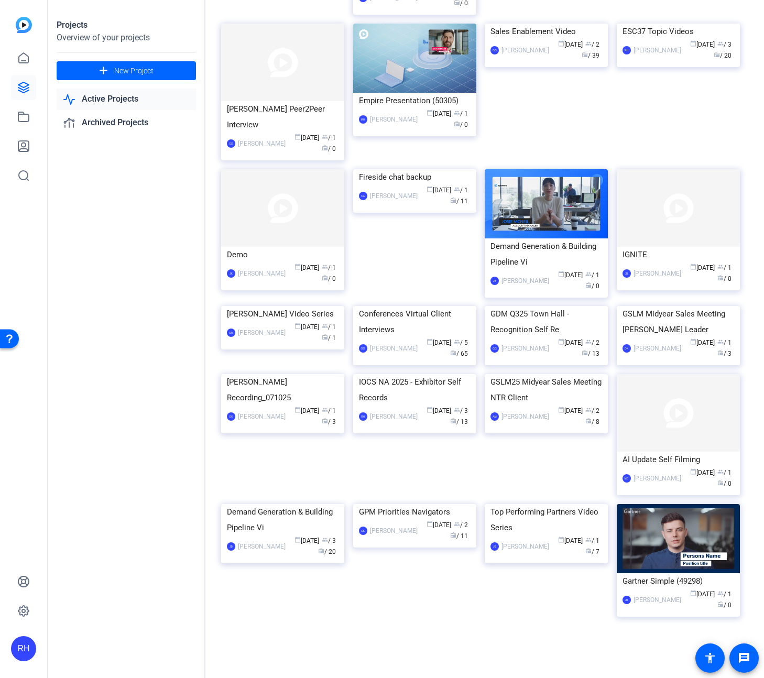
scroll to position [1027, 0]
click at [404, 306] on img at bounding box center [414, 306] width 123 height 0
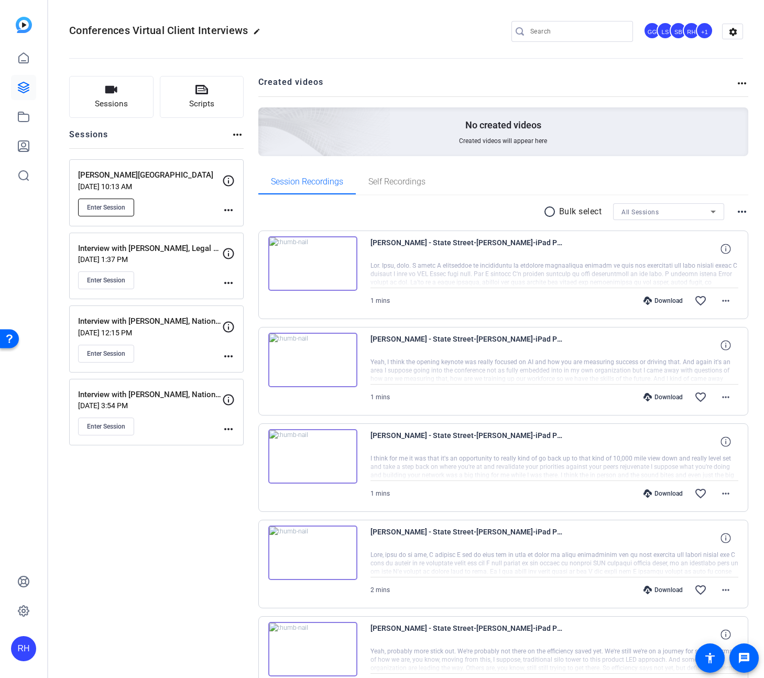
click at [104, 205] on span "Enter Session" at bounding box center [106, 207] width 38 height 8
click at [379, 72] on div "Sessions Scripts Sessions more_horiz Terry - State Street Aug 21, 2025 @ 10:13 …" at bounding box center [405, 657] width 715 height 1189
click at [20, 87] on icon at bounding box center [23, 87] width 13 height 13
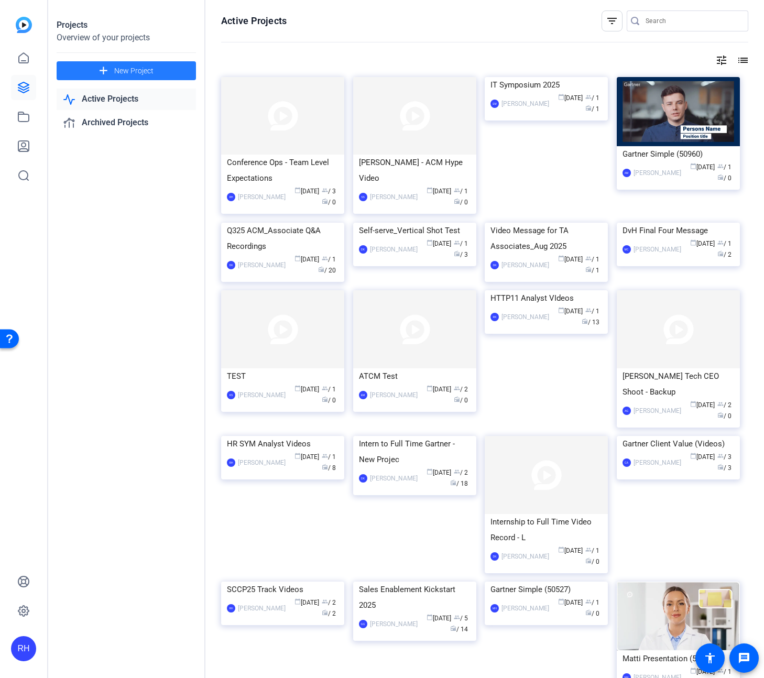
click at [141, 67] on span "New Project" at bounding box center [133, 70] width 39 height 11
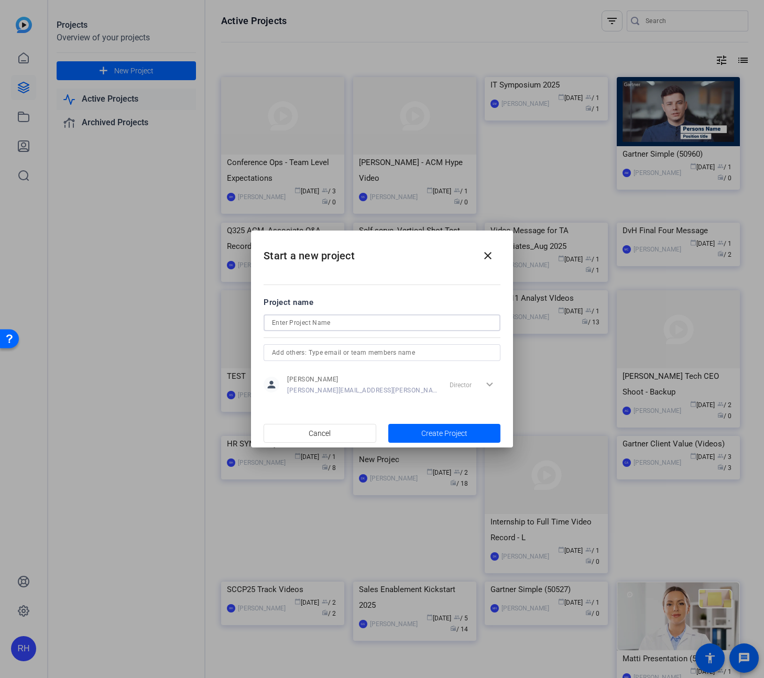
click at [338, 325] on input at bounding box center [382, 322] width 220 height 13
paste input "IT Sym EMEA Keynote Promo"
type input "IT Sym EMEA Keynote Promo"
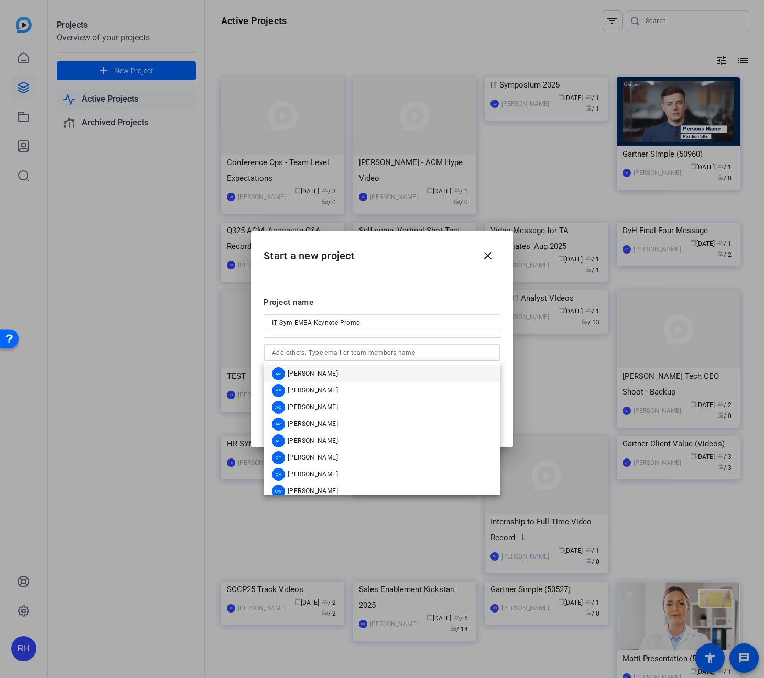
click at [372, 356] on input "text" at bounding box center [382, 352] width 220 height 13
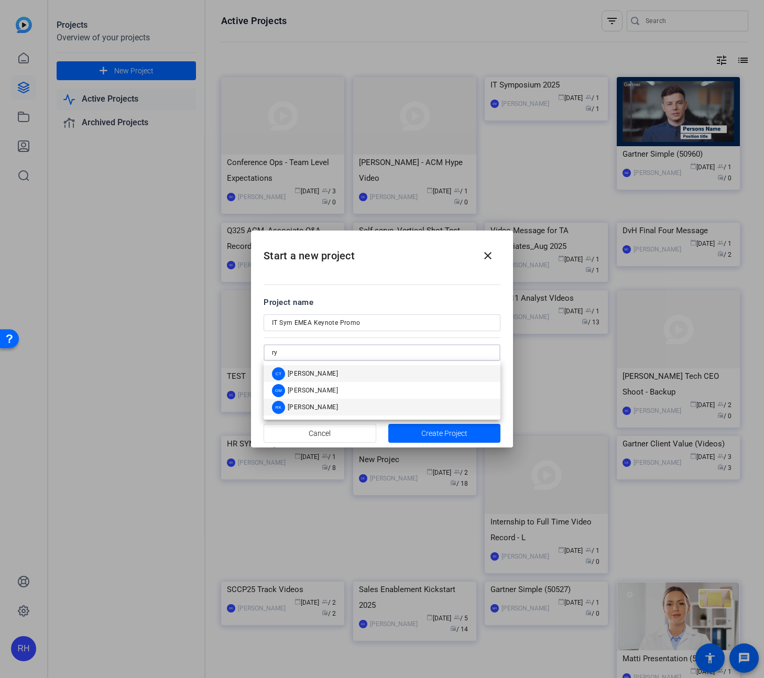
type input "ry"
click at [318, 406] on span "[PERSON_NAME]" at bounding box center [313, 407] width 50 height 8
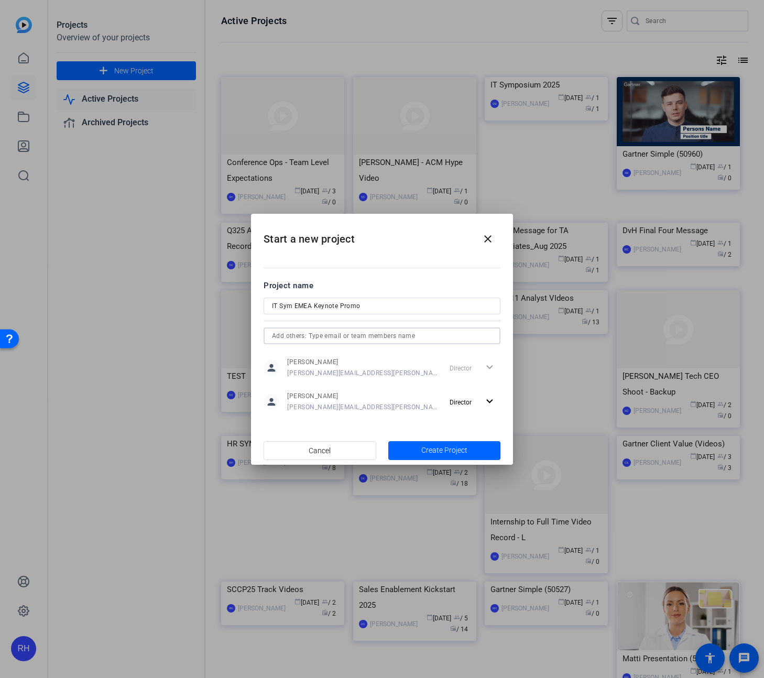
click at [313, 305] on input "IT Sym EMEA Keynote Promo" at bounding box center [382, 306] width 220 height 13
type input "IT Sym EMEA 25 Keynote Promo"
click at [466, 455] on span "Create Project" at bounding box center [444, 450] width 46 height 11
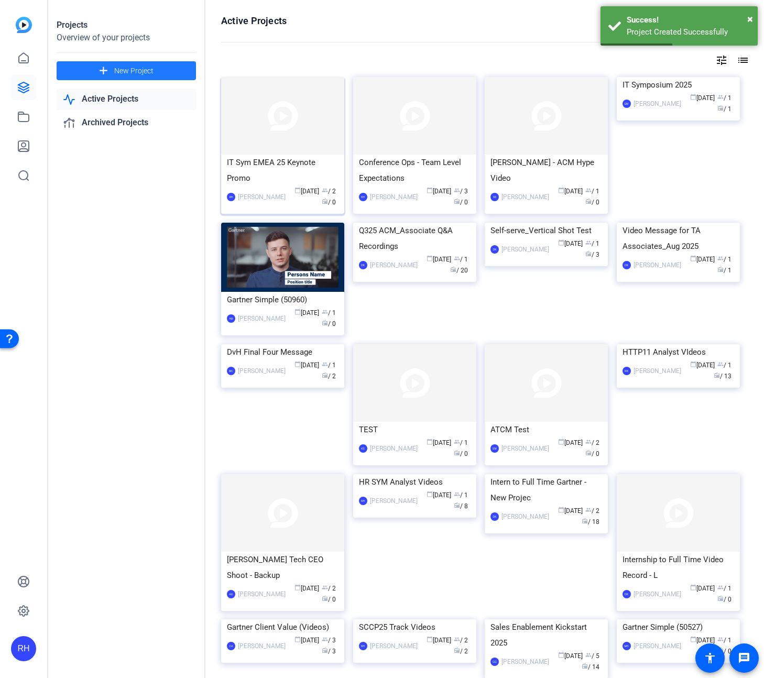
click at [282, 165] on div "IT Sym EMEA 25 Keynote Promo" at bounding box center [283, 170] width 112 height 31
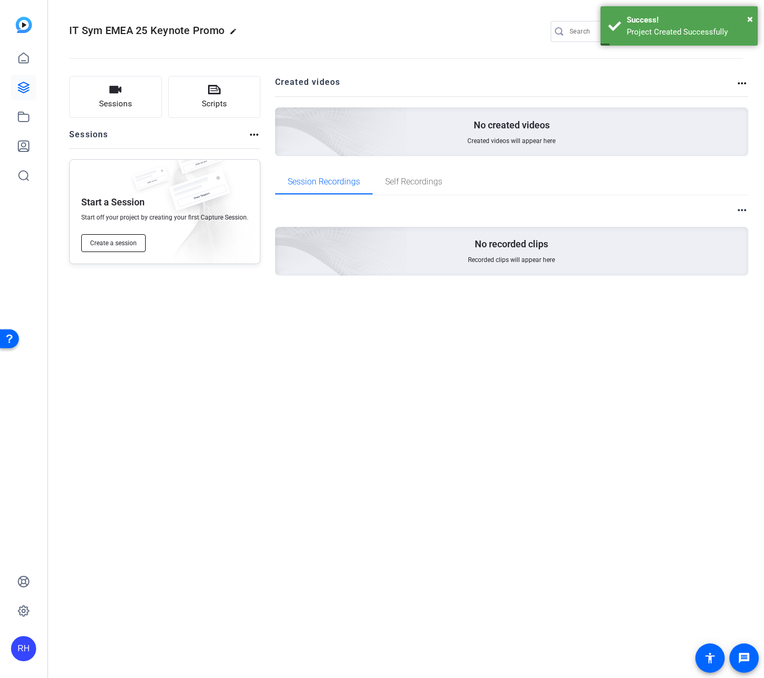
click at [109, 240] on span "Create a session" at bounding box center [113, 243] width 47 height 8
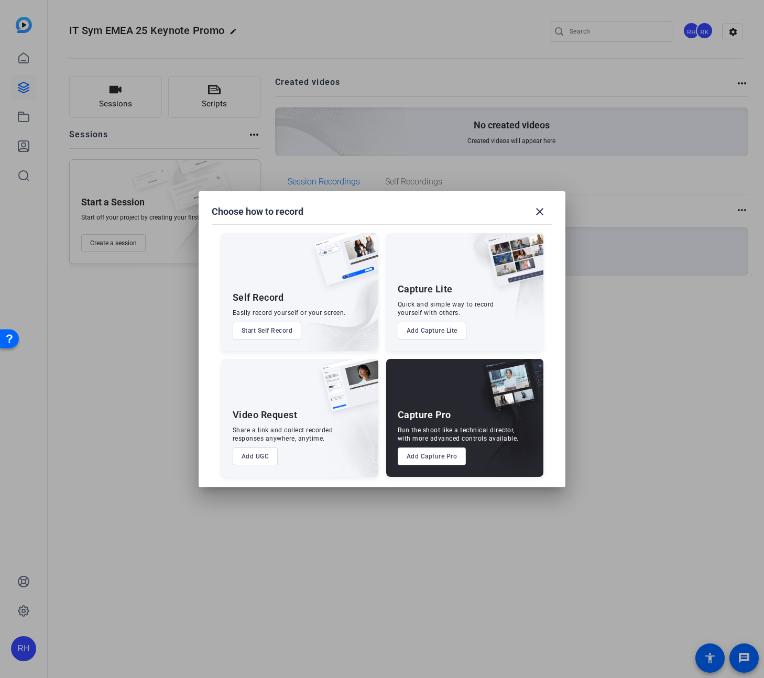
click at [452, 460] on button "Add Capture Pro" at bounding box center [432, 456] width 69 height 18
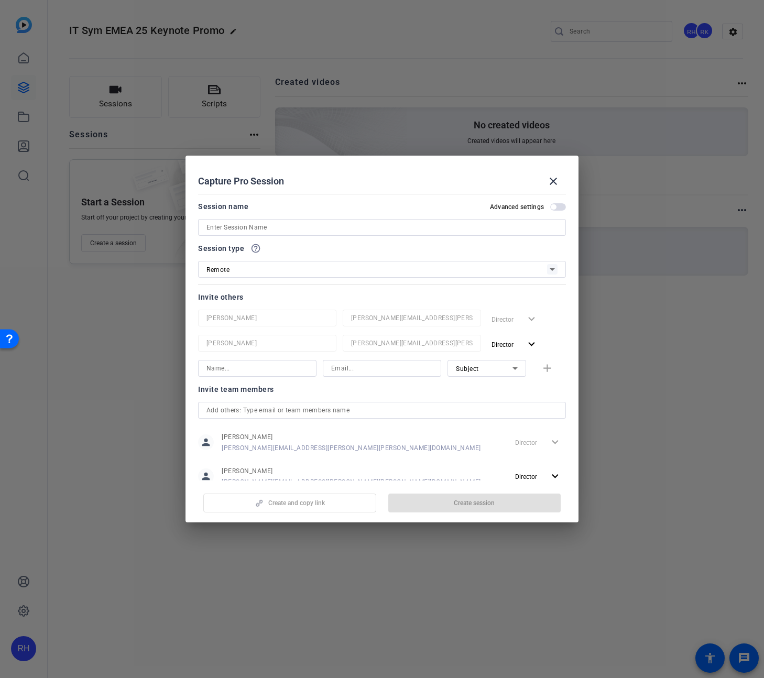
click at [272, 229] on input at bounding box center [381, 227] width 351 height 13
paste input "IT Sym EMEA Keynote Promo"
click at [246, 226] on input "IT Sym EMEA Keynote Promo" at bounding box center [381, 227] width 351 height 13
type input "IT Sym EMEA 25 Keynote Promo"
click at [342, 248] on div "Session type help_outline" at bounding box center [382, 248] width 368 height 13
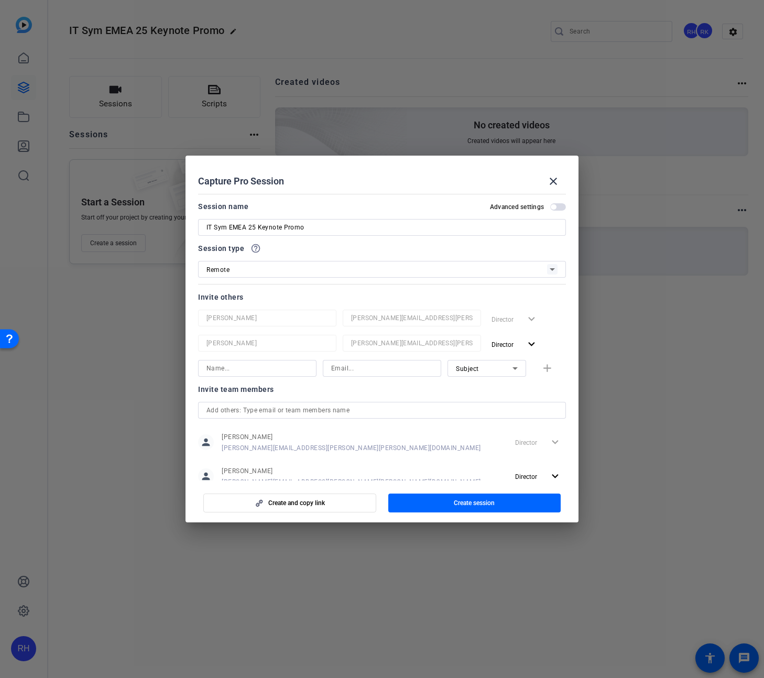
scroll to position [31, 0]
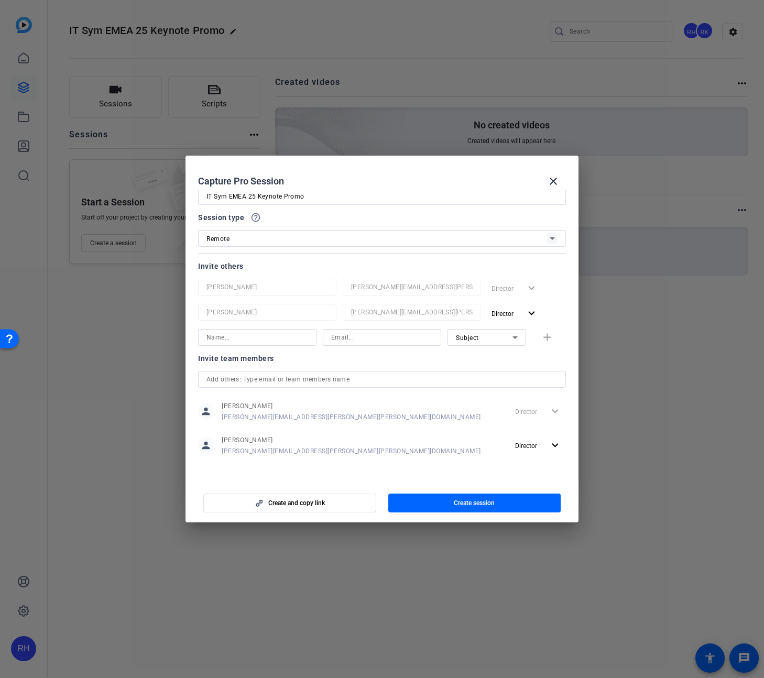
click at [452, 502] on span "button" at bounding box center [474, 502] width 173 height 25
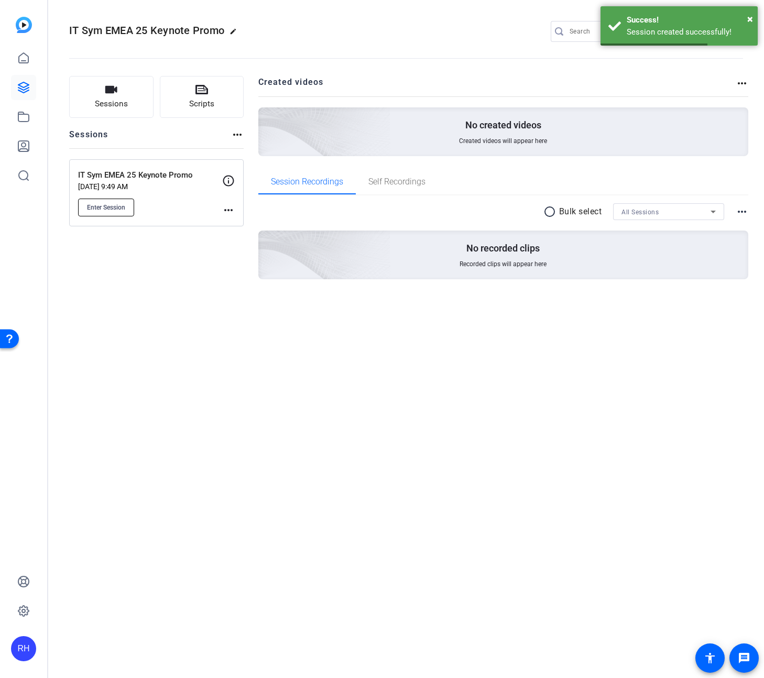
click at [116, 208] on span "Enter Session" at bounding box center [106, 207] width 38 height 8
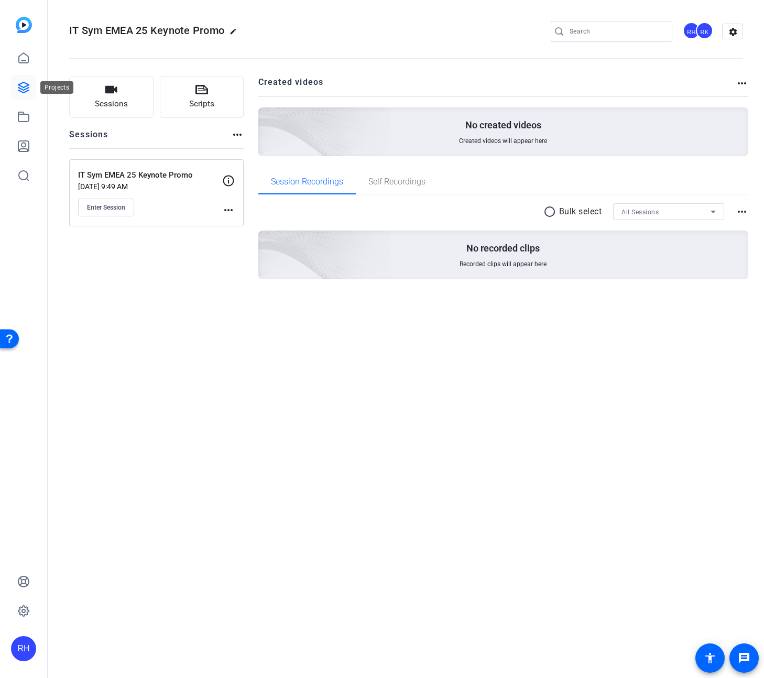
click at [29, 87] on icon at bounding box center [23, 87] width 13 height 13
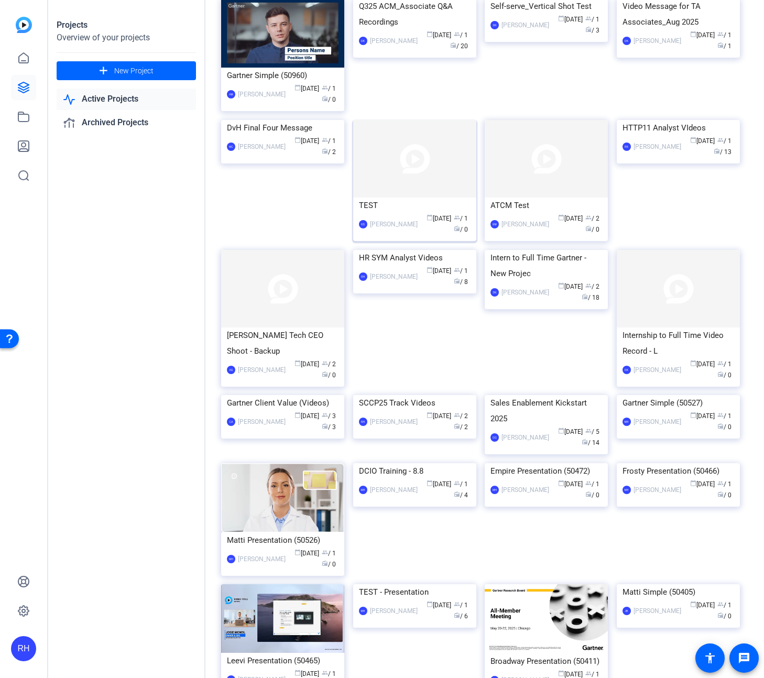
scroll to position [292, 0]
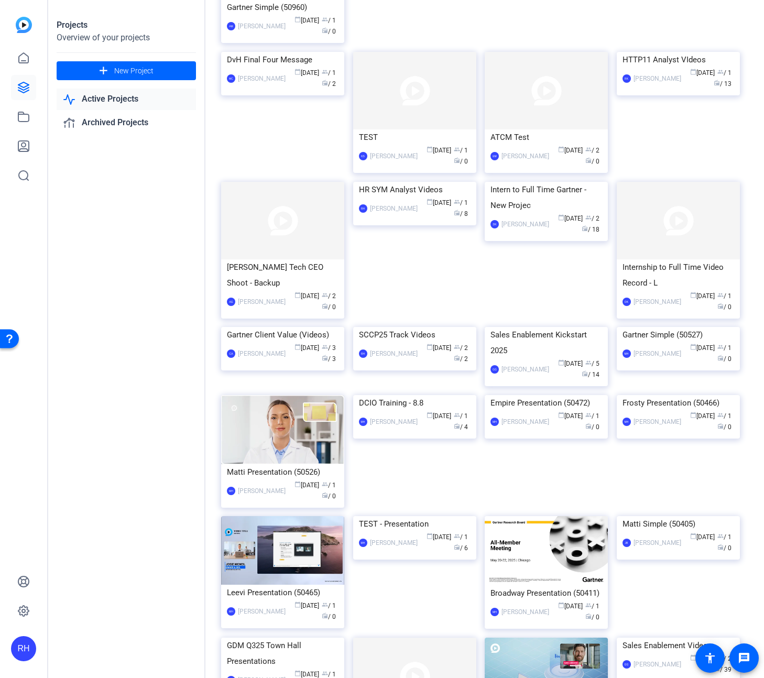
click at [403, 197] on div "HR SYM Analyst Videos" at bounding box center [415, 190] width 112 height 16
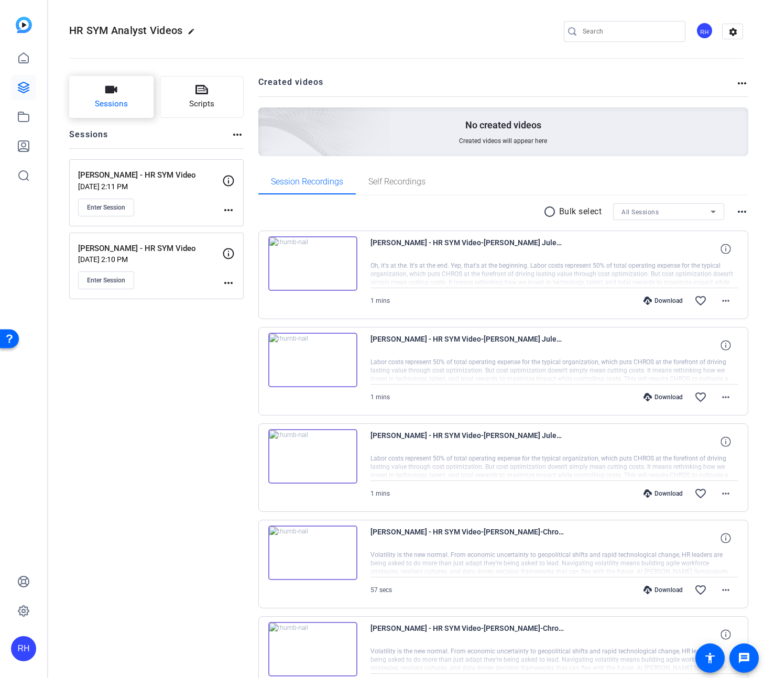
click at [122, 98] on span "Sessions" at bounding box center [111, 104] width 33 height 12
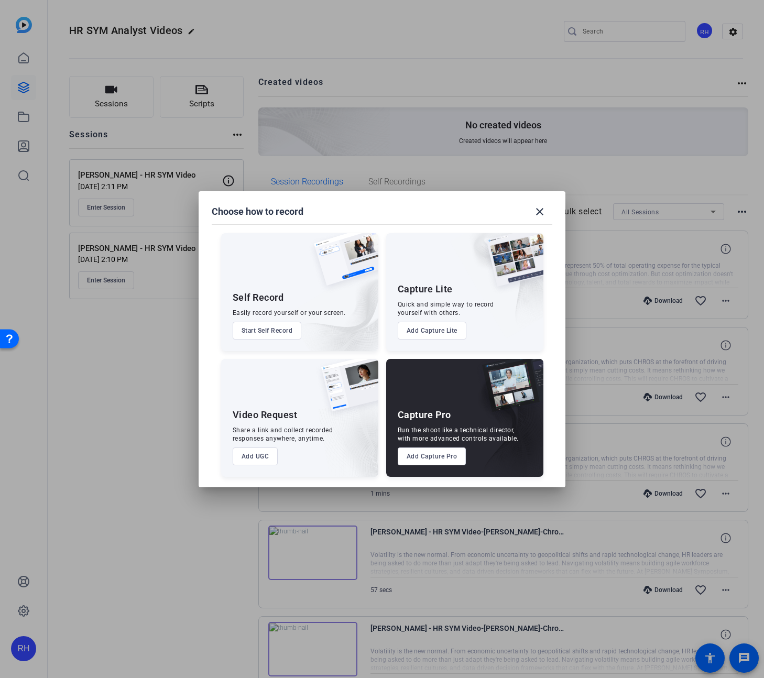
click at [425, 453] on button "Add Capture Pro" at bounding box center [432, 456] width 69 height 18
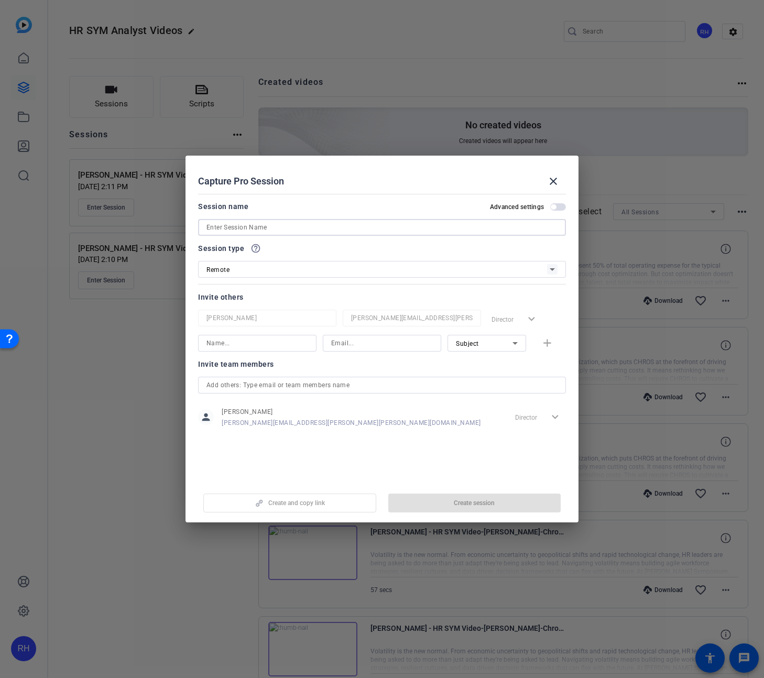
click at [270, 228] on input at bounding box center [381, 227] width 351 height 13
type input "[PERSON_NAME]"
click at [436, 500] on span "button" at bounding box center [474, 502] width 173 height 25
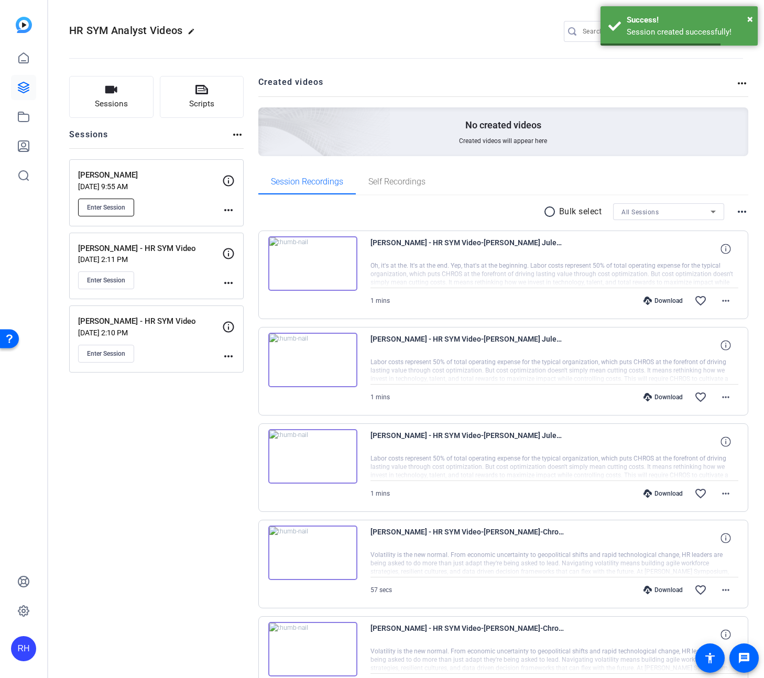
click at [114, 211] on span "Enter Session" at bounding box center [106, 207] width 38 height 8
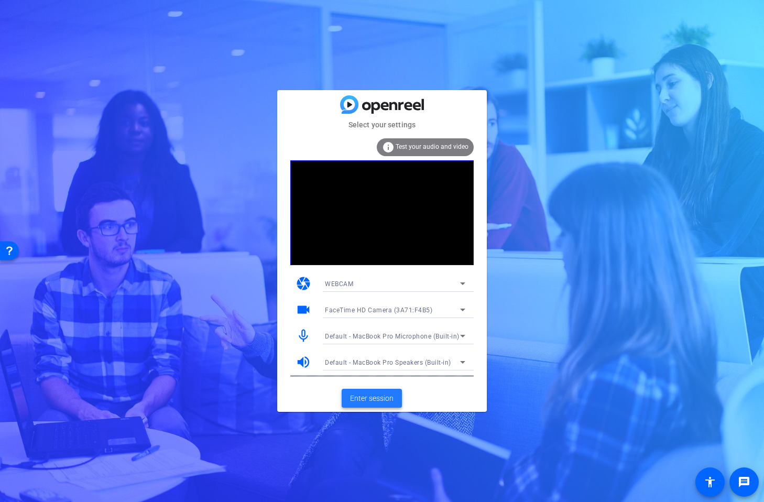
click at [372, 400] on span "Enter session" at bounding box center [371, 398] width 43 height 11
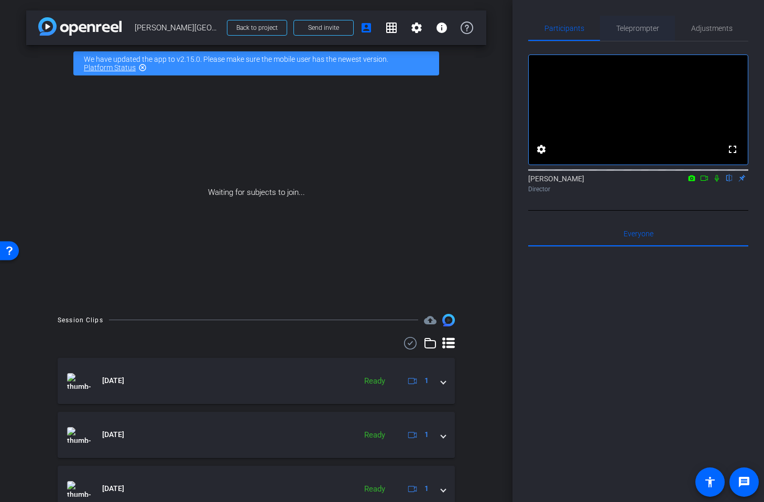
click at [642, 26] on span "Teleprompter" at bounding box center [637, 28] width 43 height 7
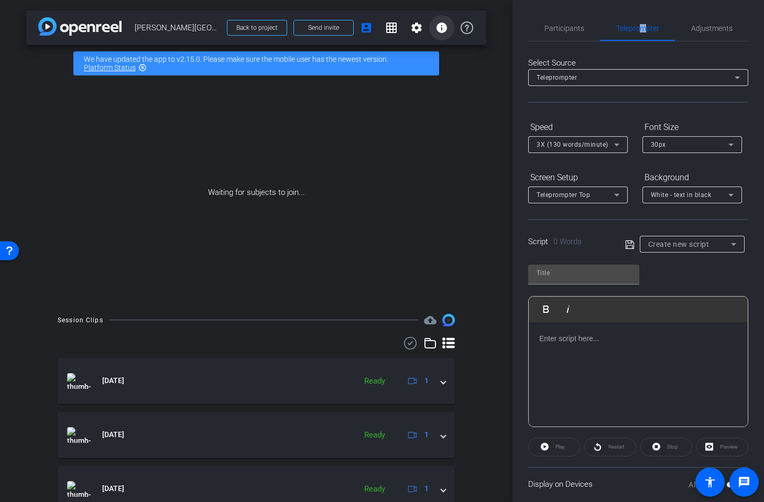
click at [442, 31] on mat-icon "info" at bounding box center [441, 27] width 13 height 13
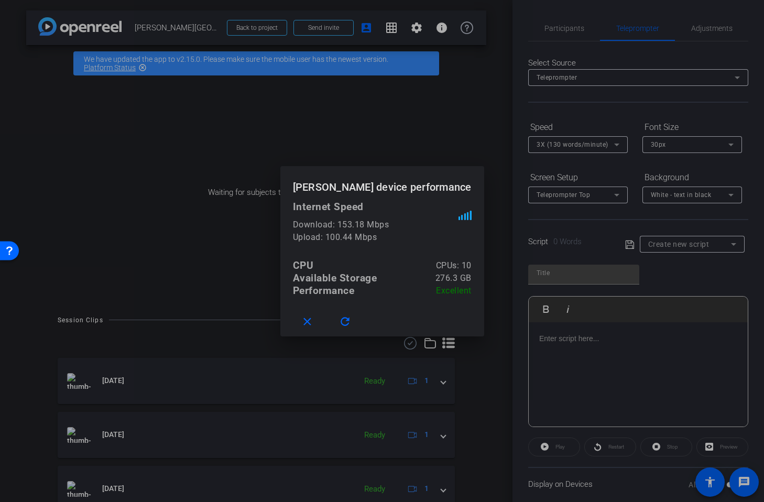
click at [460, 75] on div at bounding box center [382, 251] width 764 height 502
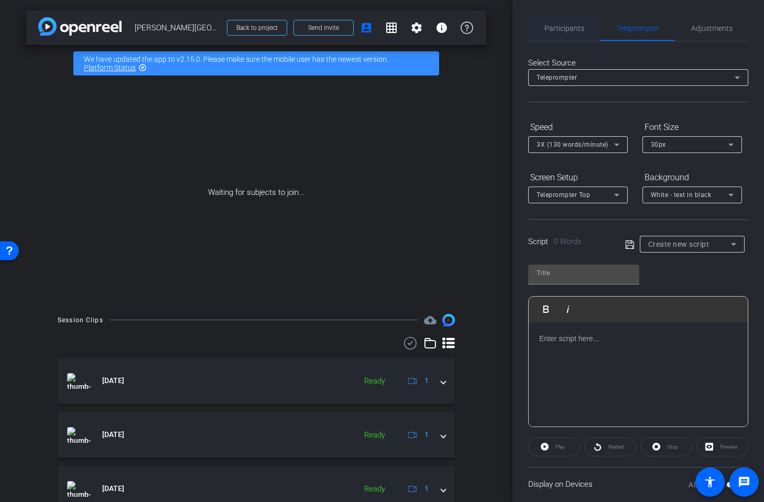
click at [550, 27] on span "Participants" at bounding box center [564, 28] width 40 height 7
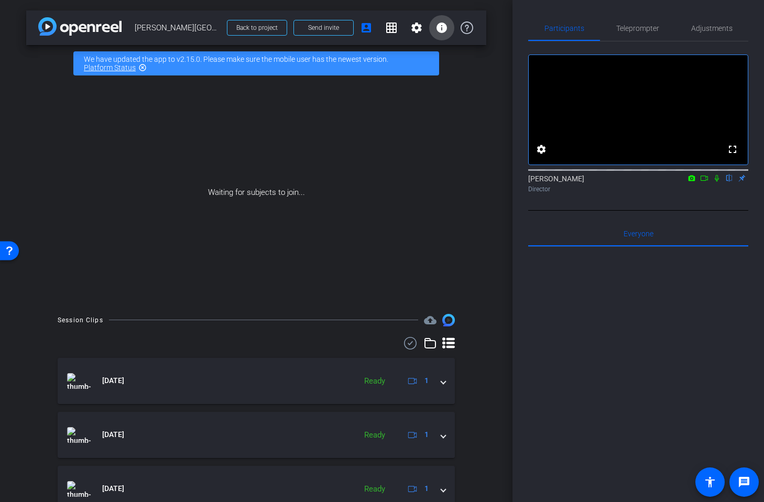
click at [437, 26] on mat-icon "info" at bounding box center [441, 27] width 13 height 13
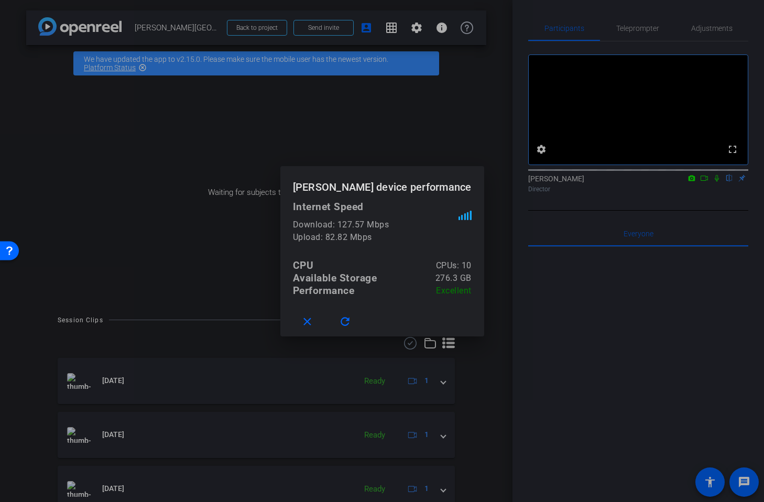
click at [475, 58] on div at bounding box center [382, 251] width 764 height 502
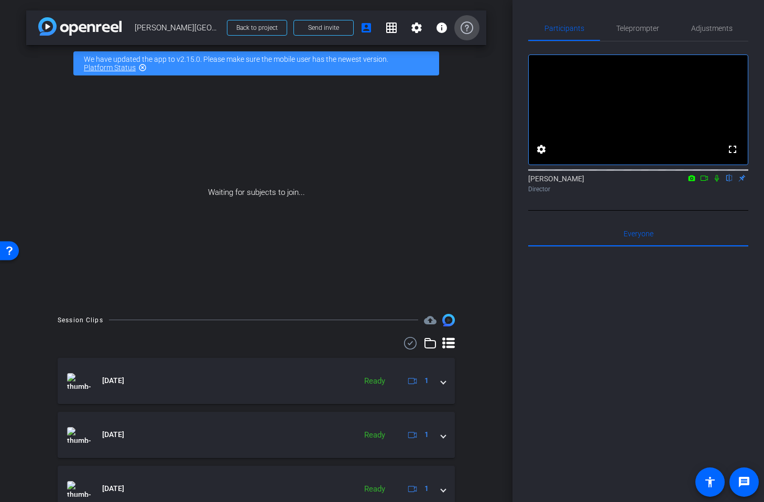
click at [466, 29] on icon at bounding box center [466, 27] width 13 height 13
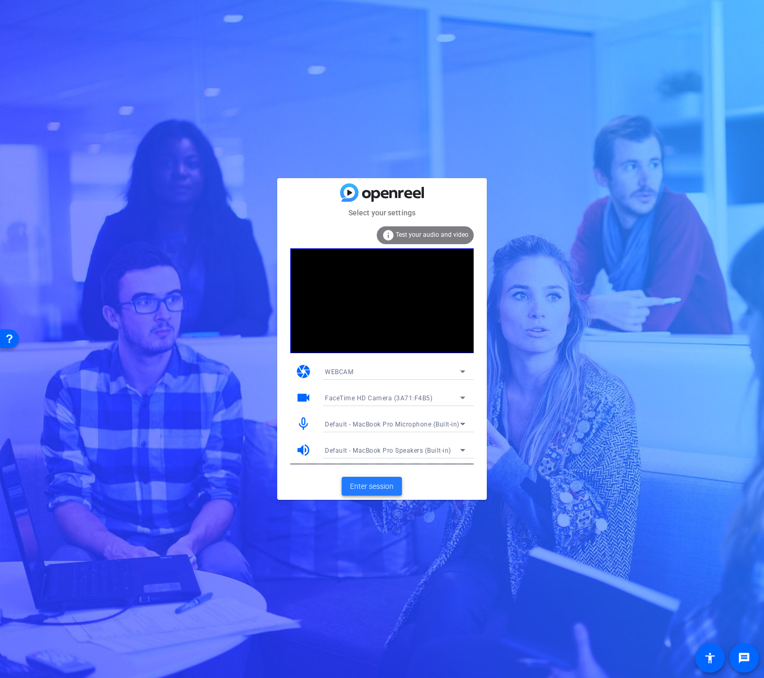
click at [378, 486] on span "Enter session" at bounding box center [371, 486] width 43 height 11
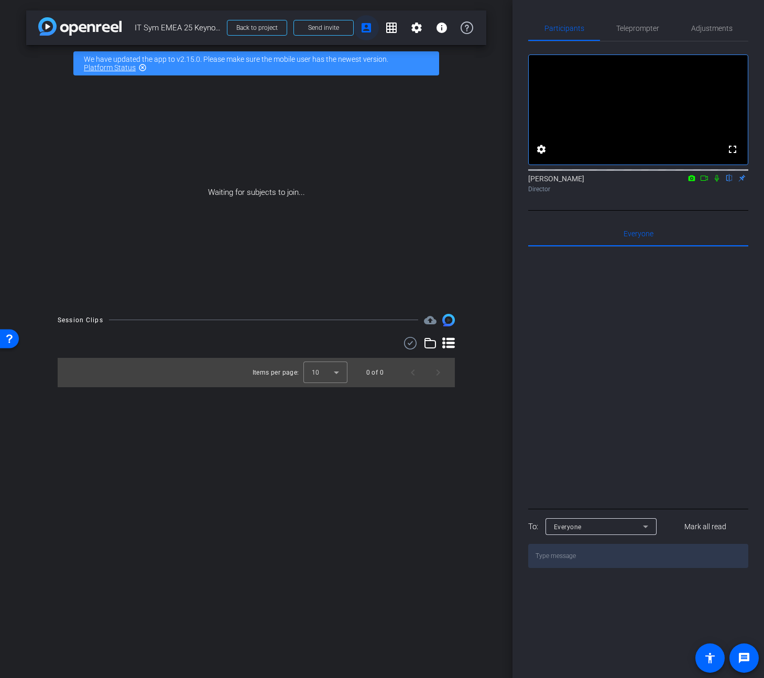
click at [365, 26] on mat-icon "account_box" at bounding box center [366, 27] width 13 height 13
click at [320, 31] on span "Send invite" at bounding box center [323, 28] width 31 height 8
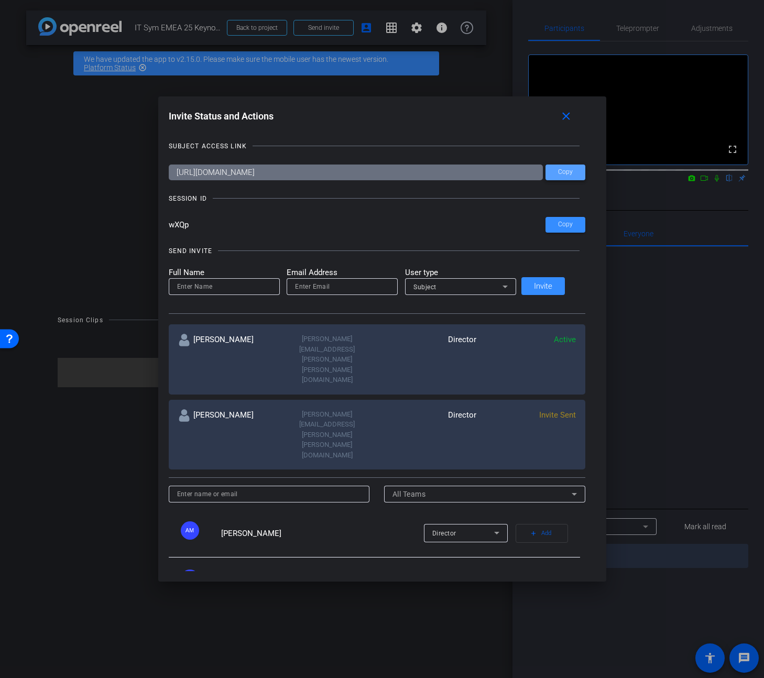
click at [0, 0] on span "Copy" at bounding box center [0, 0] width 0 height 0
drag, startPoint x: 179, startPoint y: 222, endPoint x: 173, endPoint y: 224, distance: 6.1
click at [170, 223] on div "Invite Status and Actions close SUBJECT ACCESS LINK https://capture.openreel.co…" at bounding box center [382, 338] width 448 height 485
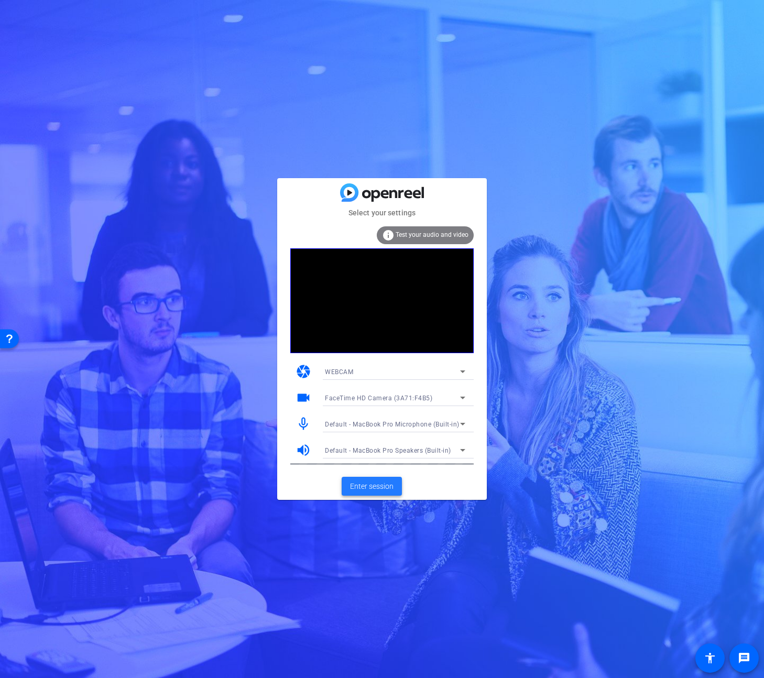
click at [385, 486] on span "Enter session" at bounding box center [371, 486] width 43 height 11
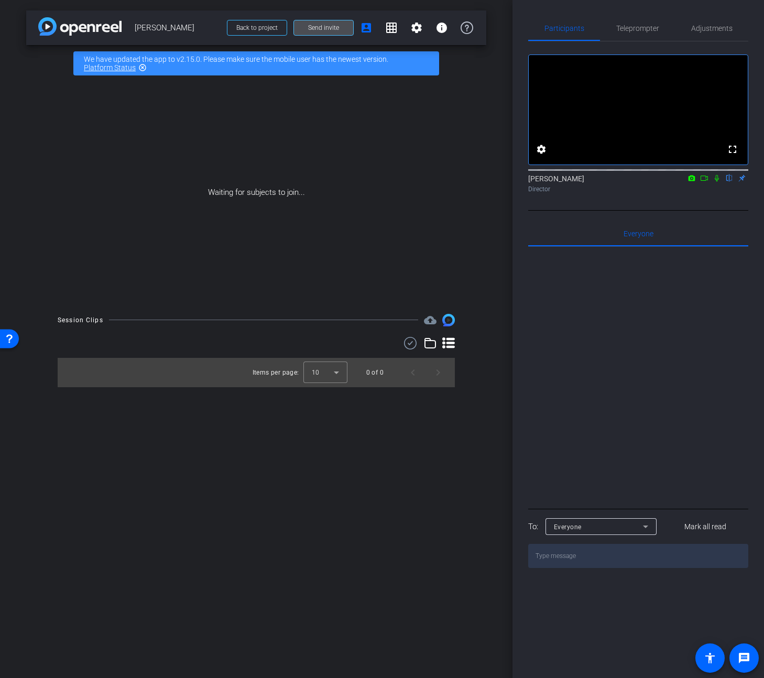
click at [333, 24] on span "Send invite" at bounding box center [323, 28] width 31 height 8
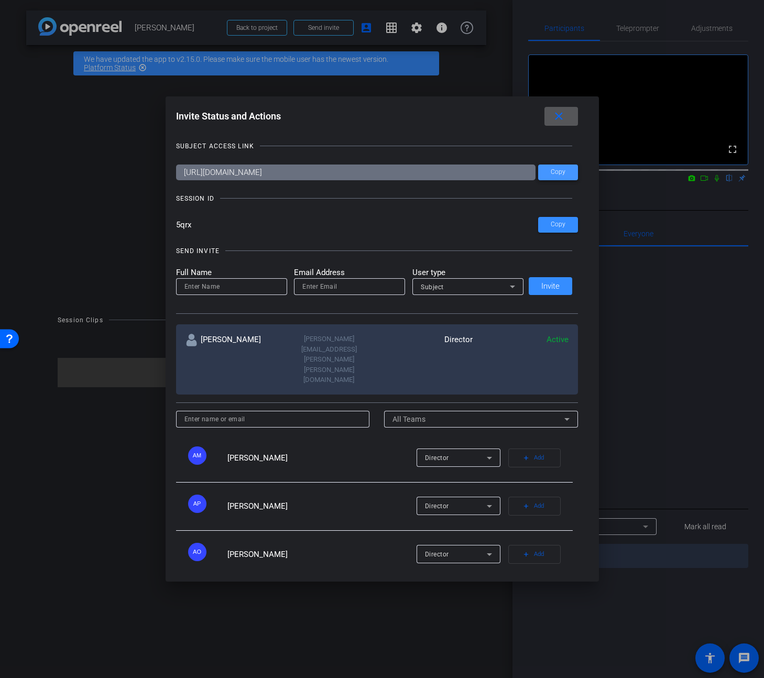
click at [559, 169] on span "Copy" at bounding box center [557, 172] width 15 height 8
drag, startPoint x: 192, startPoint y: 226, endPoint x: 167, endPoint y: 224, distance: 25.2
click at [167, 224] on div "Invite Status and Actions close SUBJECT ACCESS LINK [URL][DOMAIN_NAME] Copy SES…" at bounding box center [382, 339] width 764 height 678
click at [556, 116] on mat-icon "close" at bounding box center [558, 116] width 13 height 13
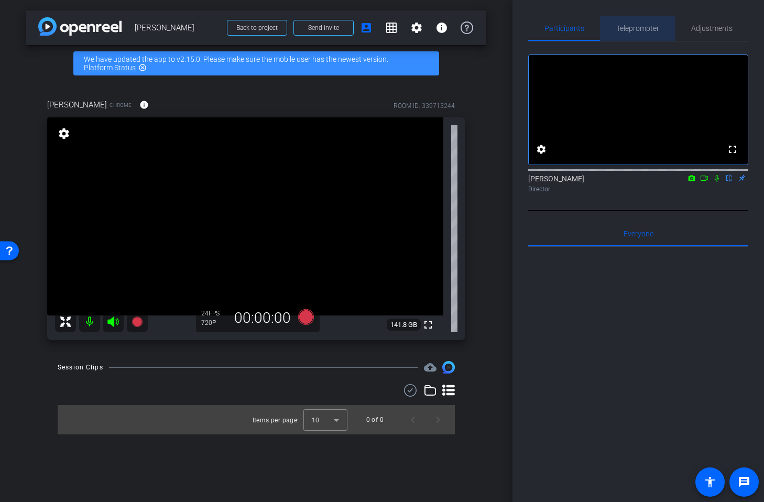
click at [625, 29] on span "Teleprompter" at bounding box center [637, 28] width 43 height 7
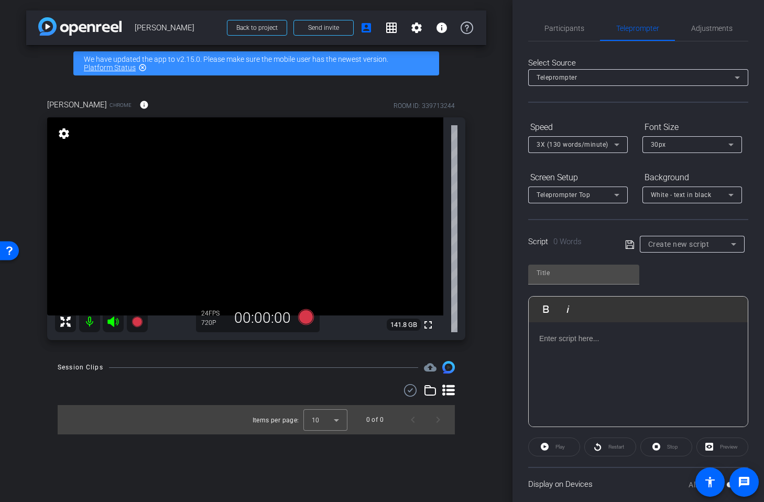
scroll to position [71, 0]
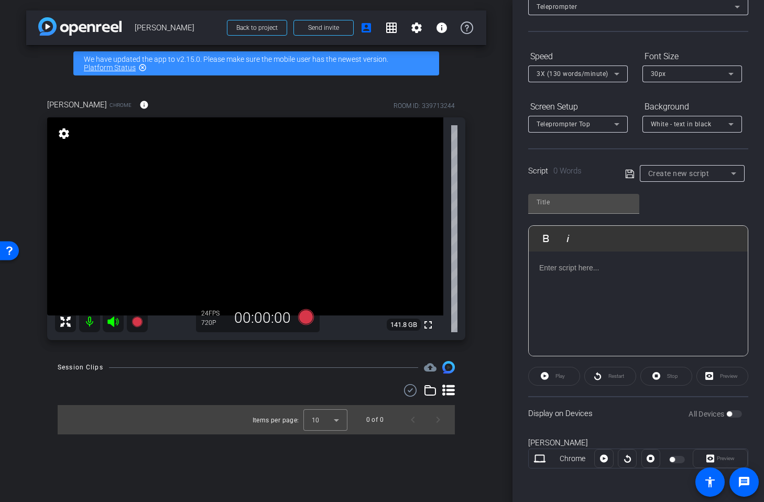
click at [598, 279] on div at bounding box center [637, 303] width 219 height 105
click at [675, 176] on span "Create new script" at bounding box center [678, 173] width 61 height 8
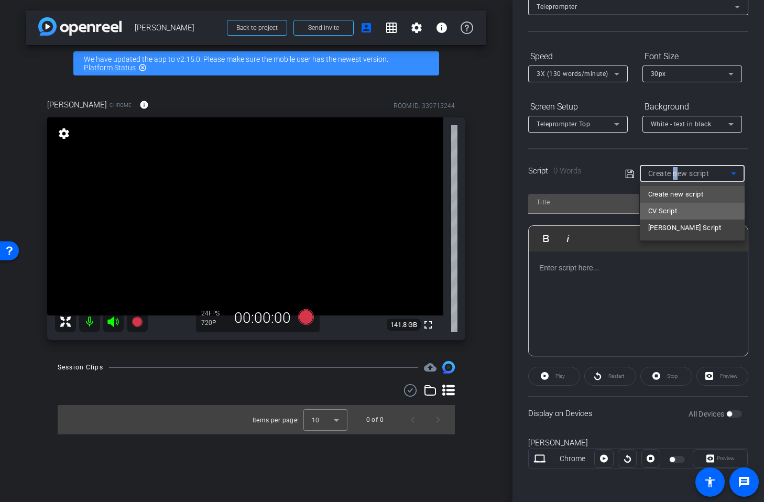
click at [668, 210] on span "CV Script" at bounding box center [662, 211] width 29 height 13
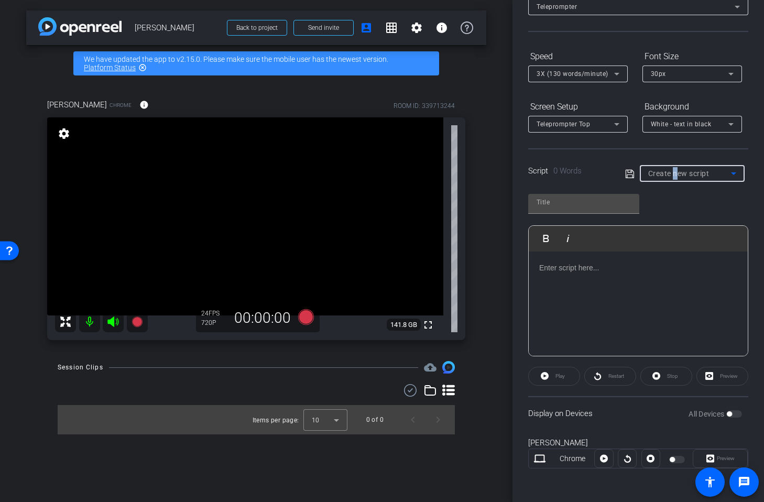
type input "CV Script"
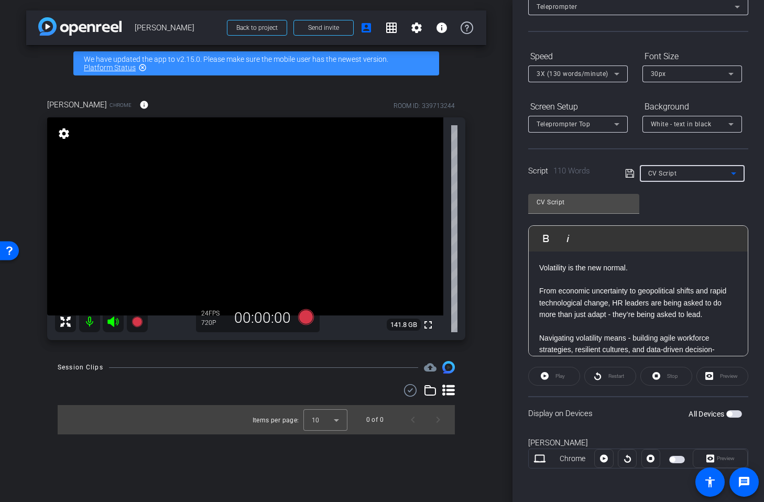
click at [671, 205] on div "CV Script Play Play from this location Play Selected Play and display the selec…" at bounding box center [638, 271] width 220 height 170
click at [733, 410] on span "button" at bounding box center [734, 413] width 16 height 7
click at [603, 460] on icon at bounding box center [604, 459] width 8 height 8
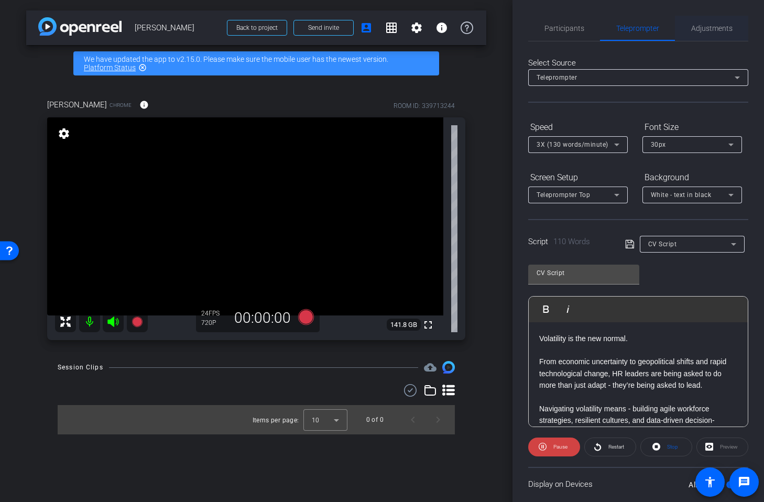
click at [707, 29] on span "Adjustments" at bounding box center [711, 28] width 41 height 7
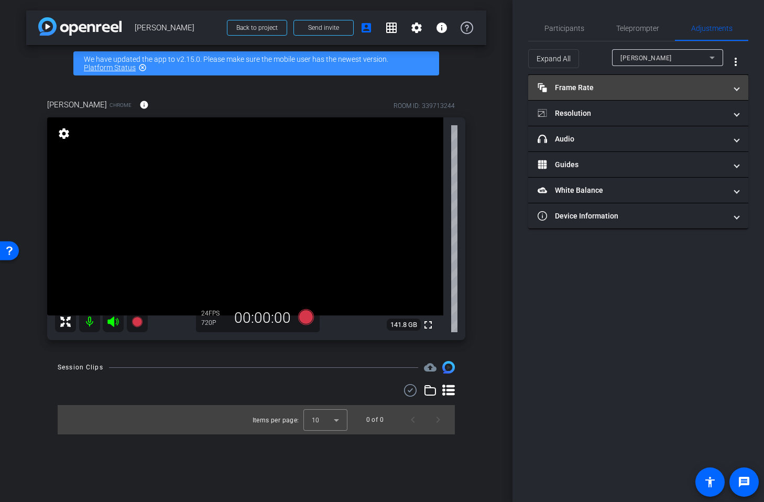
click at [631, 90] on mat-panel-title "Frame Rate Frame Rate" at bounding box center [631, 87] width 189 height 11
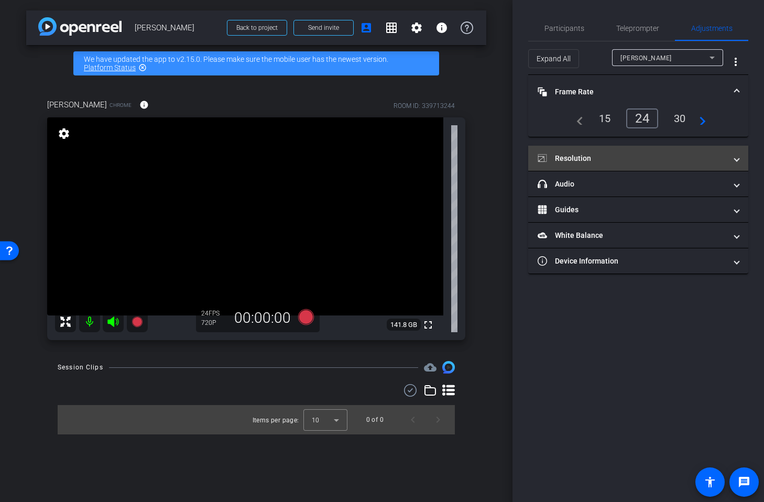
click at [623, 163] on mat-panel-title "Resolution" at bounding box center [631, 158] width 189 height 11
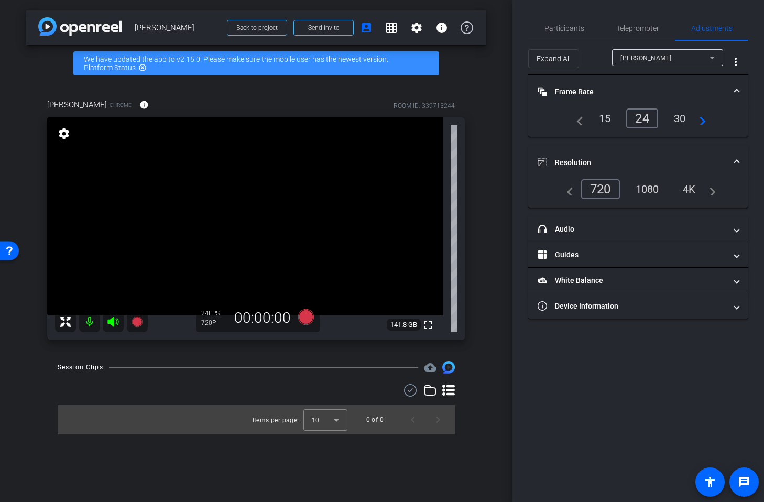
click at [646, 190] on div "1080" at bounding box center [646, 189] width 39 height 18
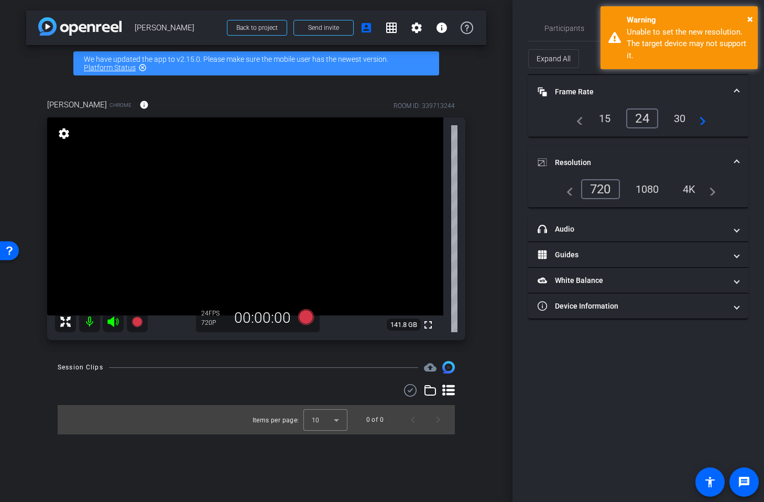
click at [515, 34] on div "Participants Teleprompter Adjustments settings [PERSON_NAME] flip Director Ever…" at bounding box center [637, 251] width 251 height 502
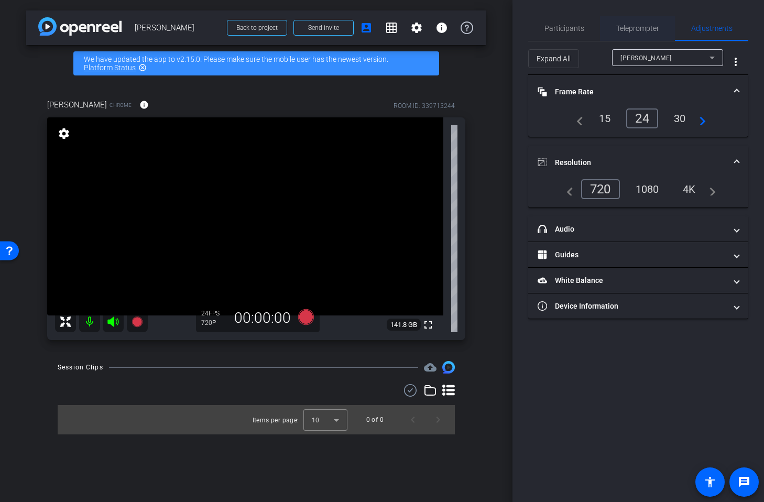
click at [624, 26] on span "Teleprompter" at bounding box center [637, 28] width 43 height 7
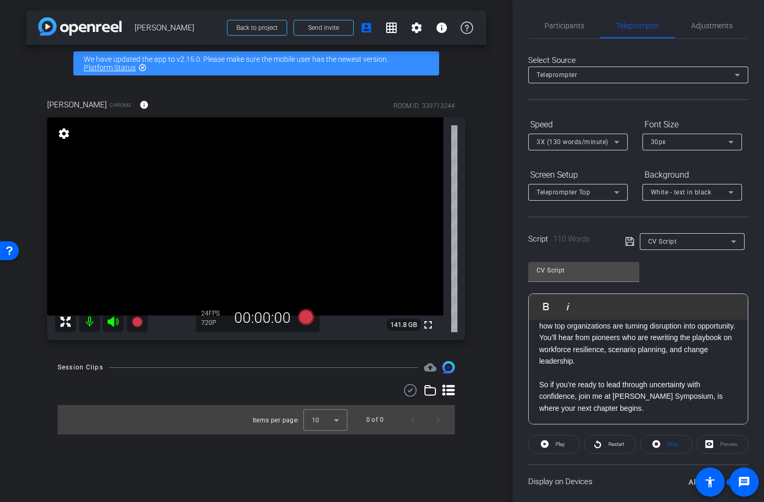
scroll to position [71, 0]
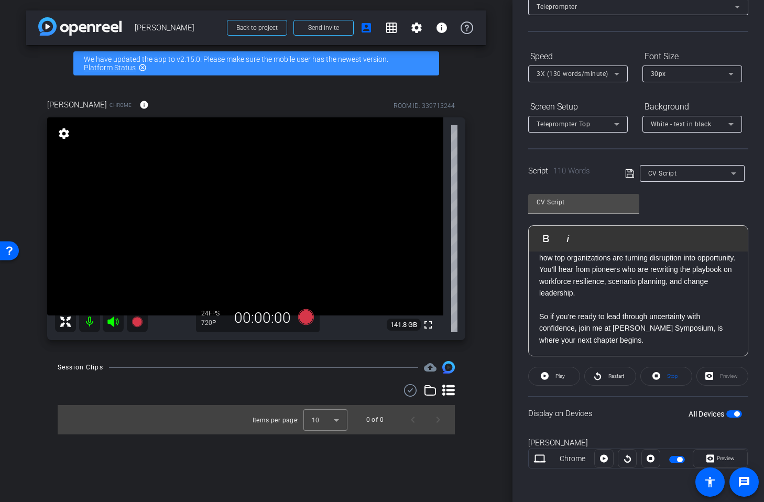
click at [732, 416] on span "button" at bounding box center [734, 413] width 16 height 7
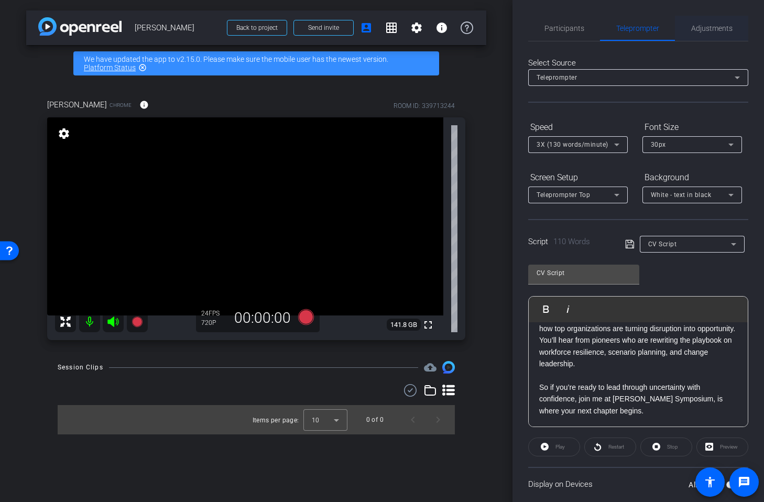
drag, startPoint x: 714, startPoint y: 28, endPoint x: 709, endPoint y: 32, distance: 7.0
click at [714, 28] on span "Adjustments" at bounding box center [711, 28] width 41 height 7
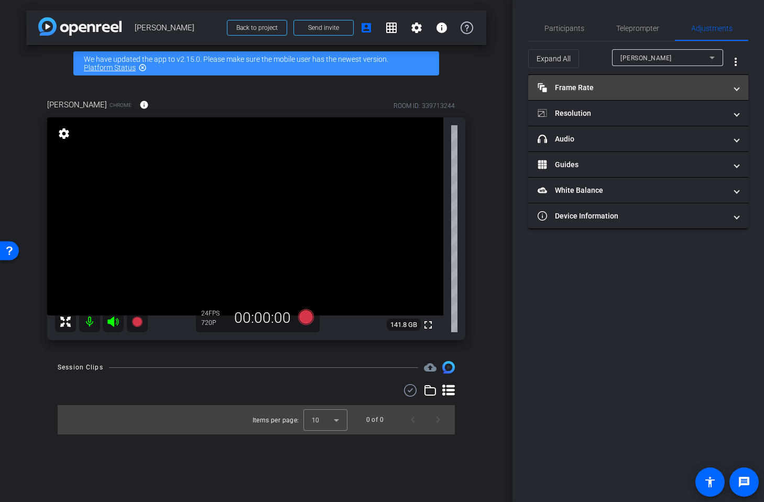
click at [600, 86] on mat-panel-title "Frame Rate Frame Rate" at bounding box center [631, 87] width 189 height 11
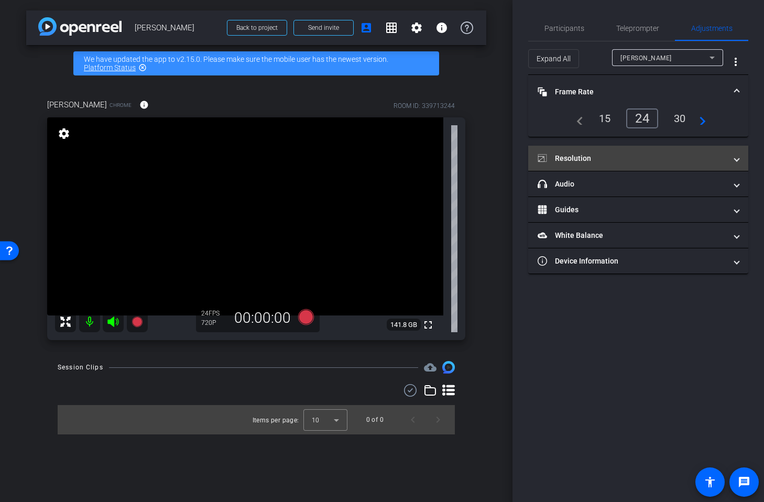
click at [567, 150] on mat-expansion-panel-header "Resolution" at bounding box center [638, 158] width 220 height 25
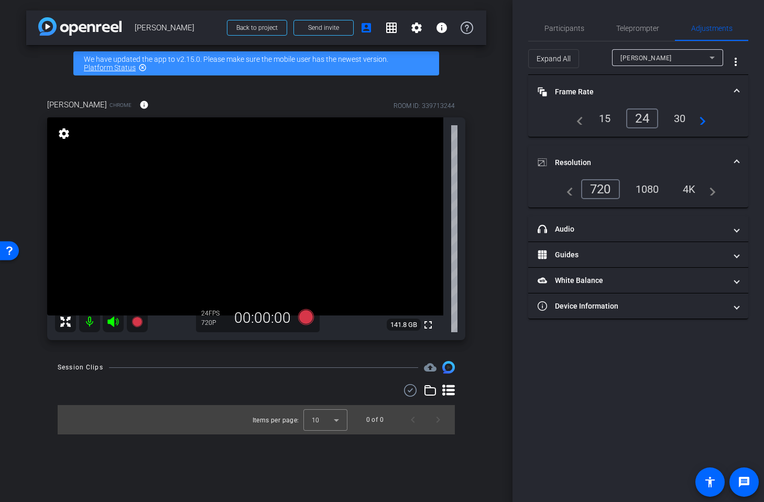
click at [643, 190] on div "1080" at bounding box center [646, 189] width 39 height 18
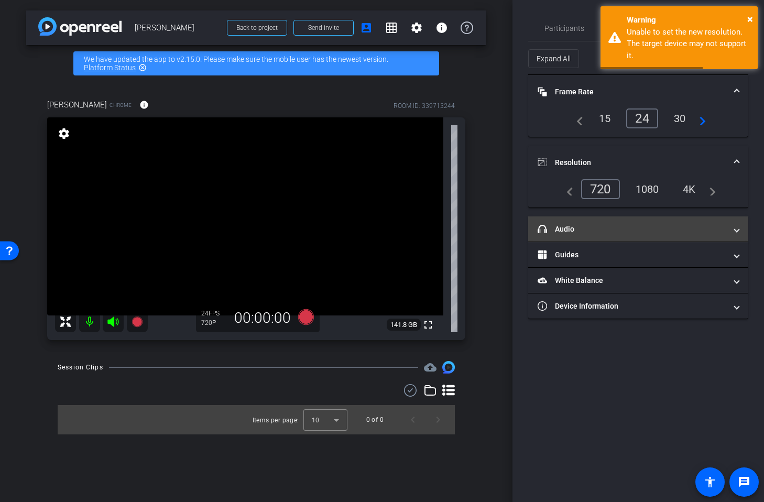
click at [603, 225] on mat-panel-title "headphone icon Audio" at bounding box center [631, 229] width 189 height 11
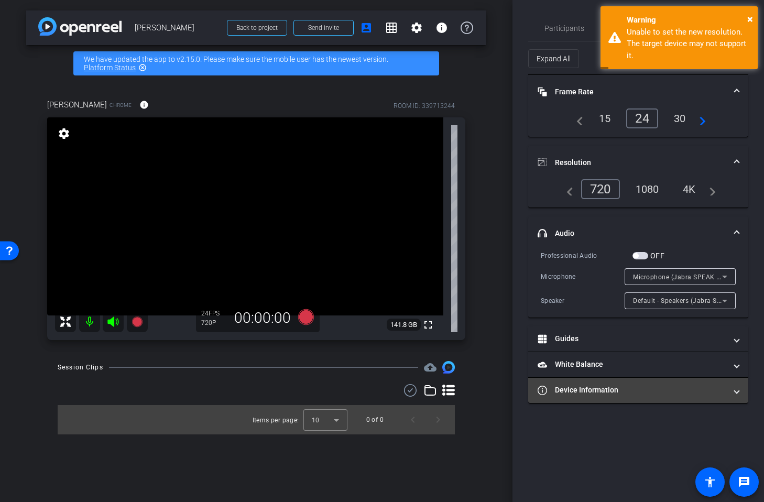
click at [622, 388] on mat-panel-title "Device Information" at bounding box center [631, 389] width 189 height 11
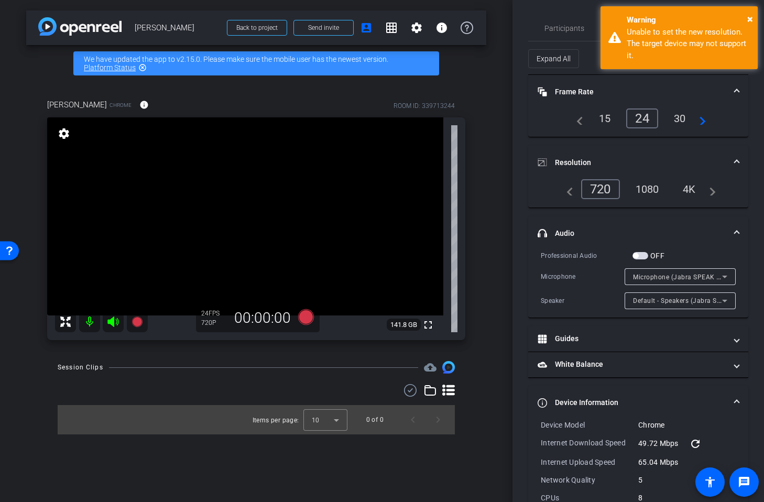
scroll to position [78, 0]
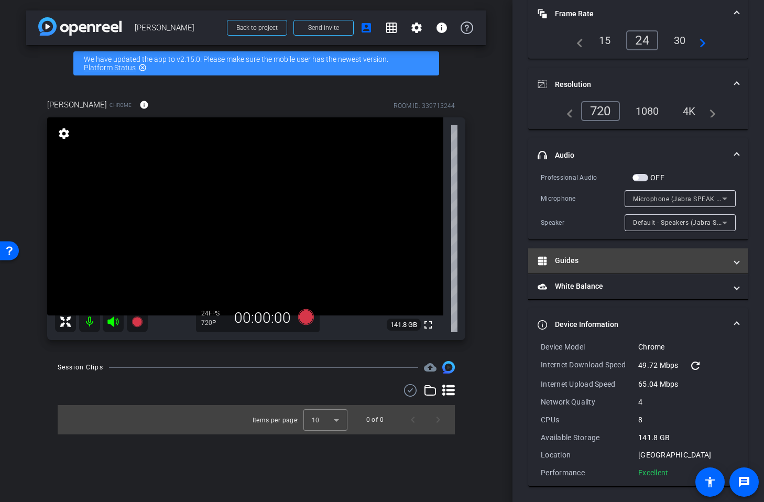
click at [599, 265] on mat-panel-title "Guides" at bounding box center [631, 260] width 189 height 11
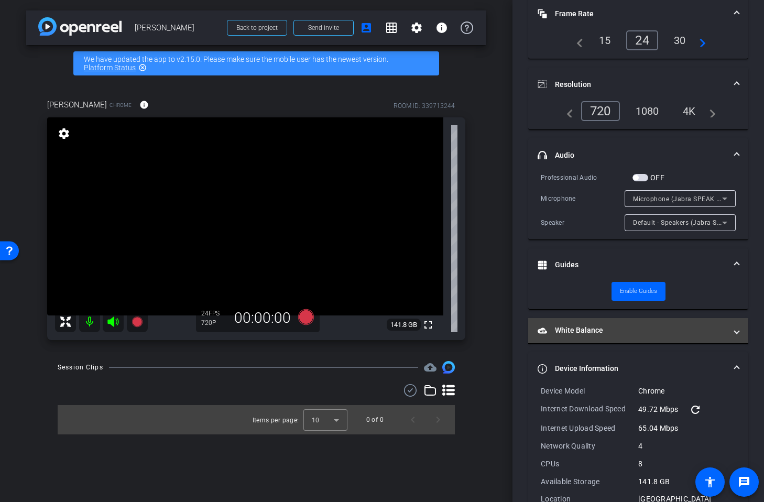
click at [612, 325] on mat-panel-title "White Balance White Balance" at bounding box center [631, 330] width 189 height 11
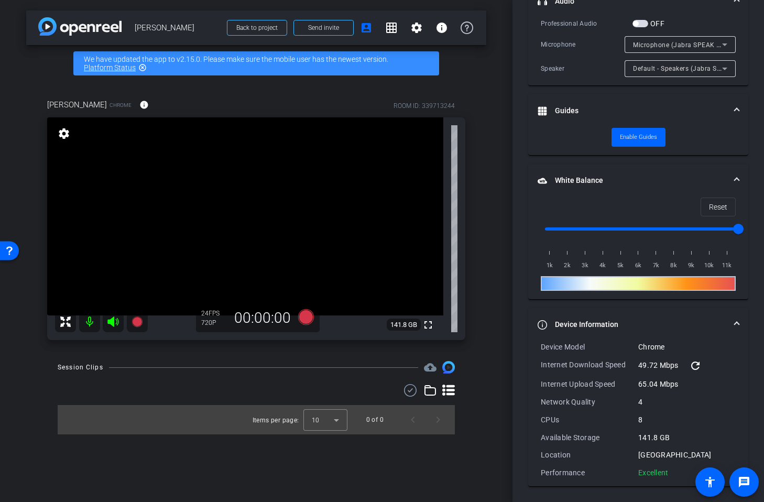
click at [680, 319] on mat-panel-title "Device Information" at bounding box center [631, 324] width 189 height 11
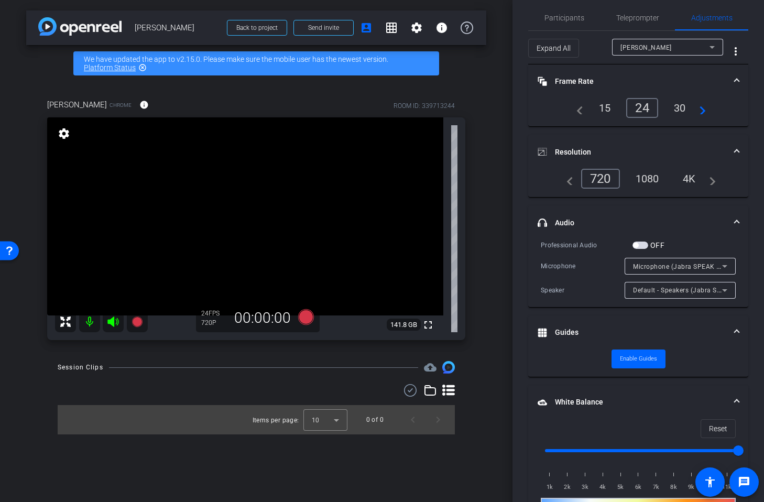
scroll to position [0, 0]
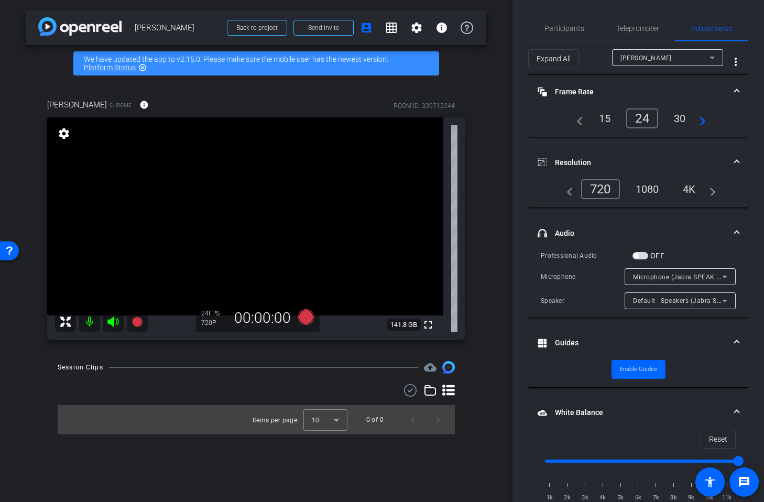
click at [652, 190] on div "1080" at bounding box center [646, 189] width 39 height 18
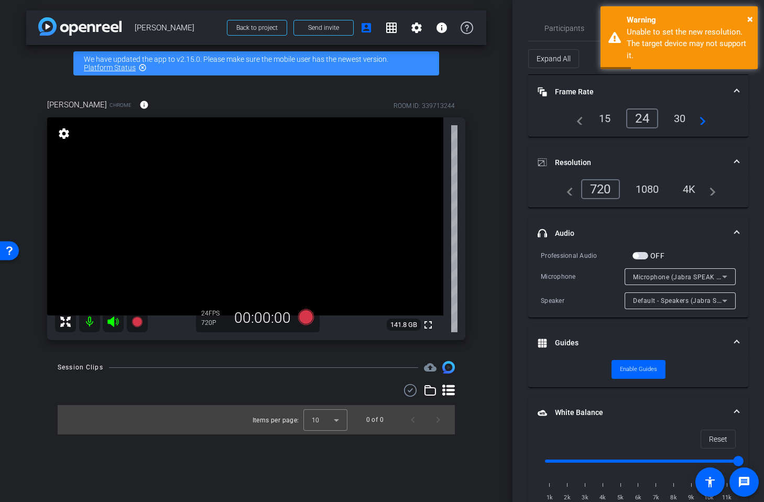
click at [498, 277] on div "arrow_back [PERSON_NAME] Back to project Send invite account_box grid_on settin…" at bounding box center [256, 251] width 512 height 502
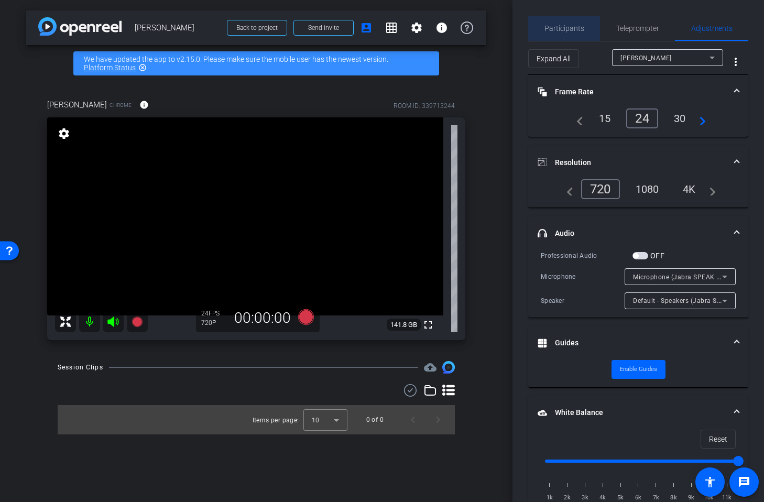
click at [568, 21] on span "Participants" at bounding box center [564, 28] width 40 height 25
